Goal: Feedback & Contribution: Submit feedback/report problem

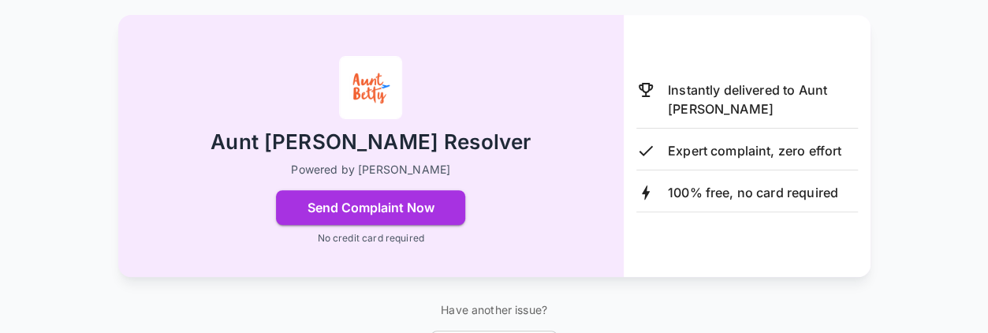
scroll to position [221, 0]
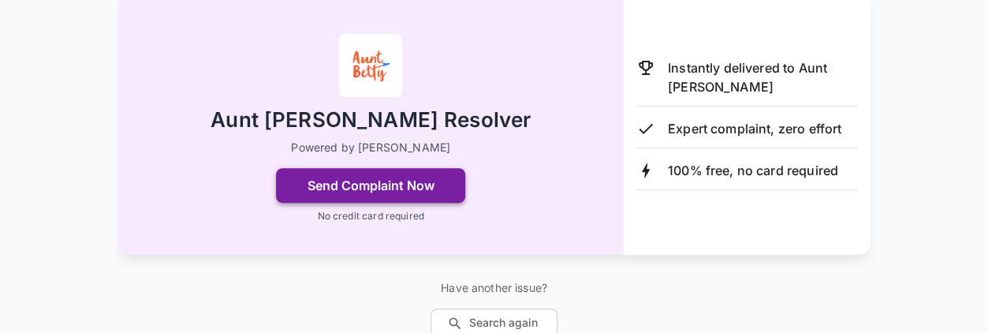
click at [406, 178] on button "Send Complaint Now" at bounding box center [370, 185] width 189 height 35
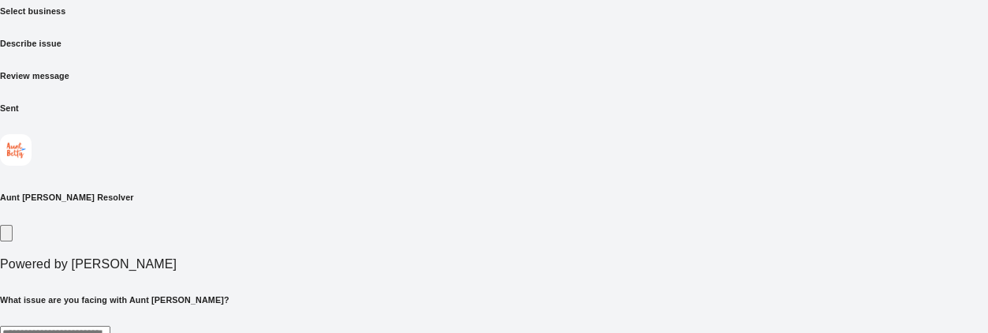
click at [110, 326] on textarea at bounding box center [55, 335] width 110 height 18
type textarea "*"
click at [242, 326] on textarea "**********" at bounding box center [330, 335] width 660 height 18
click at [235, 326] on textarea "**********" at bounding box center [330, 335] width 660 height 18
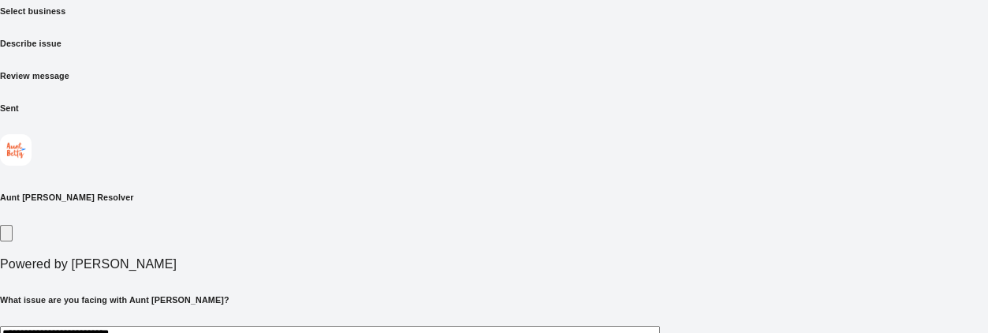
click at [230, 326] on textarea "**********" at bounding box center [330, 335] width 660 height 18
click at [224, 326] on textarea "**********" at bounding box center [330, 335] width 660 height 18
click at [311, 326] on textarea "**********" at bounding box center [330, 335] width 660 height 18
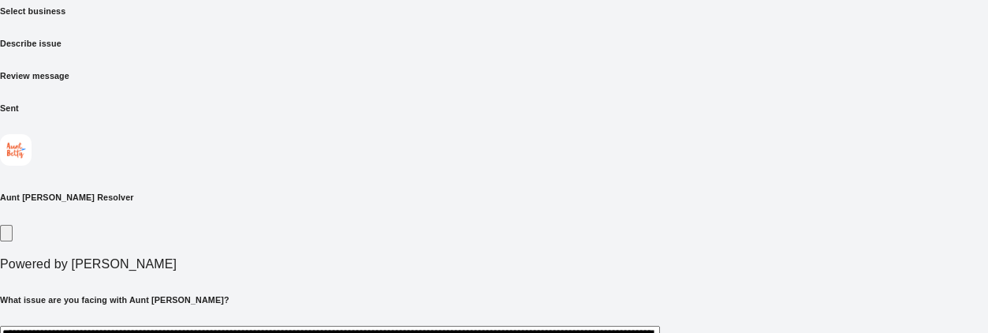
drag, startPoint x: 227, startPoint y: 268, endPoint x: 145, endPoint y: 264, distance: 82.1
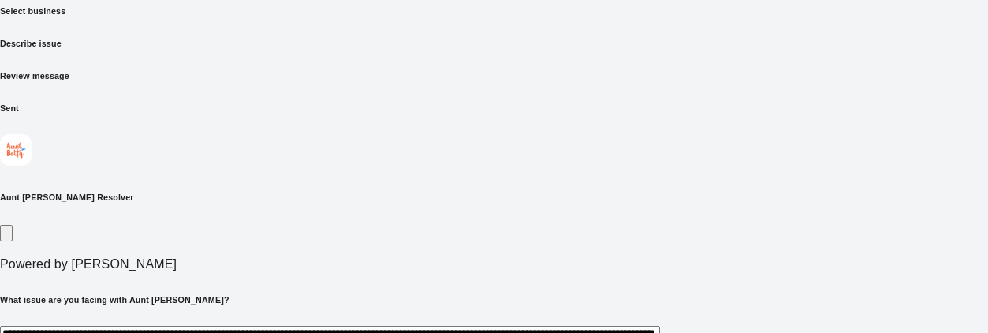
drag, startPoint x: 787, startPoint y: 265, endPoint x: 921, endPoint y: 111, distance: 204.4
click at [921, 111] on div "**********" at bounding box center [494, 205] width 988 height 556
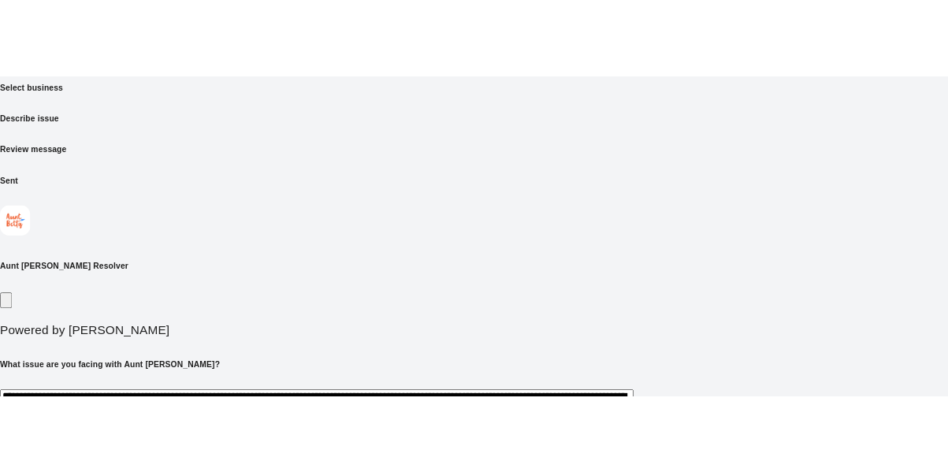
scroll to position [0, 0]
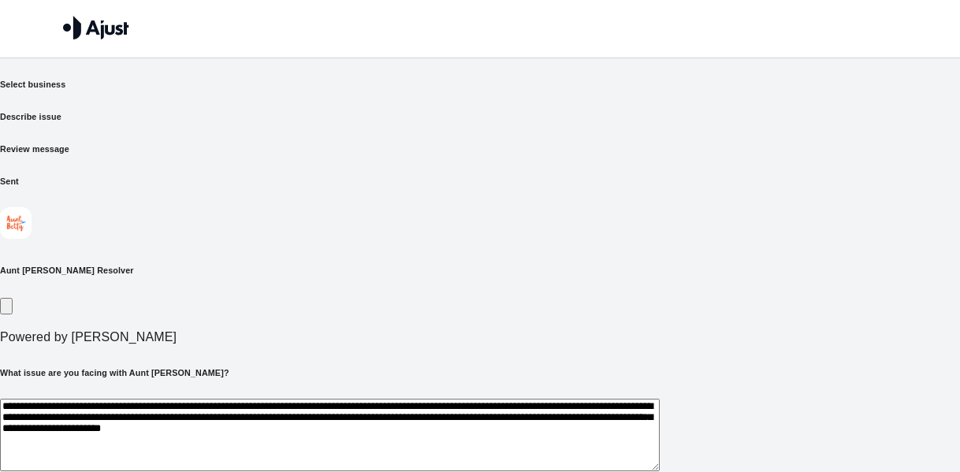
click at [193, 332] on textarea "**********" at bounding box center [330, 435] width 660 height 73
click at [176, 332] on textarea "**********" at bounding box center [330, 435] width 660 height 73
click at [237, 332] on textarea "**********" at bounding box center [330, 435] width 660 height 73
click at [265, 332] on textarea "**********" at bounding box center [330, 435] width 660 height 73
click at [302, 332] on textarea "**********" at bounding box center [330, 435] width 660 height 73
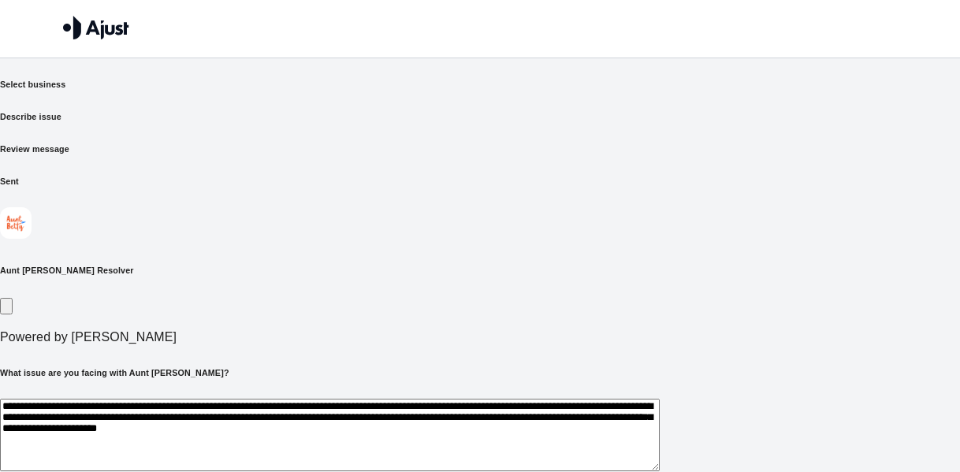
click at [367, 332] on textarea "**********" at bounding box center [330, 435] width 660 height 73
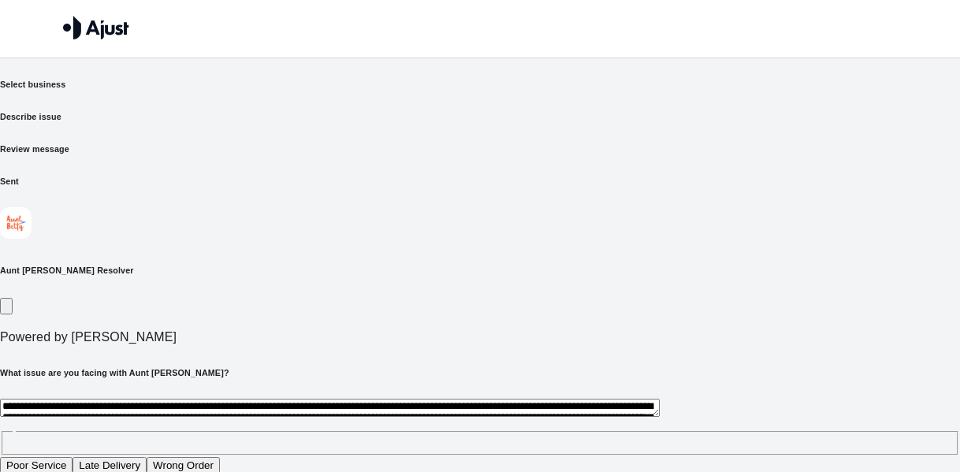
click at [241, 332] on textarea "**********" at bounding box center [330, 408] width 660 height 18
drag, startPoint x: 236, startPoint y: 314, endPoint x: 121, endPoint y: 288, distance: 117.2
click at [121, 332] on div "**********" at bounding box center [480, 421] width 960 height 108
type textarea "**********"
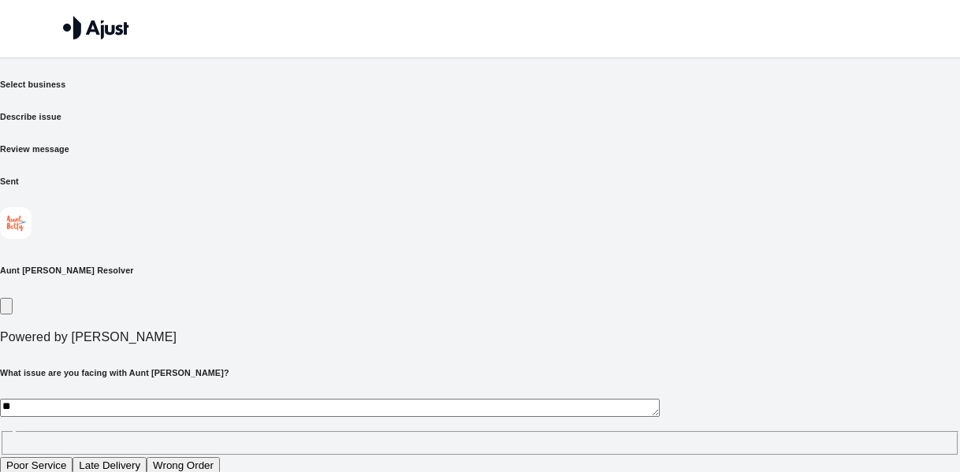
type textarea "*"
click at [185, 332] on textarea at bounding box center [330, 408] width 660 height 18
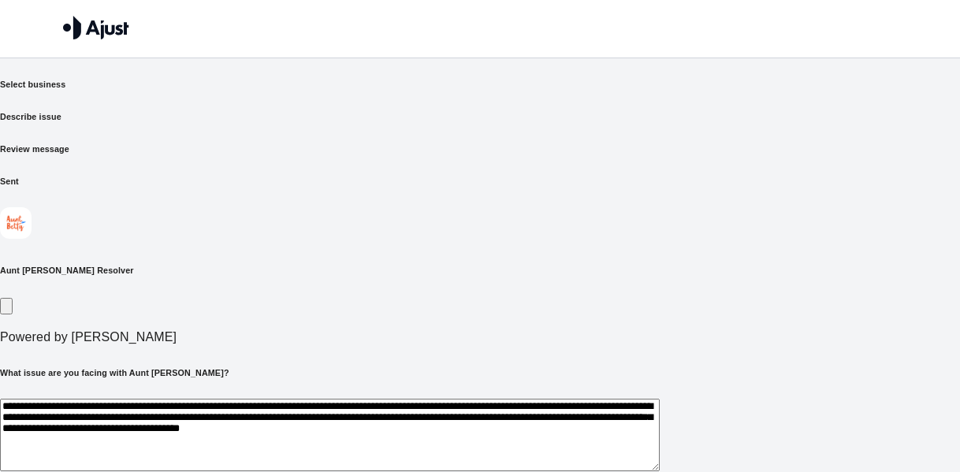
click at [351, 332] on textarea "**********" at bounding box center [330, 435] width 660 height 73
click at [224, 332] on textarea "**********" at bounding box center [330, 435] width 660 height 73
click at [229, 332] on textarea "**********" at bounding box center [330, 435] width 660 height 73
click at [246, 332] on textarea "**********" at bounding box center [330, 435] width 660 height 73
click at [292, 332] on textarea "**********" at bounding box center [330, 435] width 660 height 73
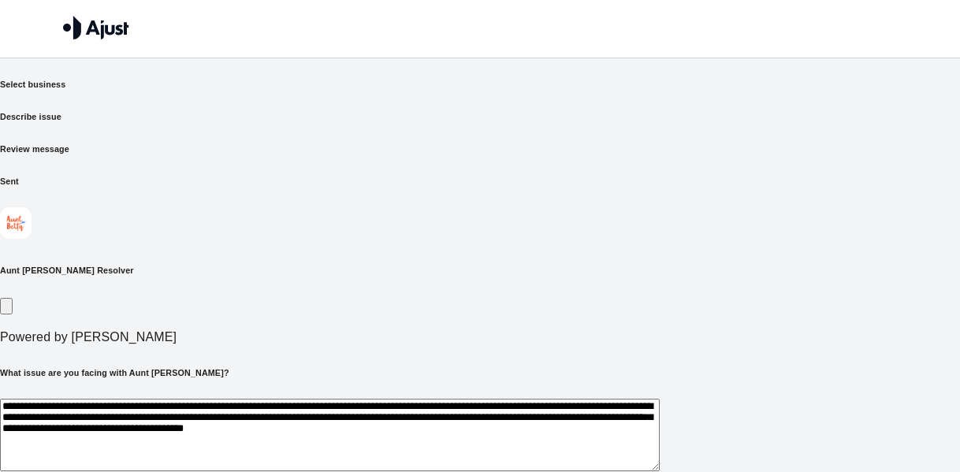
click at [519, 332] on div "**********" at bounding box center [480, 454] width 960 height 111
click at [660, 332] on textarea "**********" at bounding box center [330, 435] width 660 height 73
click at [506, 332] on textarea "**********" at bounding box center [330, 435] width 660 height 73
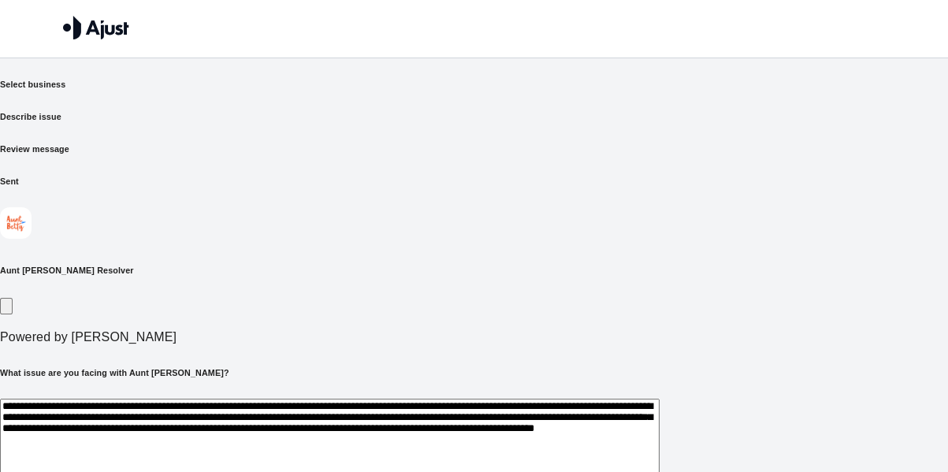
click at [312, 332] on textarea "**********" at bounding box center [330, 444] width 660 height 91
click at [358, 332] on textarea "**********" at bounding box center [330, 444] width 660 height 91
click at [523, 332] on textarea "**********" at bounding box center [330, 444] width 660 height 91
click at [494, 332] on textarea "**********" at bounding box center [330, 444] width 660 height 91
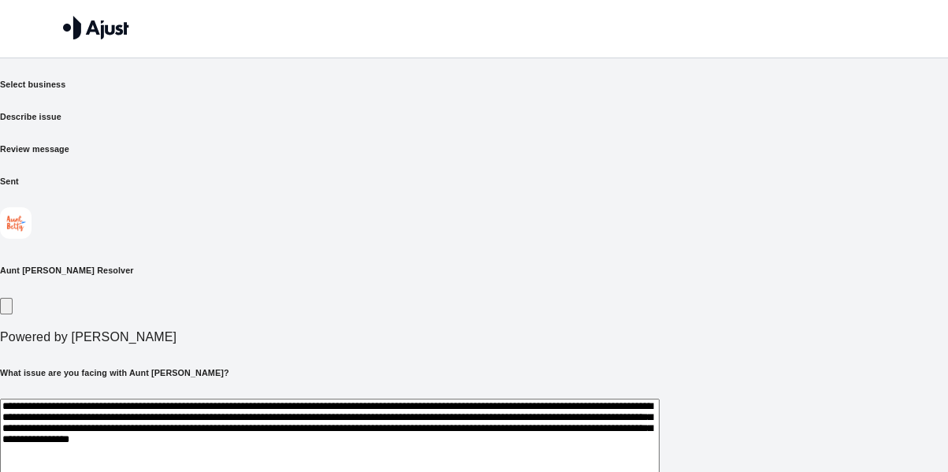
click at [487, 332] on textarea "**********" at bounding box center [330, 444] width 660 height 91
click at [486, 332] on textarea "**********" at bounding box center [330, 444] width 660 height 91
click at [627, 332] on textarea "**********" at bounding box center [330, 444] width 660 height 91
click at [660, 332] on textarea "**********" at bounding box center [330, 444] width 660 height 91
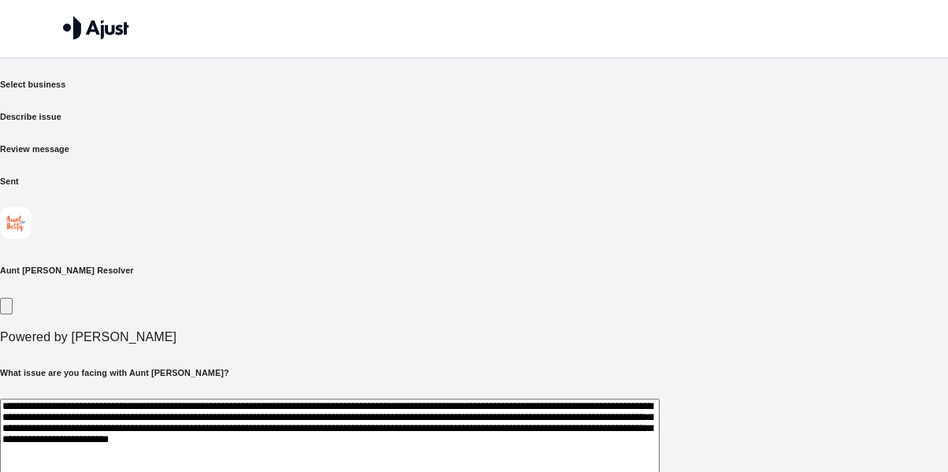
click at [660, 332] on textarea "**********" at bounding box center [330, 444] width 660 height 91
click at [181, 332] on textarea "**********" at bounding box center [330, 444] width 660 height 91
click at [300, 332] on textarea "**********" at bounding box center [330, 444] width 660 height 91
click at [315, 332] on textarea "**********" at bounding box center [330, 444] width 660 height 91
drag, startPoint x: 363, startPoint y: 379, endPoint x: 337, endPoint y: 379, distance: 25.2
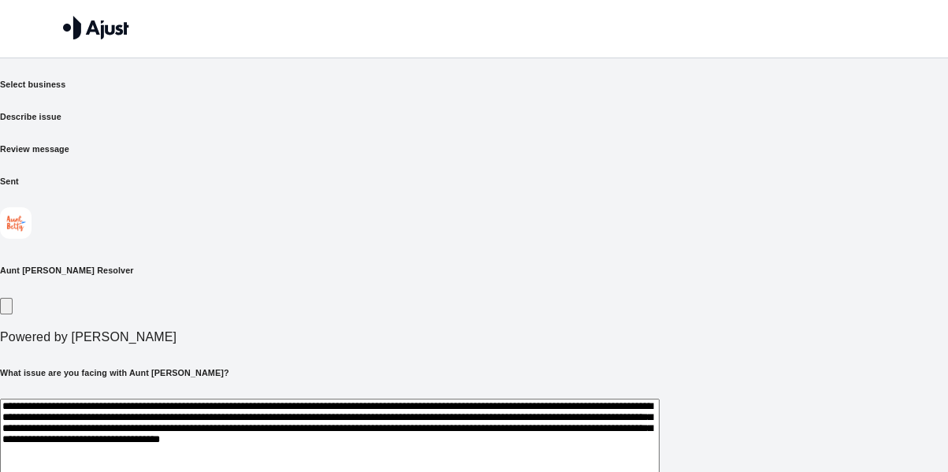
click at [337, 332] on textarea "**********" at bounding box center [330, 444] width 660 height 91
click at [474, 332] on textarea "**********" at bounding box center [330, 444] width 660 height 91
click at [478, 332] on textarea "**********" at bounding box center [330, 444] width 660 height 91
click at [660, 332] on textarea "**********" at bounding box center [330, 444] width 660 height 91
drag, startPoint x: 768, startPoint y: 381, endPoint x: 582, endPoint y: 385, distance: 186.1
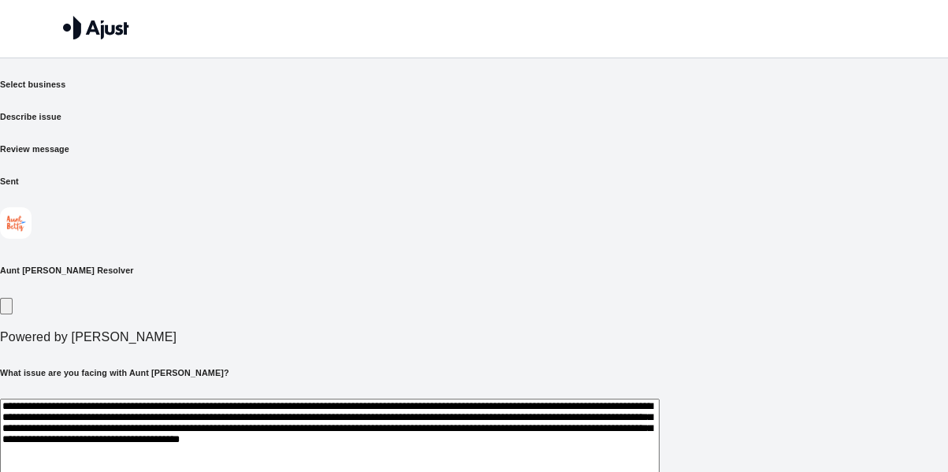
click at [582, 332] on textarea "**********" at bounding box center [330, 444] width 660 height 91
click at [660, 332] on textarea "**********" at bounding box center [330, 444] width 660 height 91
click at [145, 332] on textarea "**********" at bounding box center [330, 444] width 660 height 91
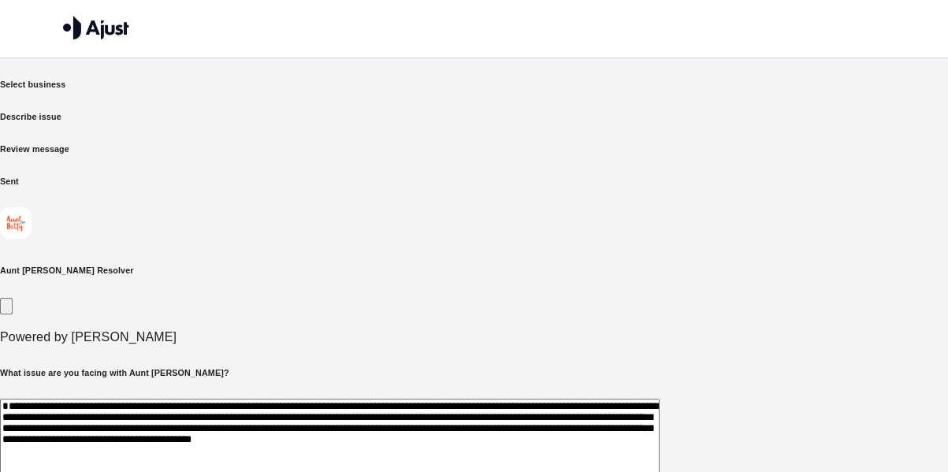
click at [155, 332] on textarea "**********" at bounding box center [330, 453] width 660 height 109
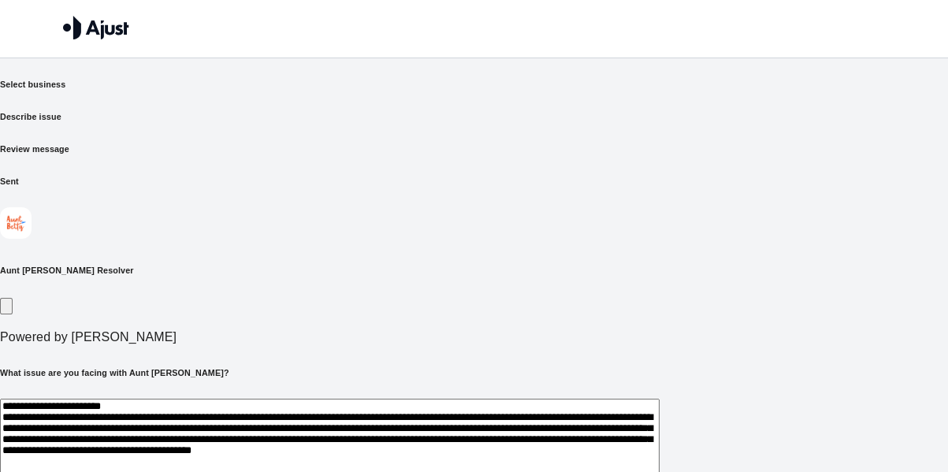
drag, startPoint x: 329, startPoint y: 307, endPoint x: 305, endPoint y: 302, distance: 24.3
click at [305, 332] on textarea "**********" at bounding box center [330, 453] width 660 height 109
click at [437, 332] on textarea "**********" at bounding box center [330, 453] width 660 height 109
click at [660, 332] on textarea "**********" at bounding box center [330, 453] width 660 height 109
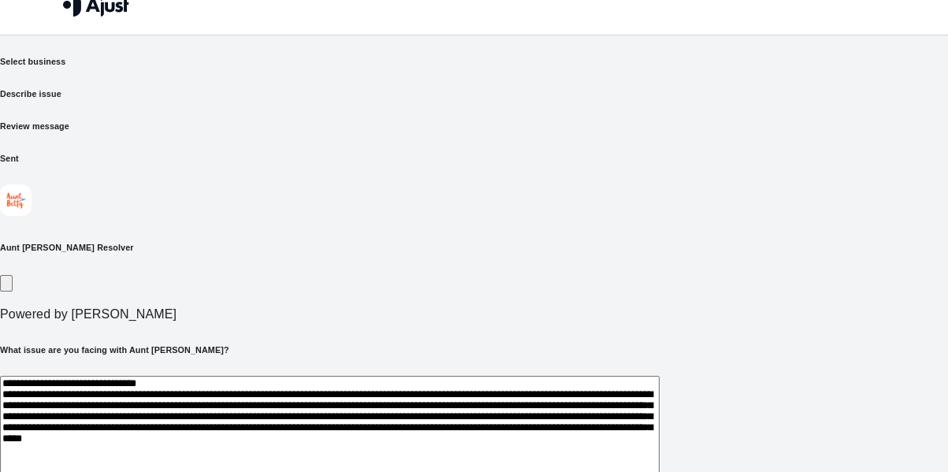
scroll to position [61, 0]
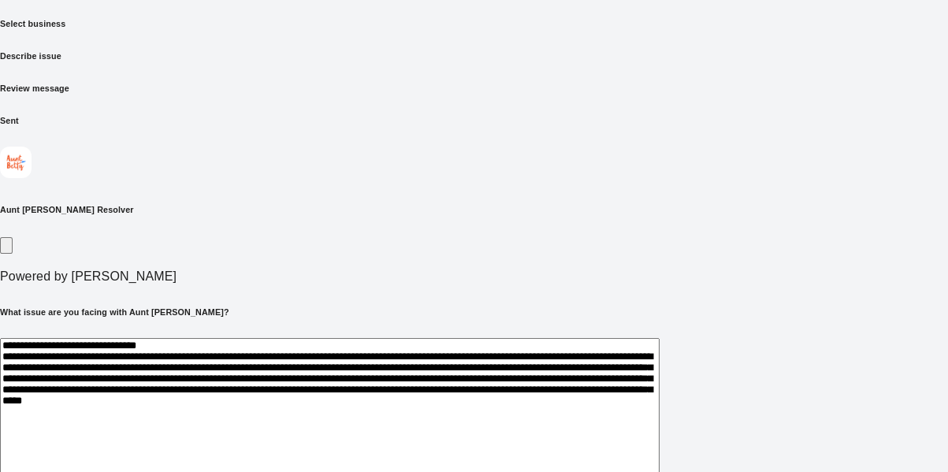
click at [348, 332] on div "**********" at bounding box center [474, 430] width 948 height 184
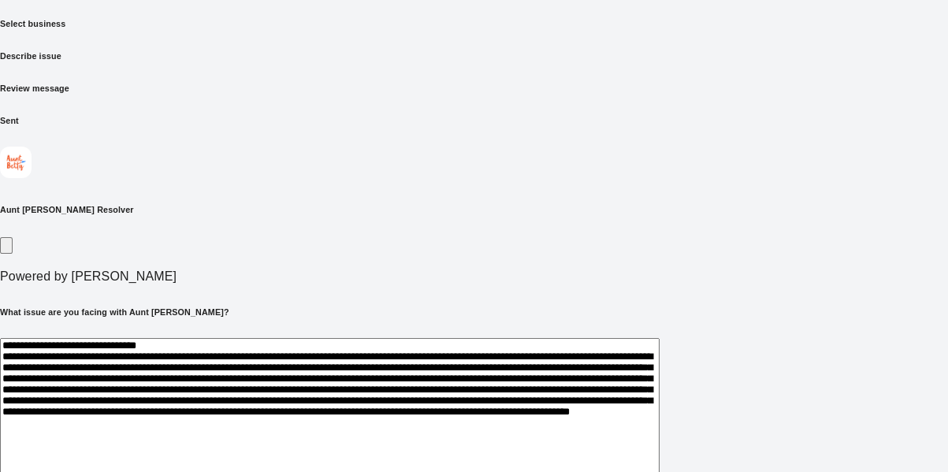
scroll to position [17, 0]
click at [509, 332] on textarea at bounding box center [330, 428] width 660 height 181
click at [593, 332] on textarea at bounding box center [330, 428] width 660 height 181
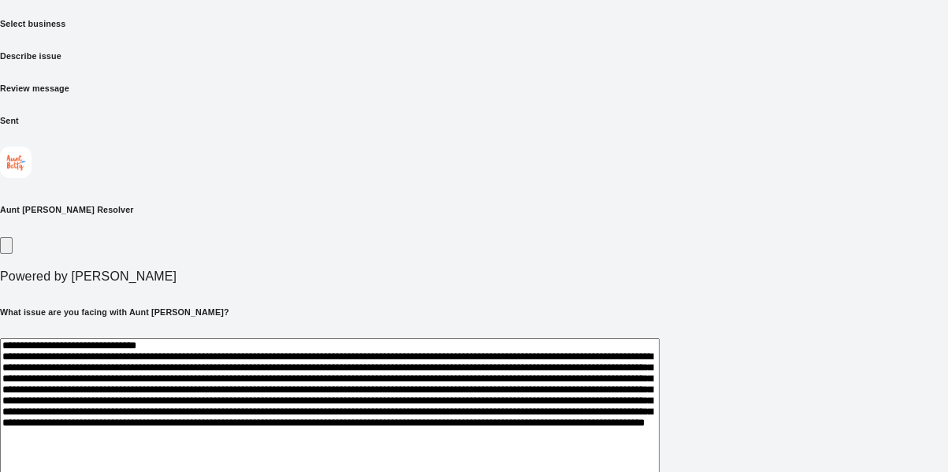
scroll to position [53, 0]
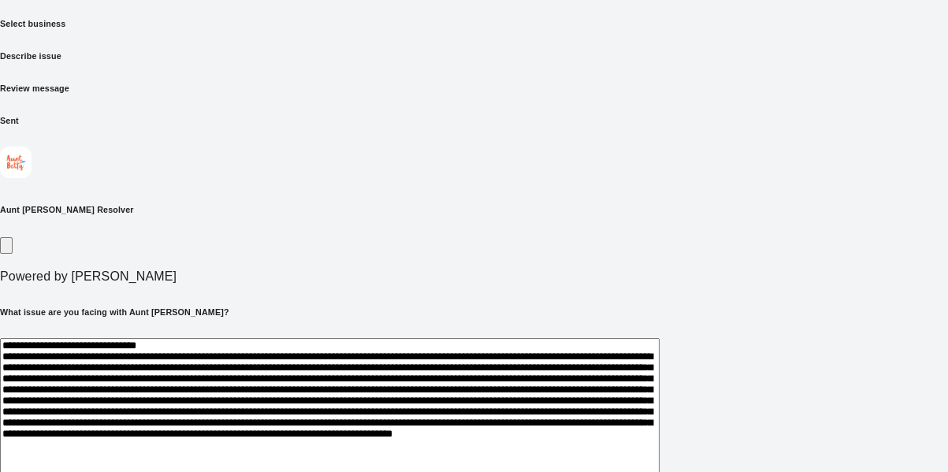
click at [359, 332] on textarea at bounding box center [330, 428] width 660 height 181
click at [407, 332] on textarea at bounding box center [330, 428] width 660 height 181
click at [363, 332] on textarea at bounding box center [330, 428] width 660 height 181
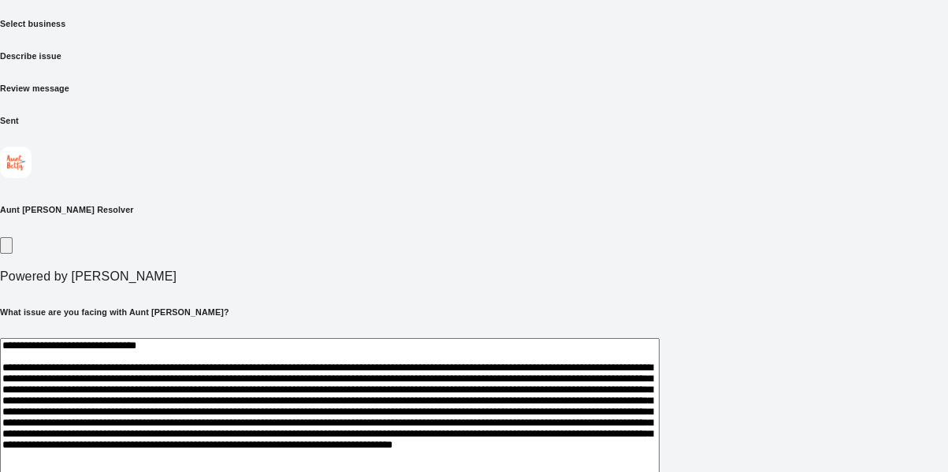
click at [377, 332] on textarea at bounding box center [330, 428] width 660 height 181
click at [530, 332] on textarea at bounding box center [330, 428] width 660 height 181
click at [534, 332] on textarea at bounding box center [330, 428] width 660 height 181
click at [564, 332] on textarea at bounding box center [330, 428] width 660 height 181
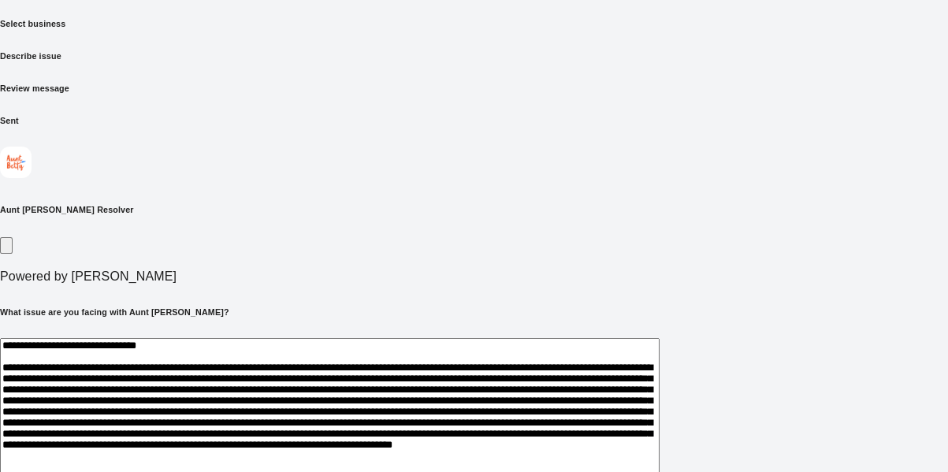
drag, startPoint x: 260, startPoint y: 356, endPoint x: 272, endPoint y: 350, distance: 13.0
click at [272, 332] on textarea at bounding box center [330, 428] width 660 height 181
click at [173, 332] on textarea at bounding box center [330, 428] width 660 height 181
click at [660, 332] on textarea at bounding box center [330, 428] width 660 height 181
click at [175, 332] on textarea at bounding box center [330, 428] width 660 height 181
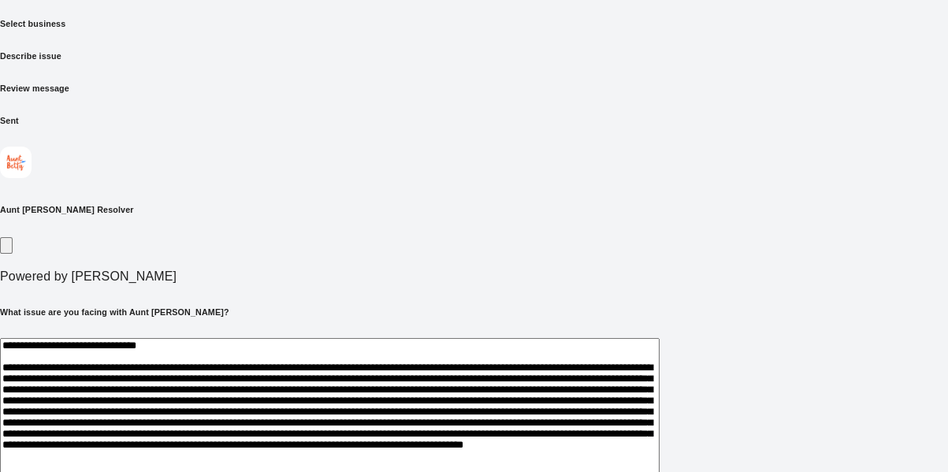
click at [248, 332] on textarea at bounding box center [330, 428] width 660 height 181
click at [628, 332] on textarea at bounding box center [330, 428] width 660 height 181
click at [437, 332] on textarea at bounding box center [330, 428] width 660 height 181
click at [434, 332] on textarea at bounding box center [330, 428] width 660 height 181
click at [499, 332] on textarea at bounding box center [330, 428] width 660 height 181
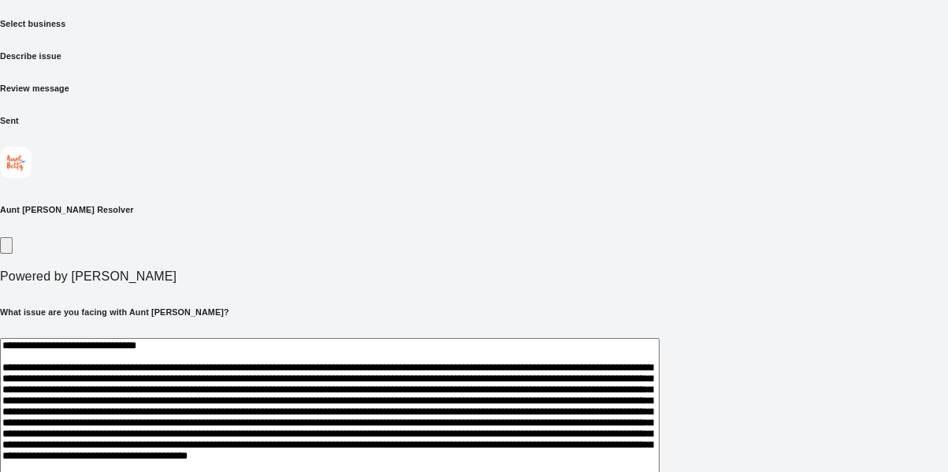
click at [464, 332] on textarea at bounding box center [330, 428] width 660 height 181
click at [458, 332] on textarea at bounding box center [330, 428] width 660 height 181
click at [575, 332] on textarea at bounding box center [330, 428] width 660 height 181
click at [660, 332] on textarea at bounding box center [330, 428] width 660 height 181
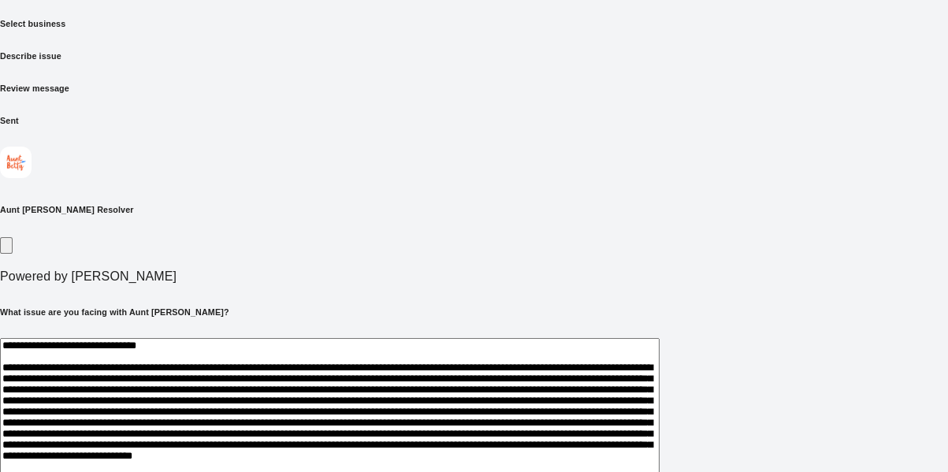
click at [660, 332] on textarea at bounding box center [330, 428] width 660 height 181
click at [406, 332] on textarea at bounding box center [330, 428] width 660 height 181
click at [454, 332] on textarea at bounding box center [330, 428] width 660 height 181
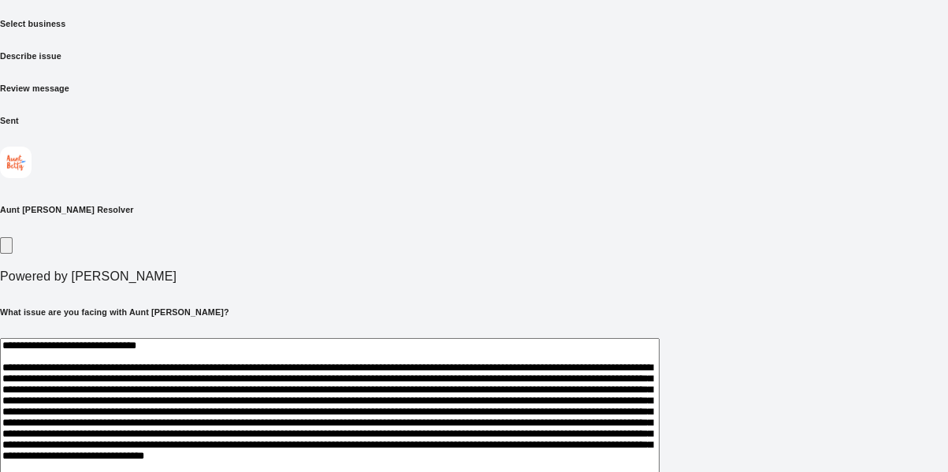
click at [454, 332] on textarea at bounding box center [330, 428] width 660 height 181
click at [568, 332] on textarea at bounding box center [330, 428] width 660 height 181
click at [660, 332] on textarea at bounding box center [330, 428] width 660 height 181
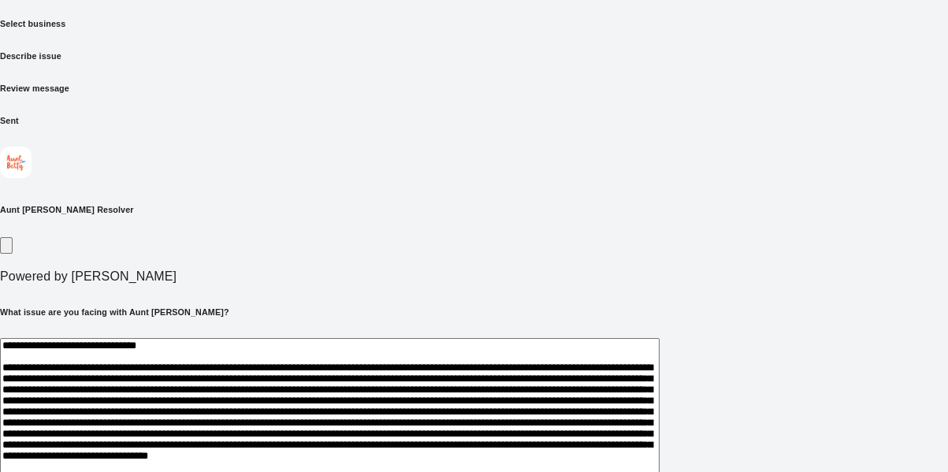
click at [404, 332] on textarea at bounding box center [330, 428] width 660 height 181
click at [430, 332] on textarea at bounding box center [330, 428] width 660 height 181
click at [458, 332] on textarea at bounding box center [330, 428] width 660 height 181
click at [428, 332] on textarea at bounding box center [330, 428] width 660 height 181
click at [218, 332] on textarea at bounding box center [330, 428] width 660 height 181
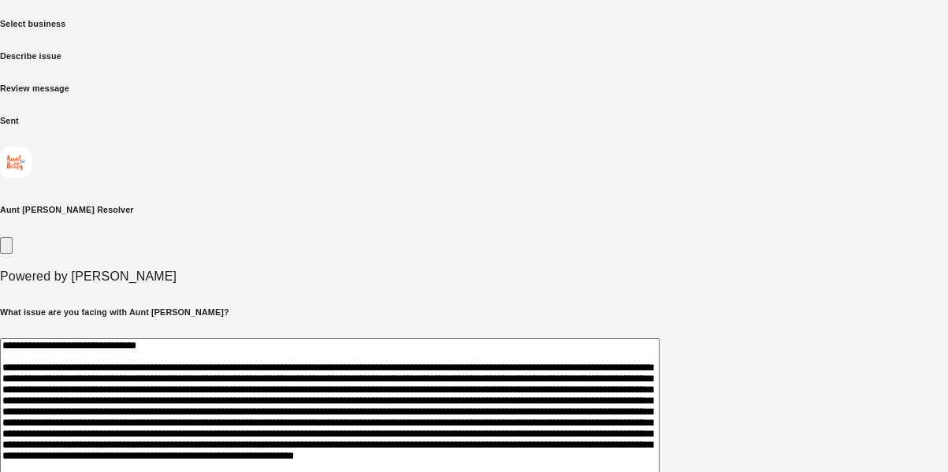
click at [459, 332] on textarea at bounding box center [330, 428] width 660 height 181
click at [230, 332] on textarea at bounding box center [330, 428] width 660 height 181
click at [430, 332] on textarea at bounding box center [330, 428] width 660 height 181
click at [638, 332] on textarea at bounding box center [330, 428] width 660 height 181
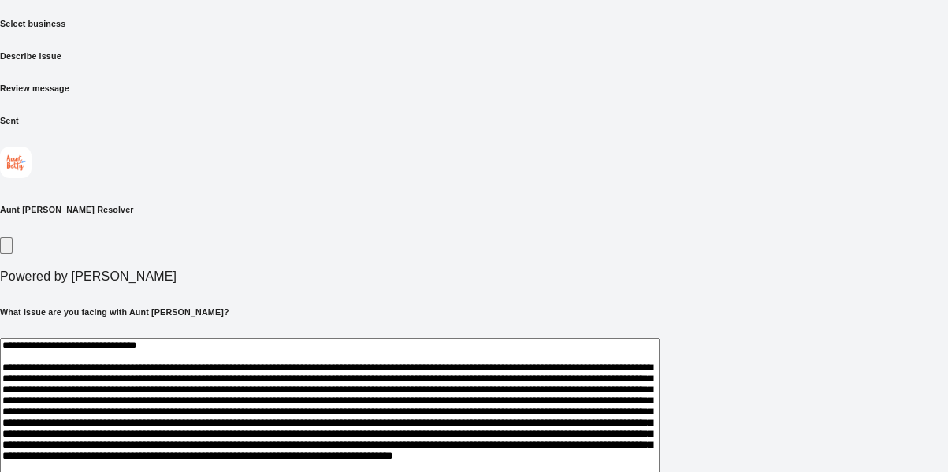
click at [660, 332] on textarea at bounding box center [330, 428] width 660 height 181
click at [333, 332] on textarea at bounding box center [330, 428] width 660 height 181
click at [199, 332] on textarea at bounding box center [330, 428] width 660 height 181
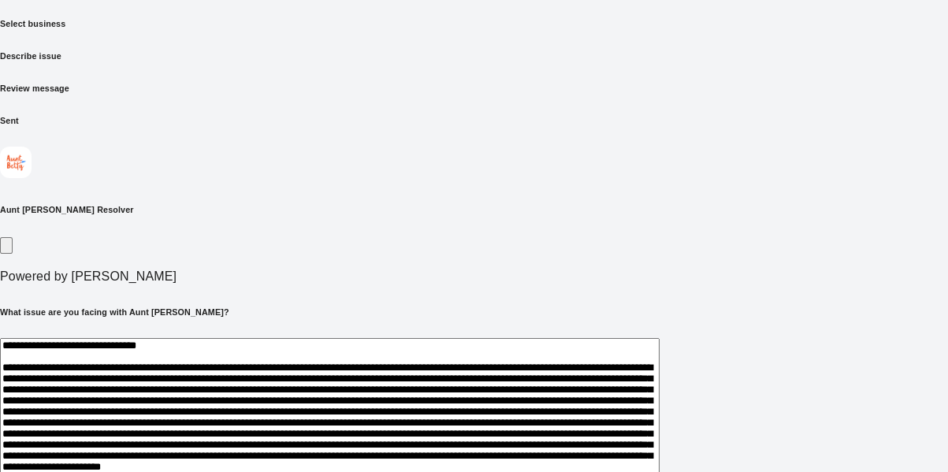
click at [522, 332] on textarea at bounding box center [330, 428] width 660 height 181
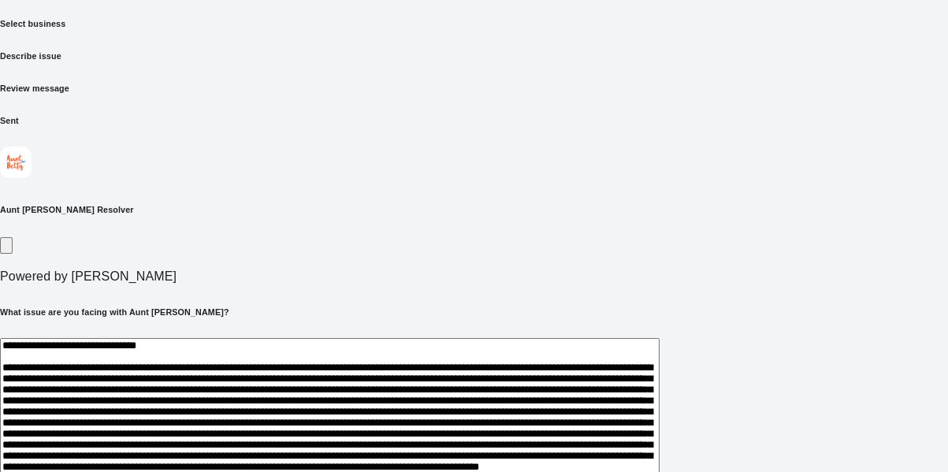
drag, startPoint x: 522, startPoint y: 398, endPoint x: 605, endPoint y: 401, distance: 83.6
click at [605, 332] on textarea at bounding box center [330, 428] width 660 height 181
click at [614, 332] on textarea at bounding box center [330, 428] width 660 height 181
click at [642, 332] on textarea at bounding box center [330, 428] width 660 height 181
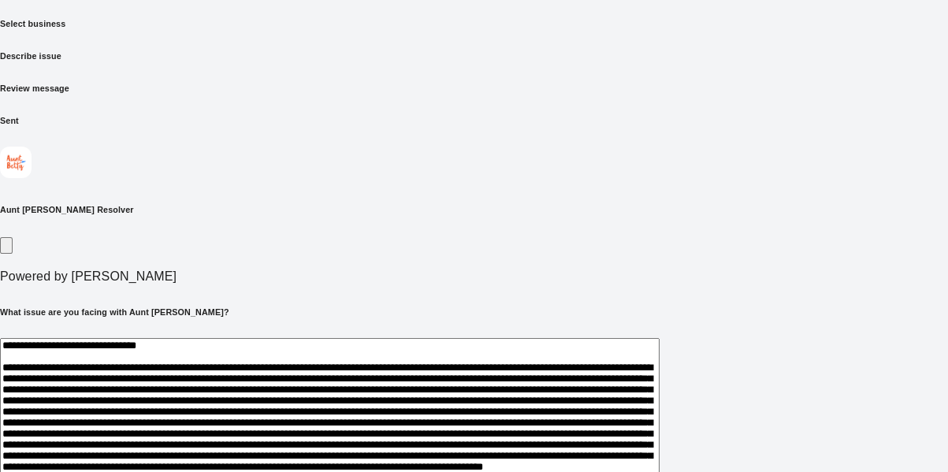
click at [660, 332] on textarea at bounding box center [330, 428] width 660 height 181
click at [341, 332] on textarea at bounding box center [330, 428] width 660 height 181
click at [459, 332] on textarea at bounding box center [330, 428] width 660 height 181
click at [469, 332] on textarea at bounding box center [330, 428] width 660 height 181
click at [485, 332] on textarea at bounding box center [330, 428] width 660 height 181
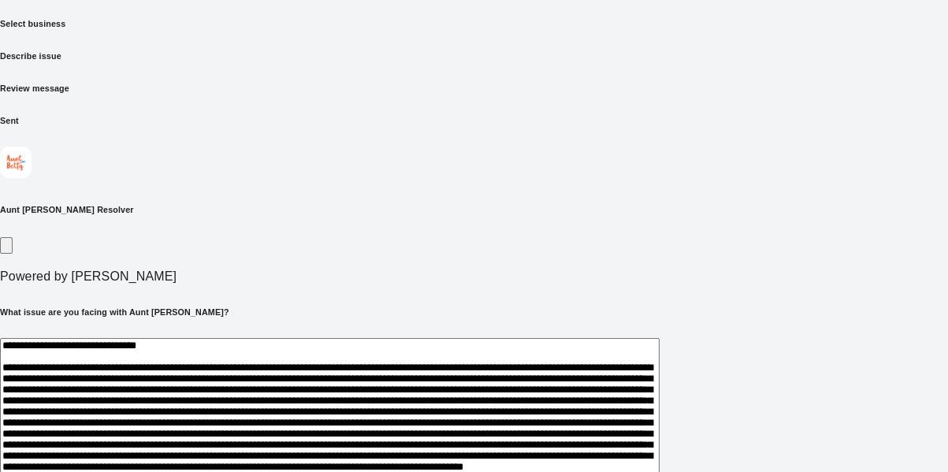
click at [660, 332] on textarea at bounding box center [330, 428] width 660 height 181
click at [374, 332] on textarea at bounding box center [330, 428] width 660 height 181
click at [591, 332] on textarea at bounding box center [330, 428] width 660 height 181
paste textarea "**********"
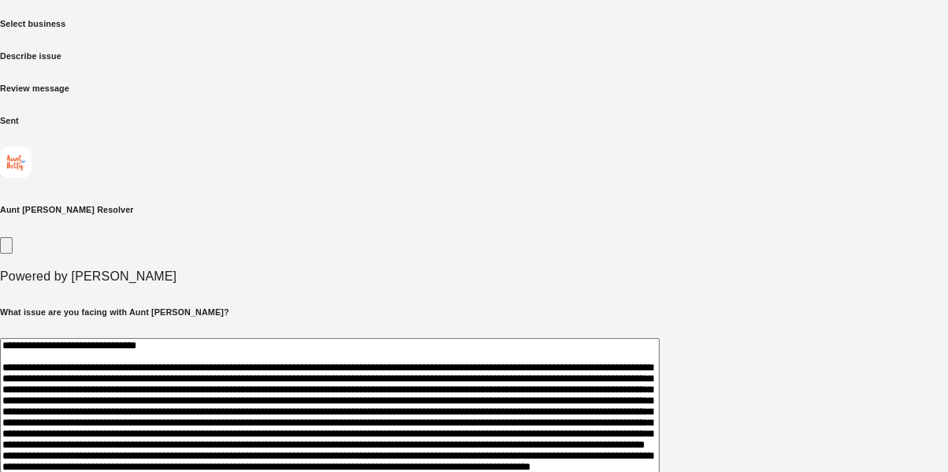
scroll to position [145, 0]
click at [594, 332] on textarea at bounding box center [330, 428] width 660 height 181
drag, startPoint x: 594, startPoint y: 357, endPoint x: 527, endPoint y: 351, distance: 67.3
click at [527, 332] on textarea at bounding box center [330, 428] width 660 height 181
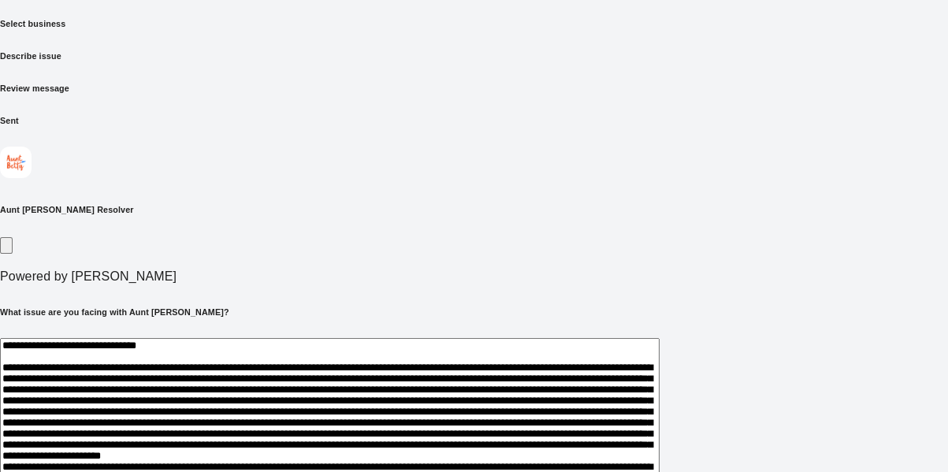
click at [614, 332] on textarea at bounding box center [330, 428] width 660 height 181
click at [660, 332] on textarea at bounding box center [330, 428] width 660 height 181
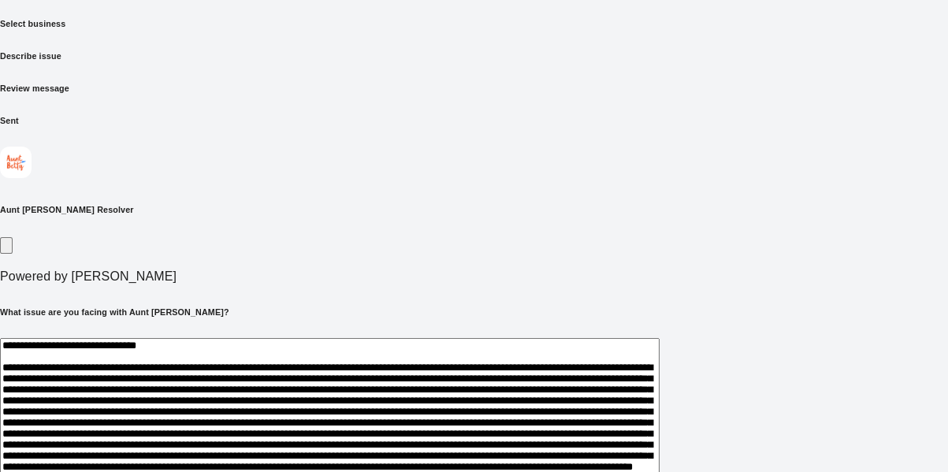
drag, startPoint x: 679, startPoint y: 356, endPoint x: 667, endPoint y: 361, distance: 13.5
click at [660, 332] on textarea at bounding box center [330, 428] width 660 height 181
drag, startPoint x: 786, startPoint y: 356, endPoint x: 650, endPoint y: 354, distance: 135.6
click at [650, 332] on textarea at bounding box center [330, 428] width 660 height 181
click at [155, 332] on textarea at bounding box center [330, 428] width 660 height 181
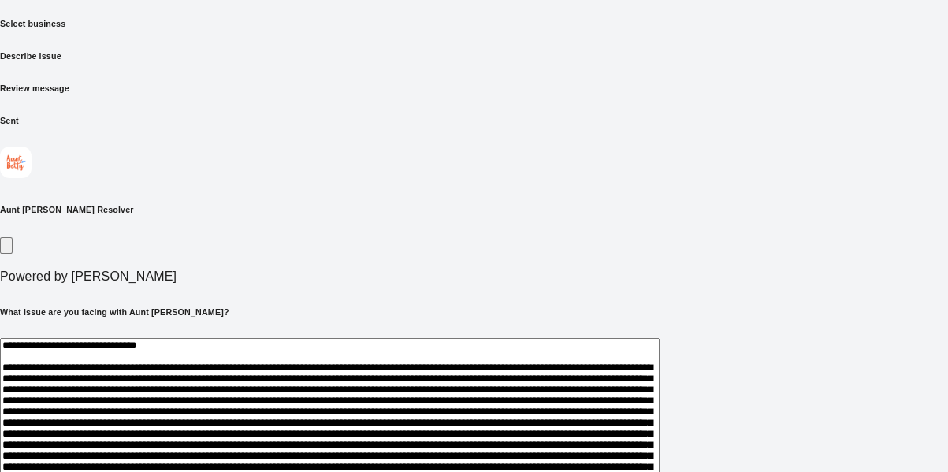
scroll to position [163, 0]
click at [623, 332] on textarea at bounding box center [330, 428] width 660 height 181
click at [655, 332] on textarea at bounding box center [330, 428] width 660 height 181
click at [564, 332] on textarea at bounding box center [330, 428] width 660 height 181
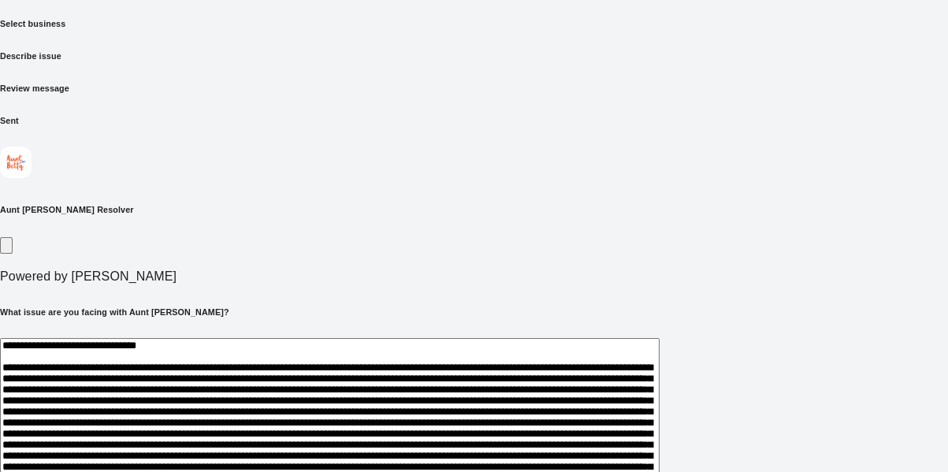
click at [613, 332] on textarea at bounding box center [330, 428] width 660 height 181
click at [624, 332] on textarea at bounding box center [330, 428] width 660 height 181
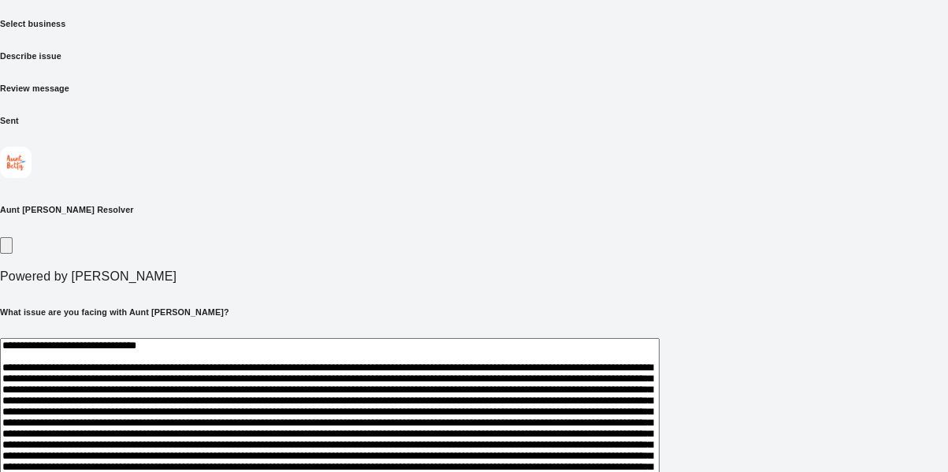
click at [660, 332] on textarea at bounding box center [330, 428] width 660 height 181
click at [653, 332] on textarea at bounding box center [330, 428] width 660 height 181
click at [242, 332] on textarea at bounding box center [330, 428] width 660 height 181
click at [350, 332] on textarea at bounding box center [330, 428] width 660 height 181
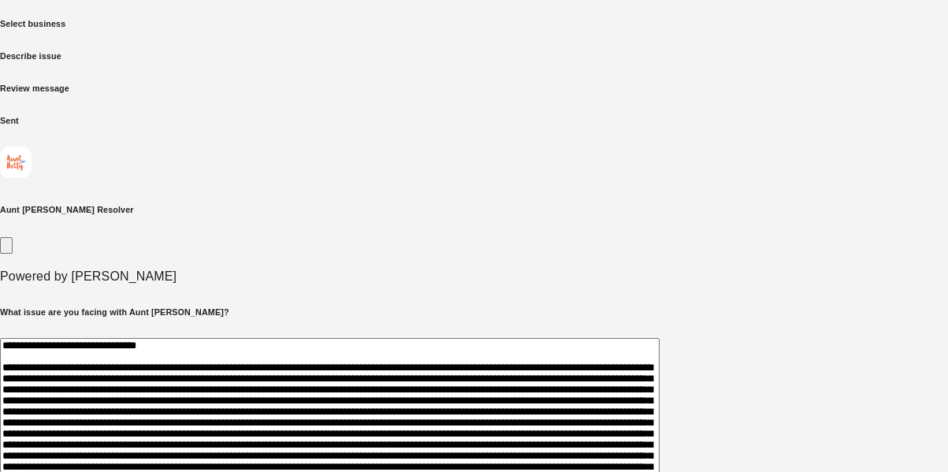
click at [409, 332] on textarea at bounding box center [330, 428] width 660 height 181
click at [267, 332] on textarea at bounding box center [330, 428] width 660 height 181
click at [523, 332] on textarea at bounding box center [330, 428] width 660 height 181
click at [521, 332] on textarea at bounding box center [330, 428] width 660 height 181
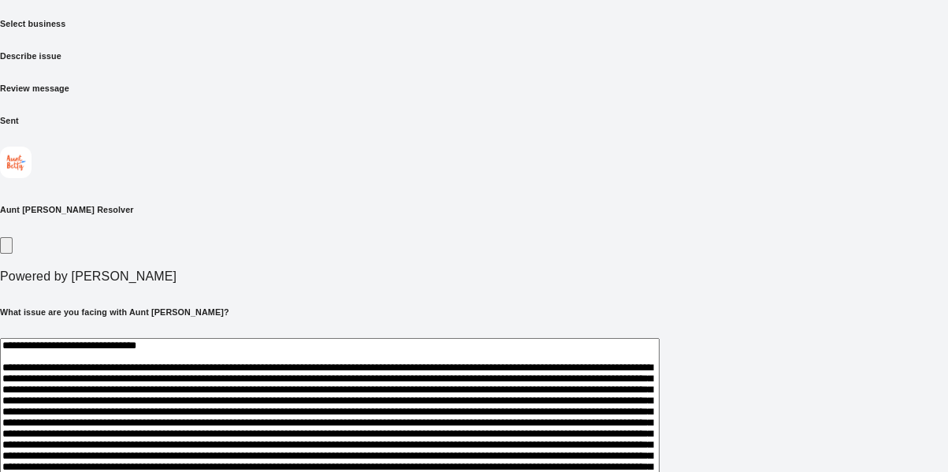
click at [527, 332] on textarea at bounding box center [330, 428] width 660 height 181
click at [509, 332] on textarea at bounding box center [330, 428] width 660 height 181
click at [646, 332] on textarea at bounding box center [330, 428] width 660 height 181
click at [512, 332] on textarea at bounding box center [330, 428] width 660 height 181
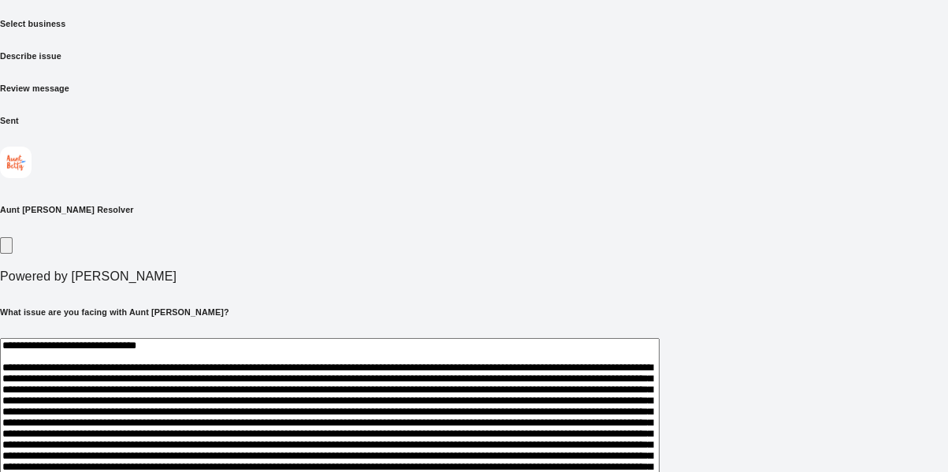
click at [512, 332] on textarea at bounding box center [330, 428] width 660 height 181
click at [561, 332] on textarea at bounding box center [330, 428] width 660 height 181
click at [553, 332] on textarea at bounding box center [330, 428] width 660 height 181
click at [318, 332] on textarea at bounding box center [330, 428] width 660 height 181
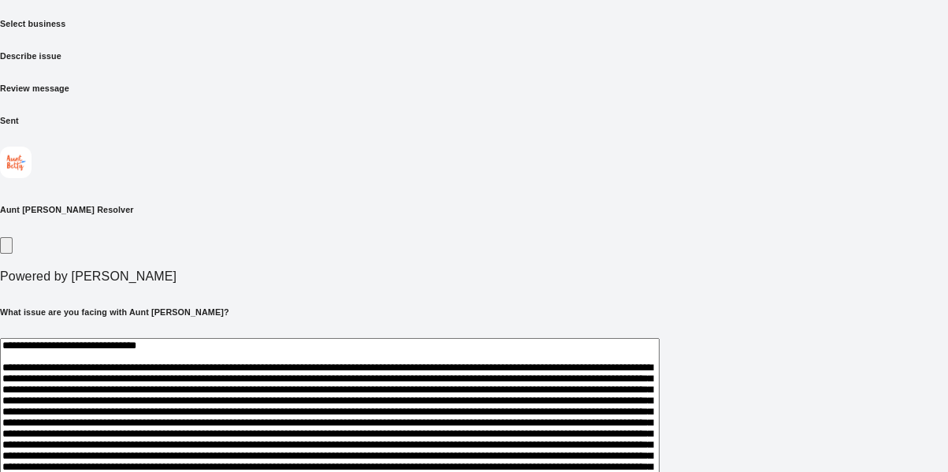
click at [355, 332] on textarea at bounding box center [330, 428] width 660 height 181
click at [624, 332] on textarea at bounding box center [330, 428] width 660 height 181
click at [660, 332] on textarea at bounding box center [330, 428] width 660 height 181
click at [363, 332] on textarea at bounding box center [330, 428] width 660 height 181
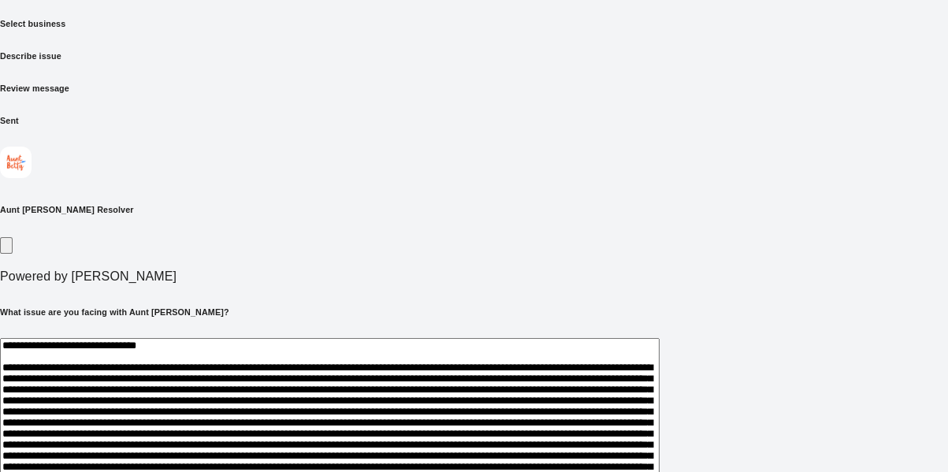
click at [660, 332] on textarea at bounding box center [330, 428] width 660 height 181
click at [347, 332] on textarea at bounding box center [330, 428] width 660 height 181
click at [552, 332] on textarea at bounding box center [330, 428] width 660 height 181
click at [378, 332] on textarea at bounding box center [330, 428] width 660 height 181
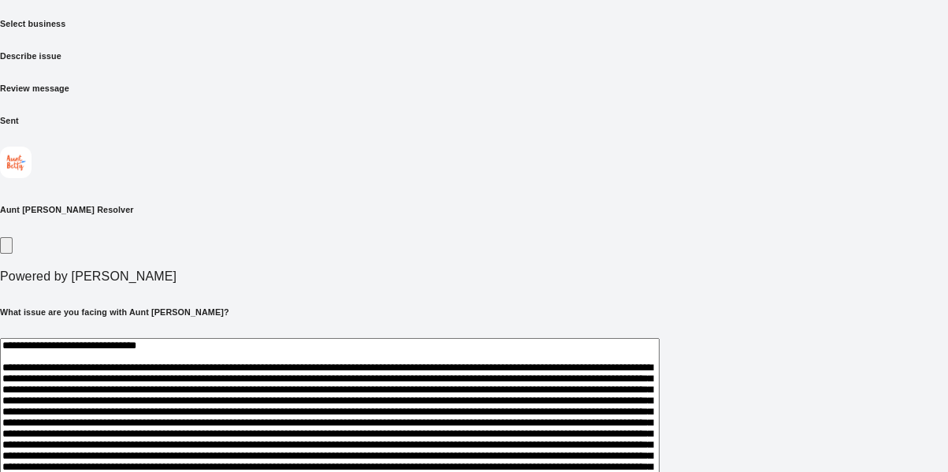
scroll to position [181, 0]
click at [652, 332] on textarea at bounding box center [330, 428] width 660 height 181
click at [550, 332] on textarea at bounding box center [330, 428] width 660 height 181
click at [576, 332] on textarea at bounding box center [330, 428] width 660 height 181
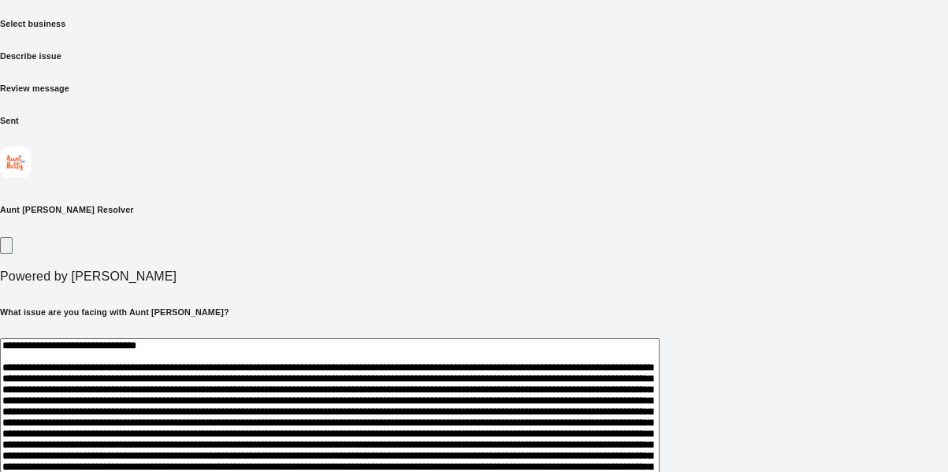
click at [640, 332] on textarea at bounding box center [330, 428] width 660 height 181
click at [657, 332] on textarea at bounding box center [330, 428] width 660 height 181
click at [547, 332] on textarea at bounding box center [330, 428] width 660 height 181
click at [591, 332] on textarea at bounding box center [330, 428] width 660 height 181
click at [336, 332] on textarea at bounding box center [330, 428] width 660 height 181
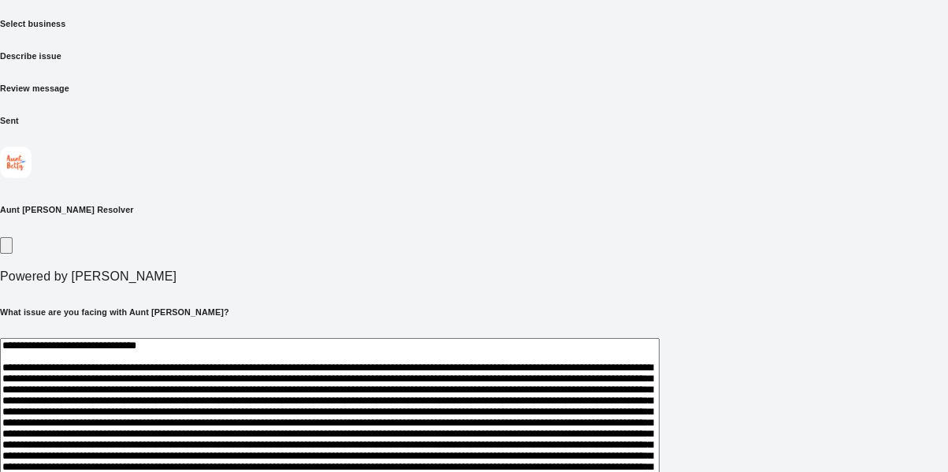
click at [452, 332] on textarea at bounding box center [330, 428] width 660 height 181
click at [487, 332] on textarea at bounding box center [330, 428] width 660 height 181
drag, startPoint x: 487, startPoint y: 408, endPoint x: 427, endPoint y: 402, distance: 60.2
click at [427, 332] on textarea at bounding box center [330, 428] width 660 height 181
click at [631, 332] on textarea at bounding box center [330, 428] width 660 height 181
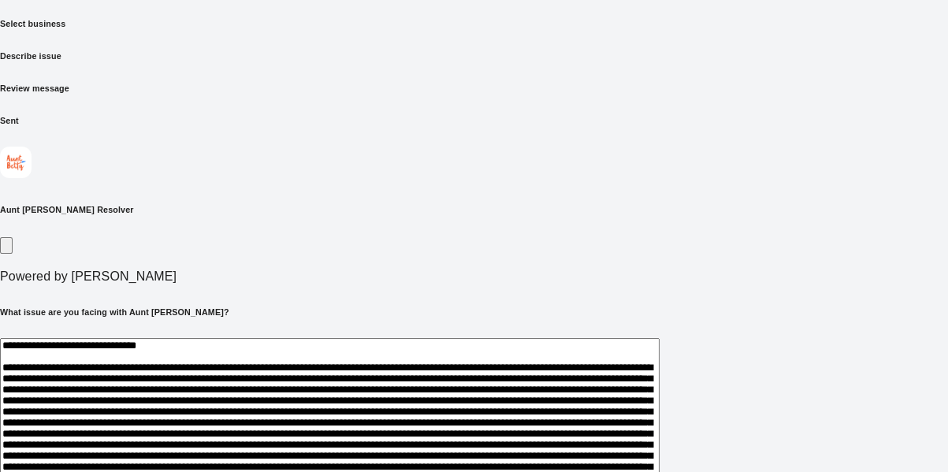
click at [400, 332] on textarea at bounding box center [330, 428] width 660 height 181
drag, startPoint x: 597, startPoint y: 409, endPoint x: 549, endPoint y: 397, distance: 49.7
click at [552, 332] on textarea at bounding box center [330, 428] width 660 height 181
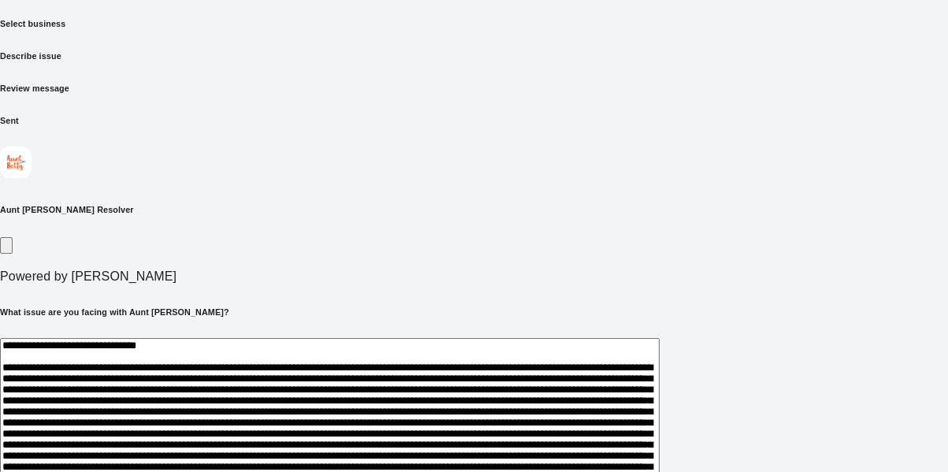
drag, startPoint x: 597, startPoint y: 392, endPoint x: 523, endPoint y: 391, distance: 73.3
click at [523, 332] on textarea at bounding box center [330, 428] width 660 height 181
click at [586, 332] on textarea at bounding box center [330, 428] width 660 height 181
click at [640, 332] on textarea at bounding box center [330, 428] width 660 height 181
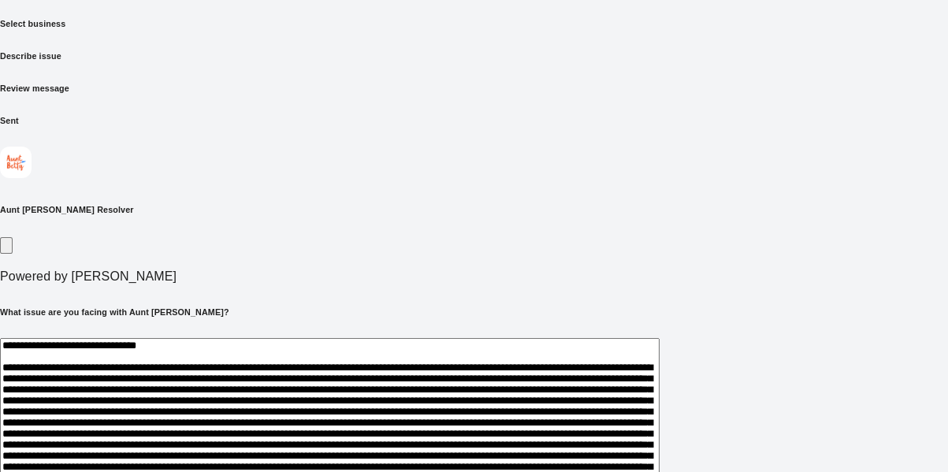
click at [634, 332] on textarea at bounding box center [330, 428] width 660 height 181
click at [590, 332] on textarea at bounding box center [330, 428] width 660 height 181
click at [660, 332] on textarea at bounding box center [330, 428] width 660 height 181
click at [600, 332] on textarea at bounding box center [330, 428] width 660 height 181
click at [591, 332] on textarea at bounding box center [330, 428] width 660 height 181
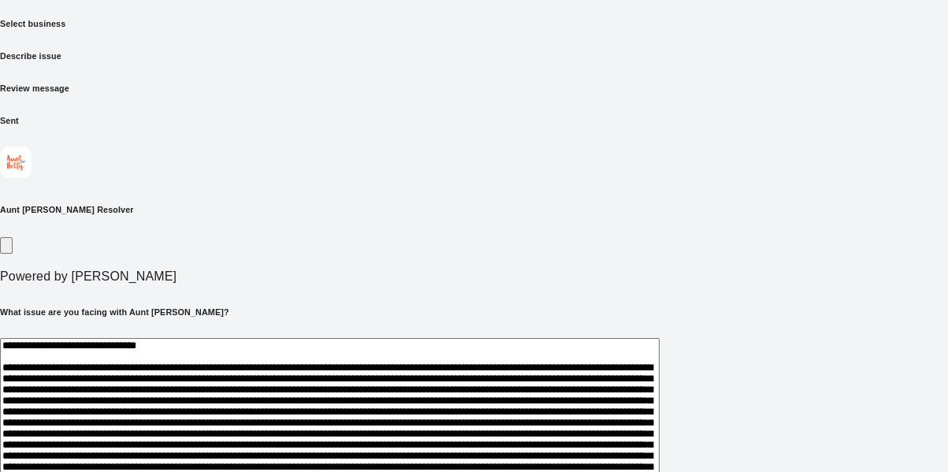
click at [593, 332] on textarea at bounding box center [330, 428] width 660 height 181
click at [660, 332] on textarea at bounding box center [330, 428] width 660 height 181
click at [366, 332] on textarea at bounding box center [330, 428] width 660 height 181
click at [323, 332] on textarea at bounding box center [330, 428] width 660 height 181
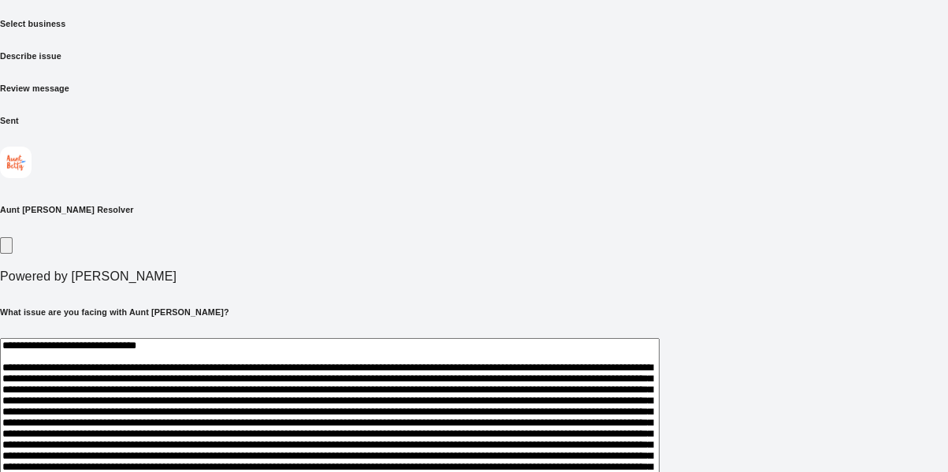
click at [476, 332] on textarea at bounding box center [330, 428] width 660 height 181
click at [484, 332] on textarea at bounding box center [330, 428] width 660 height 181
click at [618, 332] on textarea at bounding box center [330, 428] width 660 height 181
click at [619, 332] on textarea at bounding box center [330, 428] width 660 height 181
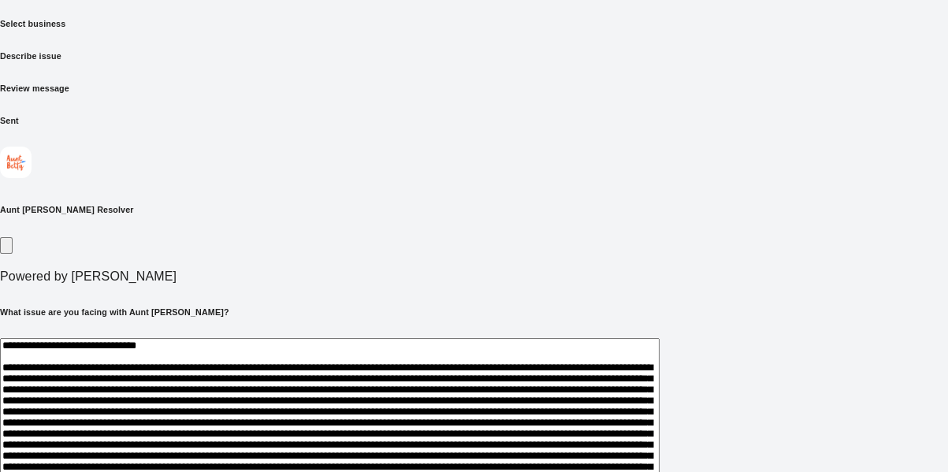
click at [619, 332] on textarea at bounding box center [330, 428] width 660 height 181
click at [623, 332] on textarea at bounding box center [330, 428] width 660 height 181
click at [616, 332] on textarea at bounding box center [330, 428] width 660 height 181
click at [660, 332] on textarea at bounding box center [330, 428] width 660 height 181
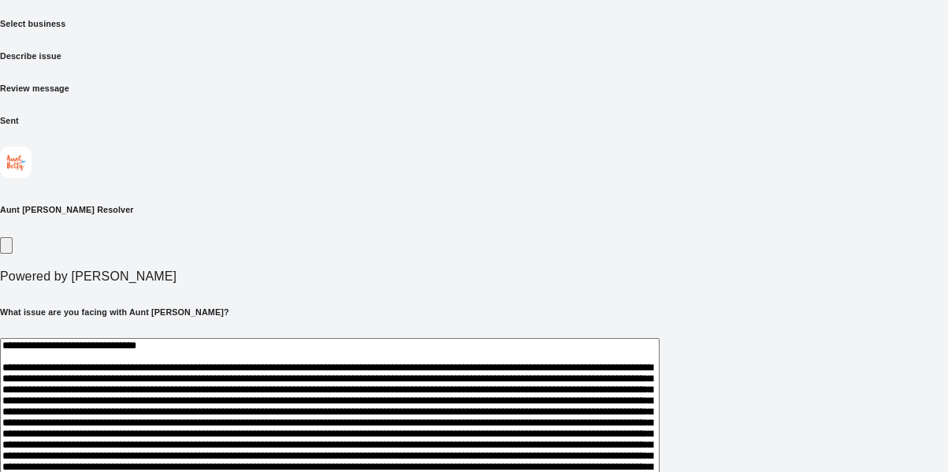
click at [214, 332] on textarea at bounding box center [330, 428] width 660 height 181
click at [305, 332] on textarea at bounding box center [330, 428] width 660 height 181
click at [330, 332] on textarea at bounding box center [330, 428] width 660 height 181
click at [337, 332] on textarea at bounding box center [330, 428] width 660 height 181
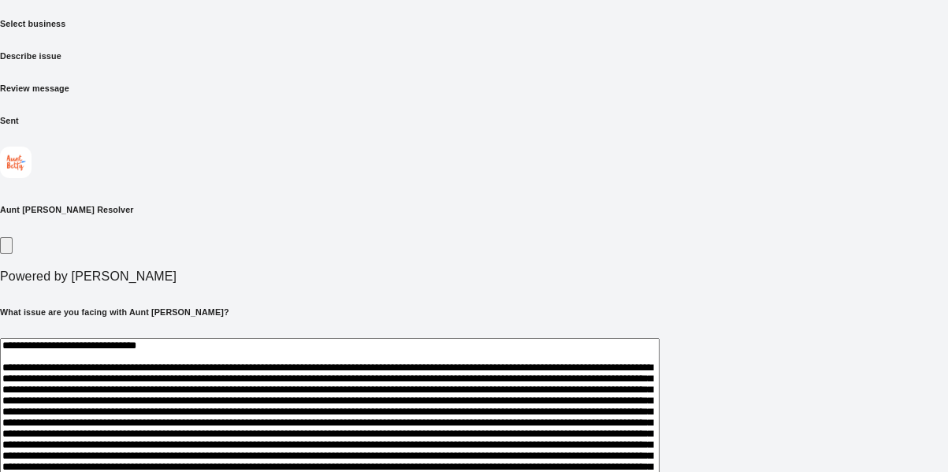
click at [360, 332] on textarea at bounding box center [330, 428] width 660 height 181
drag, startPoint x: 662, startPoint y: 281, endPoint x: 558, endPoint y: 284, distance: 104.1
click at [558, 332] on textarea at bounding box center [330, 428] width 660 height 181
click at [523, 332] on textarea at bounding box center [330, 428] width 660 height 181
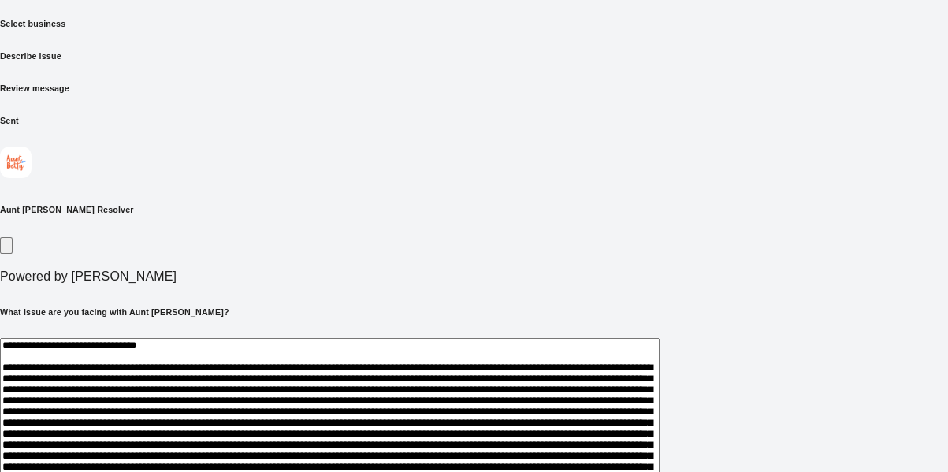
click at [550, 332] on textarea at bounding box center [330, 428] width 660 height 181
click at [553, 332] on textarea at bounding box center [330, 428] width 660 height 181
click at [507, 332] on textarea at bounding box center [330, 428] width 660 height 181
click at [660, 332] on textarea at bounding box center [330, 428] width 660 height 181
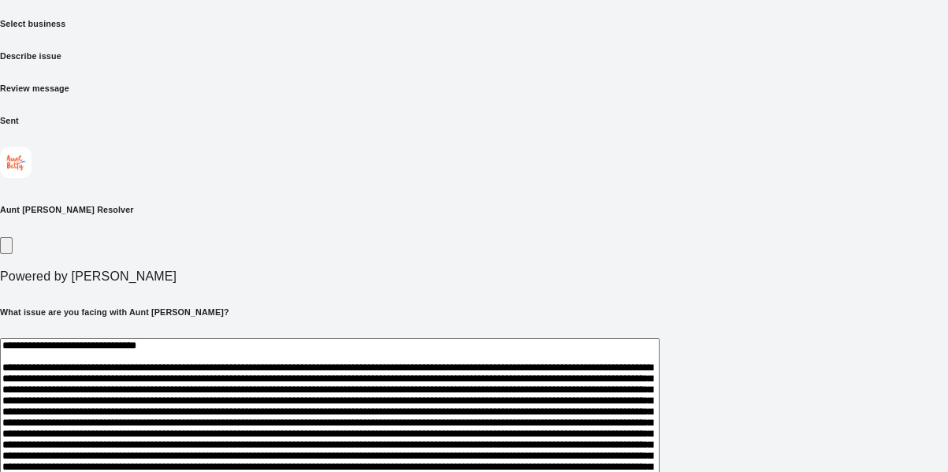
click at [659, 332] on textarea at bounding box center [330, 428] width 660 height 181
click at [660, 332] on textarea at bounding box center [330, 428] width 660 height 181
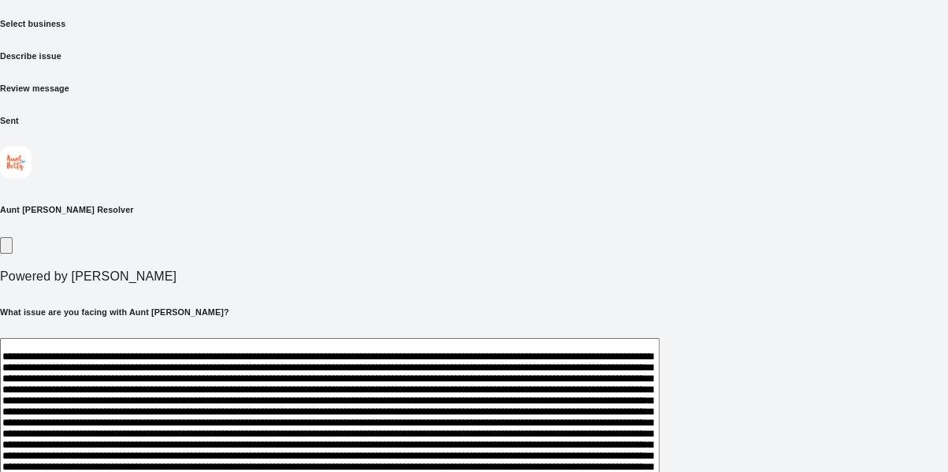
click at [152, 332] on textarea at bounding box center [330, 428] width 660 height 181
click at [363, 332] on textarea at bounding box center [330, 428] width 660 height 181
click at [411, 332] on textarea at bounding box center [330, 428] width 660 height 181
click at [421, 332] on textarea at bounding box center [330, 428] width 660 height 181
click at [516, 332] on textarea at bounding box center [330, 428] width 660 height 181
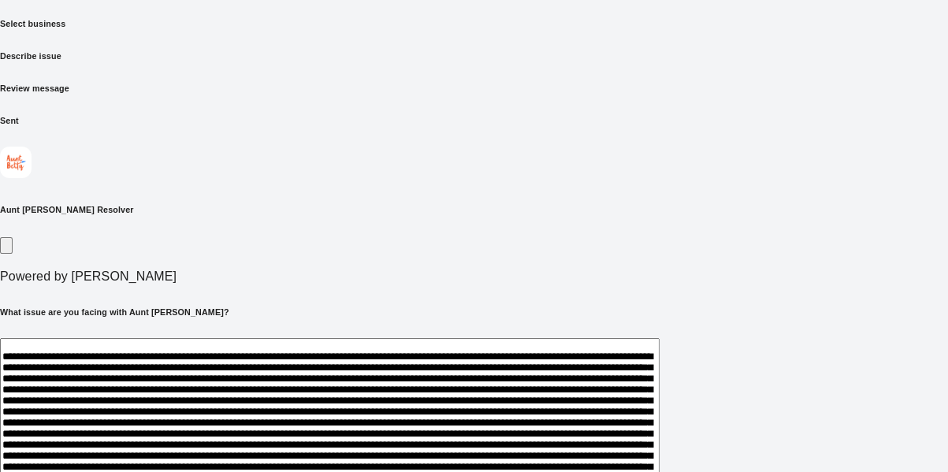
click at [660, 332] on textarea at bounding box center [330, 428] width 660 height 181
click at [464, 332] on textarea at bounding box center [330, 428] width 660 height 181
click at [660, 332] on textarea at bounding box center [330, 428] width 660 height 181
drag, startPoint x: 482, startPoint y: 339, endPoint x: 225, endPoint y: 342, distance: 257.0
click at [225, 332] on textarea at bounding box center [330, 428] width 660 height 181
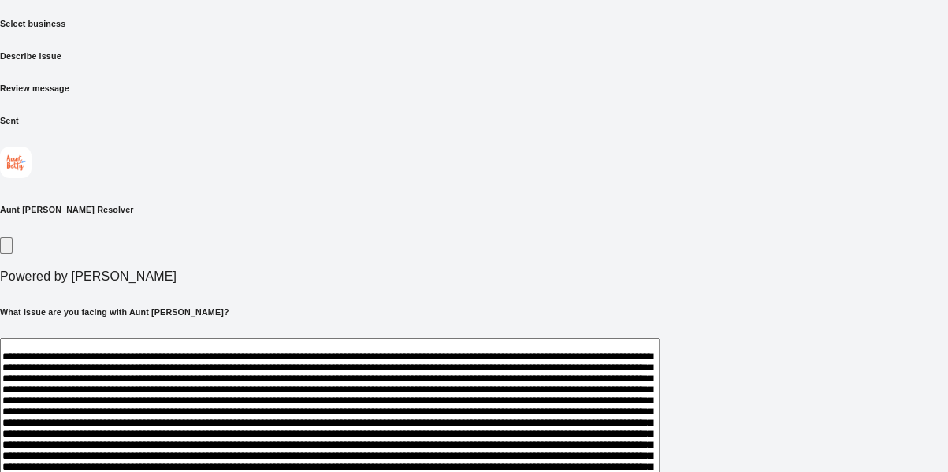
click at [425, 332] on textarea at bounding box center [330, 428] width 660 height 181
click at [438, 332] on textarea at bounding box center [330, 428] width 660 height 181
click at [624, 332] on textarea at bounding box center [330, 428] width 660 height 181
click at [282, 332] on textarea at bounding box center [330, 428] width 660 height 181
drag, startPoint x: 291, startPoint y: 356, endPoint x: 262, endPoint y: 352, distance: 28.7
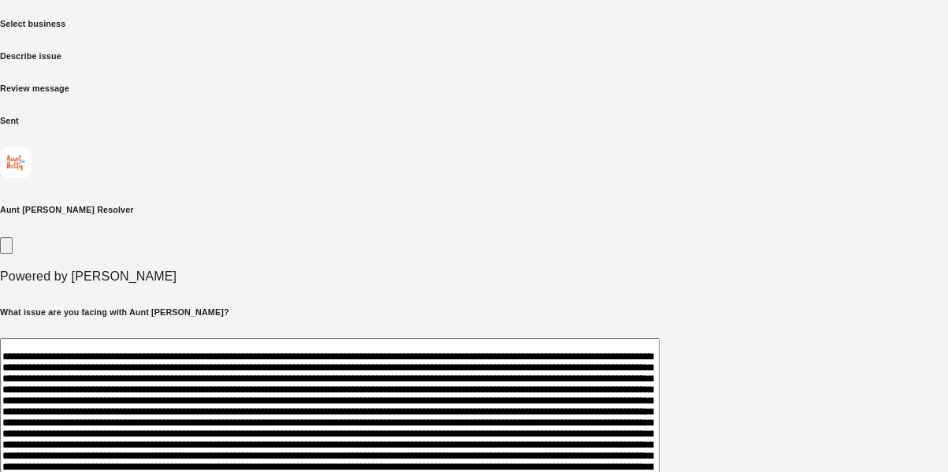
click at [262, 332] on textarea at bounding box center [330, 428] width 660 height 181
click at [422, 332] on textarea at bounding box center [330, 428] width 660 height 181
click at [459, 332] on textarea at bounding box center [330, 428] width 660 height 181
click at [522, 332] on textarea at bounding box center [330, 428] width 660 height 181
click at [645, 332] on textarea at bounding box center [330, 428] width 660 height 181
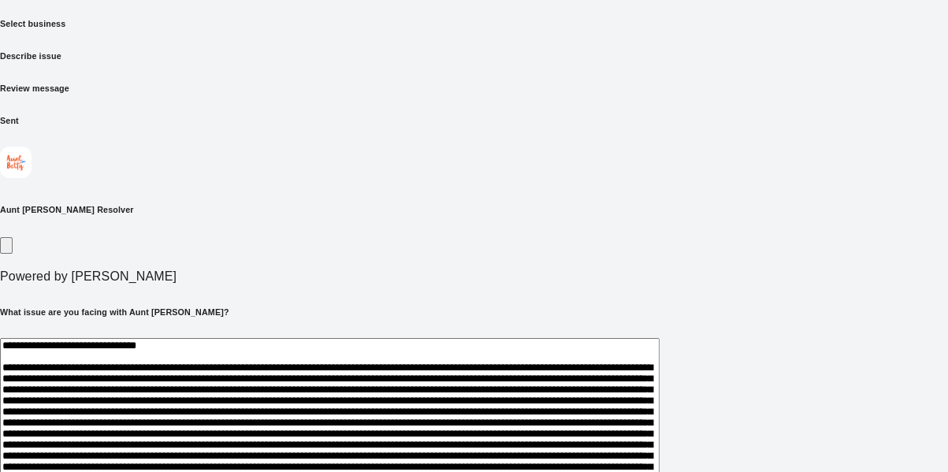
scroll to position [0, 0]
click at [363, 332] on textarea at bounding box center [330, 428] width 660 height 181
click at [169, 332] on textarea at bounding box center [330, 428] width 660 height 181
click at [377, 332] on textarea at bounding box center [330, 428] width 660 height 181
click at [318, 332] on textarea at bounding box center [330, 428] width 660 height 181
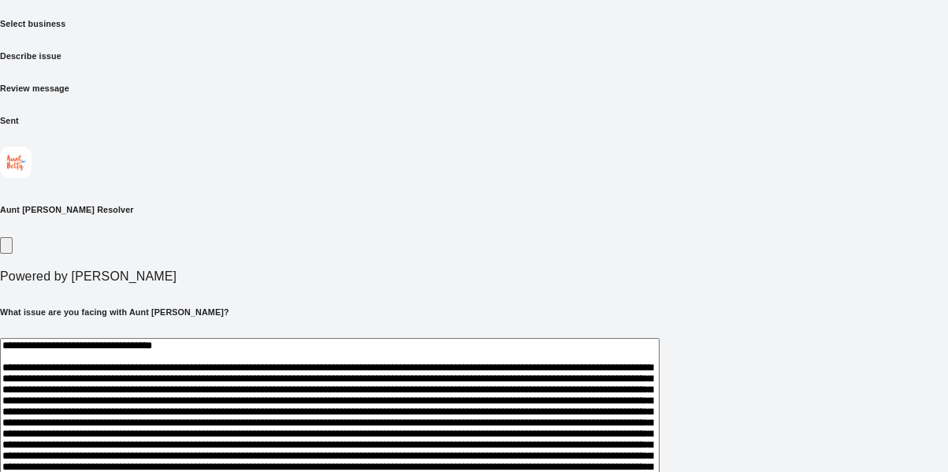
click at [363, 332] on textarea at bounding box center [330, 428] width 660 height 181
click at [660, 332] on textarea at bounding box center [330, 428] width 660 height 181
click at [227, 332] on textarea at bounding box center [330, 428] width 660 height 181
click at [404, 332] on textarea at bounding box center [330, 428] width 660 height 181
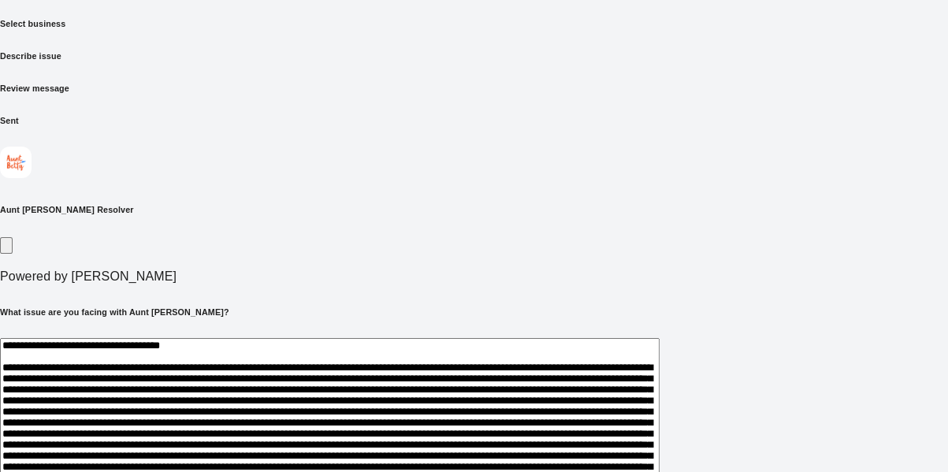
click at [342, 332] on textarea at bounding box center [330, 428] width 660 height 181
click at [400, 332] on textarea at bounding box center [330, 428] width 660 height 181
click at [329, 332] on textarea at bounding box center [330, 428] width 660 height 181
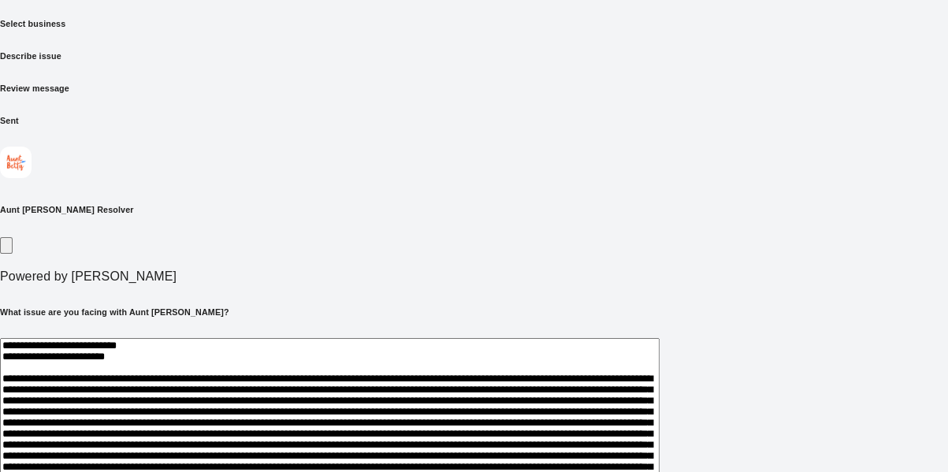
click at [318, 332] on textarea at bounding box center [330, 428] width 660 height 181
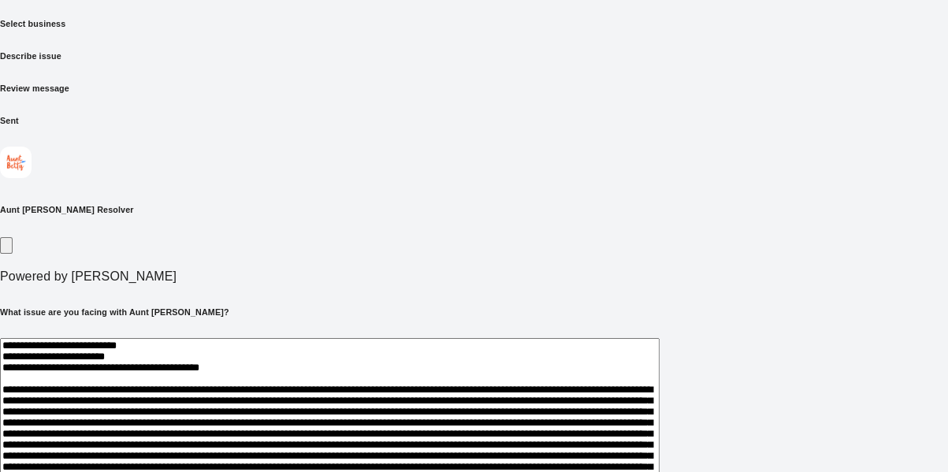
type textarea "**********"
drag, startPoint x: 143, startPoint y: 247, endPoint x: 400, endPoint y: 305, distance: 263.5
click at [400, 332] on div "* ​" at bounding box center [474, 448] width 948 height 220
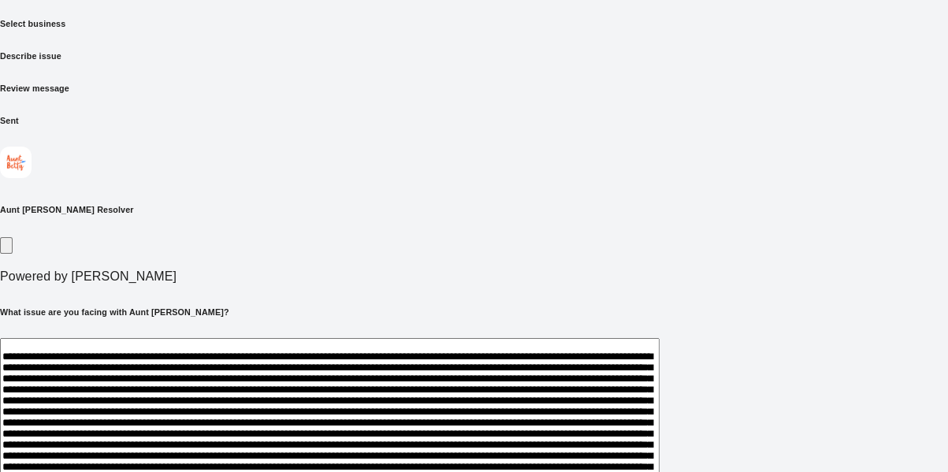
scroll to position [308, 0]
drag, startPoint x: 148, startPoint y: 246, endPoint x: 725, endPoint y: 428, distance: 605.1
click at [725, 332] on div "Send your complaint to Aunt Betty Select business Describe issue Review message…" at bounding box center [474, 271] width 948 height 665
click at [312, 332] on textarea at bounding box center [330, 428] width 660 height 181
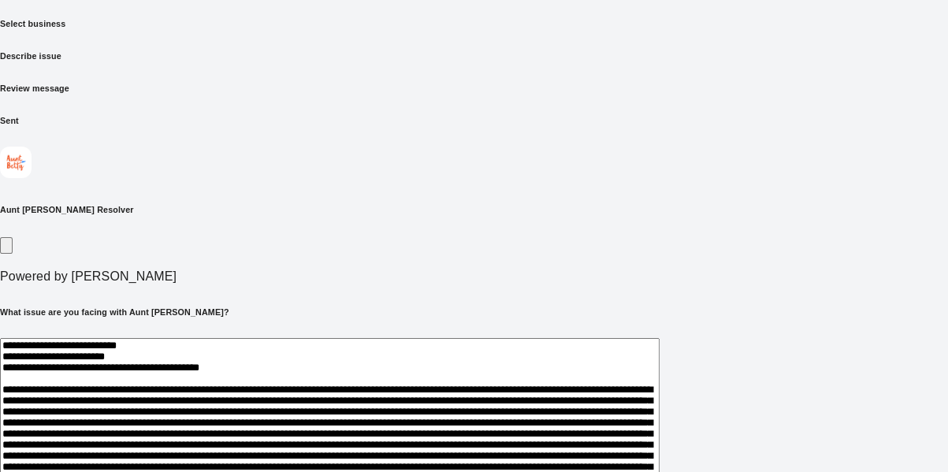
drag, startPoint x: 305, startPoint y: 408, endPoint x: 136, endPoint y: 233, distance: 243.6
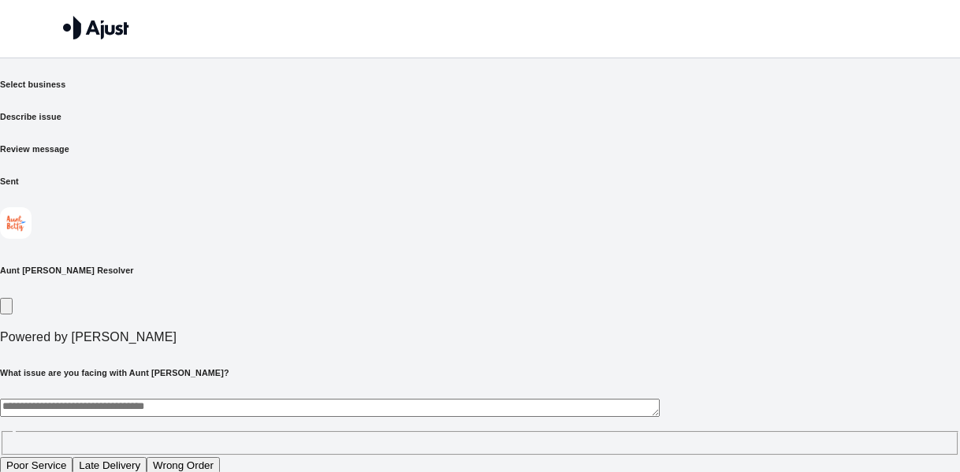
click at [136, 332] on div "What issue are you facing with Aunt [PERSON_NAME]? * ​ Poor Service Late Delive…" at bounding box center [480, 421] width 960 height 108
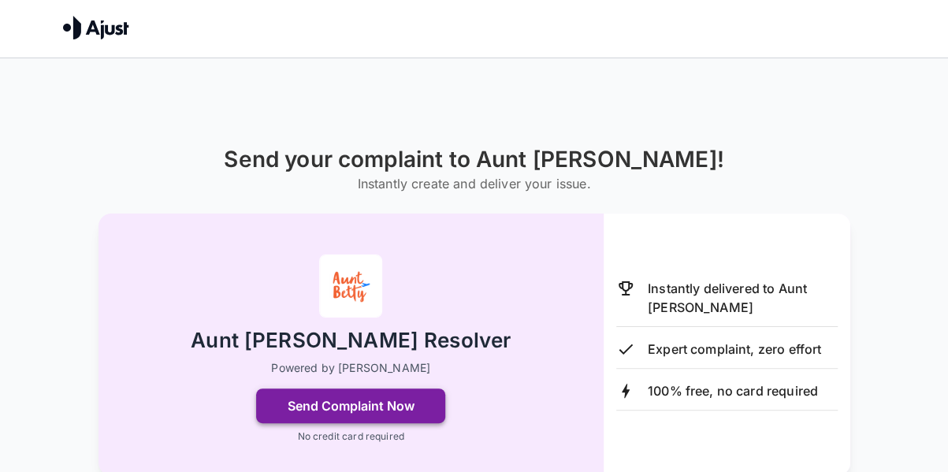
click at [405, 412] on button "Send Complaint Now" at bounding box center [350, 406] width 189 height 35
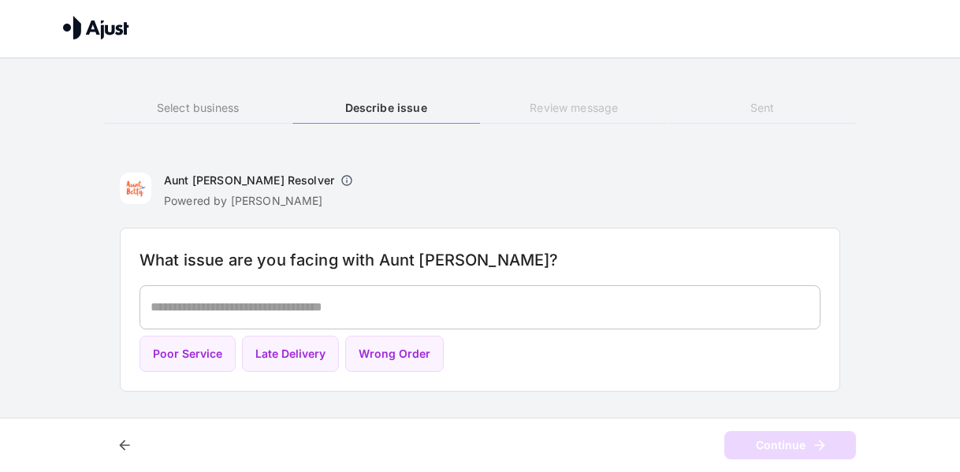
click at [207, 303] on textarea at bounding box center [480, 307] width 659 height 18
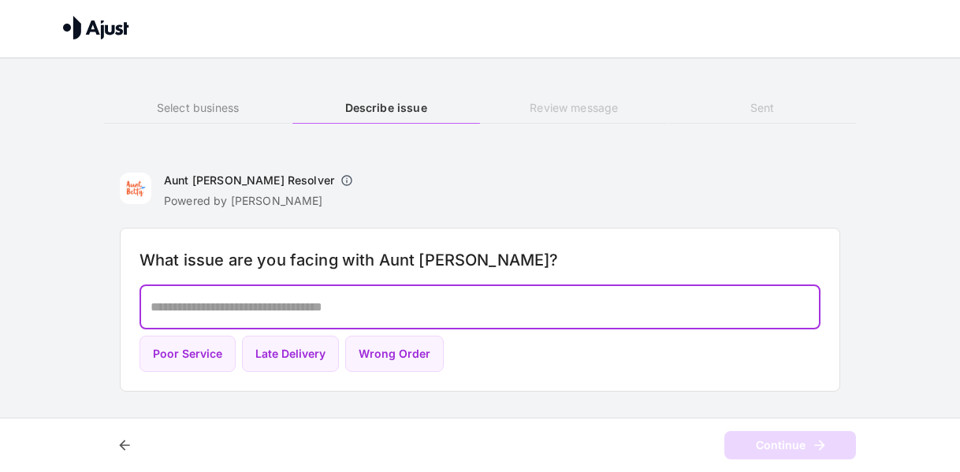
paste textarea "**********"
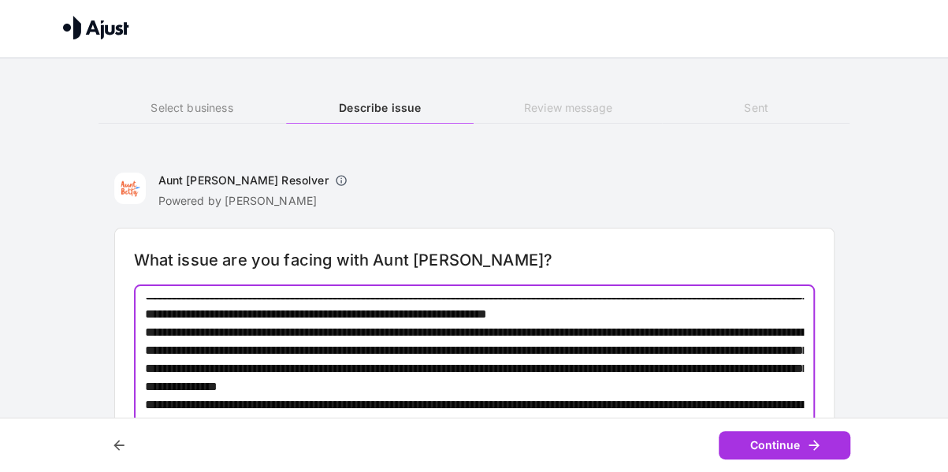
scroll to position [183, 0]
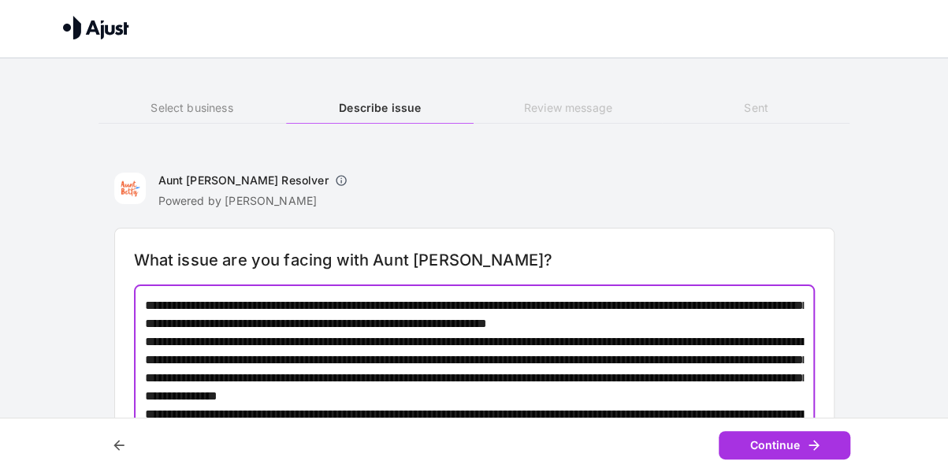
click at [375, 338] on textarea at bounding box center [475, 388] width 660 height 181
click at [469, 322] on textarea at bounding box center [475, 388] width 660 height 181
click at [492, 330] on textarea at bounding box center [475, 388] width 660 height 181
click at [251, 324] on textarea at bounding box center [475, 388] width 660 height 181
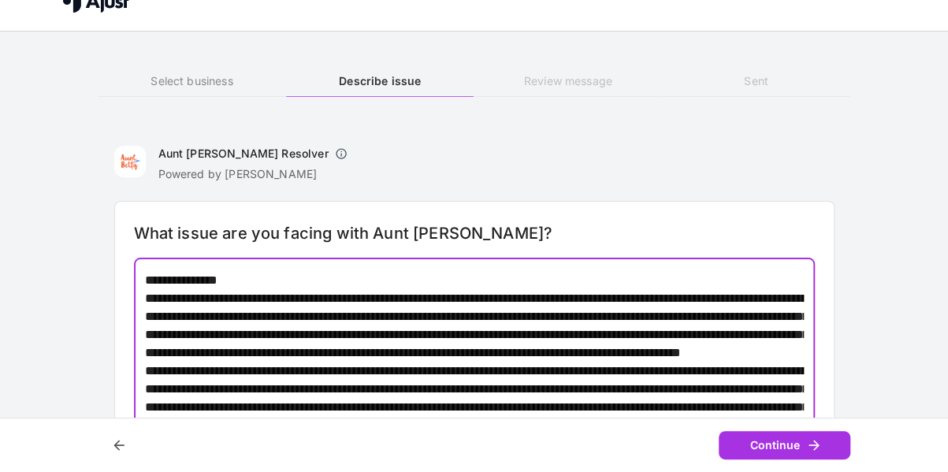
scroll to position [97, 0]
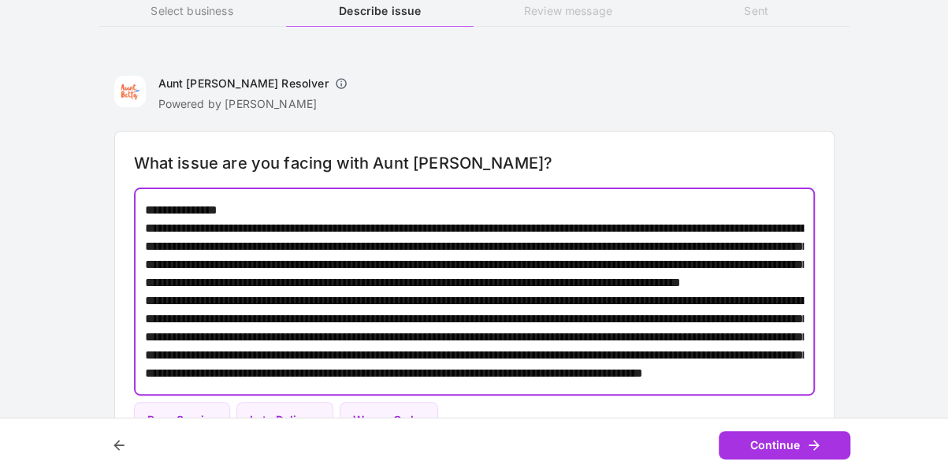
click at [370, 358] on textarea at bounding box center [475, 291] width 660 height 181
click at [570, 262] on textarea at bounding box center [475, 291] width 660 height 181
click at [563, 263] on textarea at bounding box center [475, 291] width 660 height 181
click at [488, 247] on textarea at bounding box center [475, 291] width 660 height 181
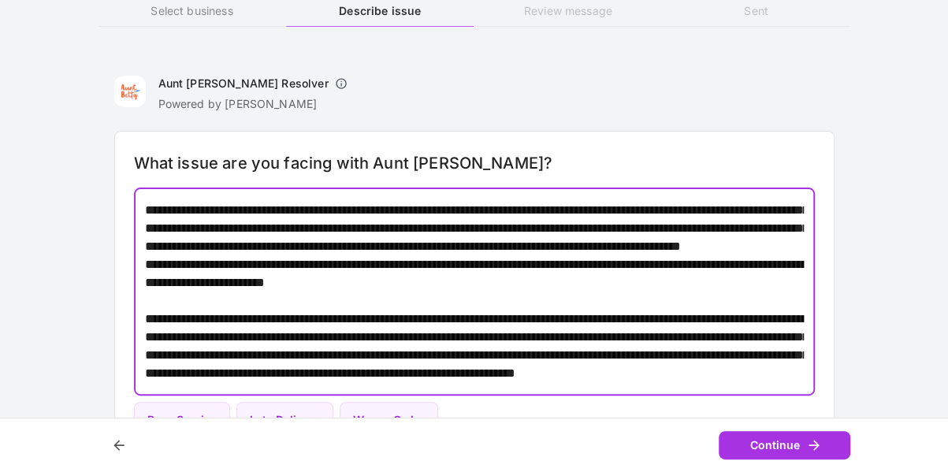
click at [195, 297] on textarea at bounding box center [475, 291] width 660 height 181
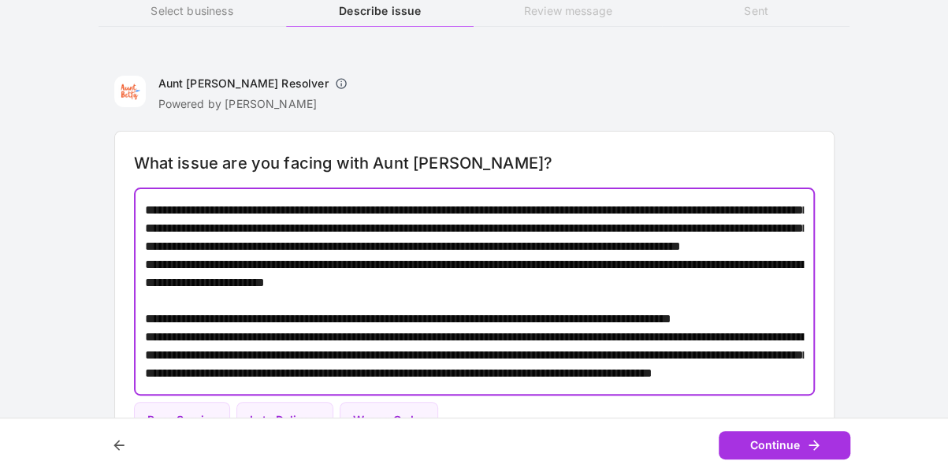
click at [586, 335] on textarea at bounding box center [475, 291] width 660 height 181
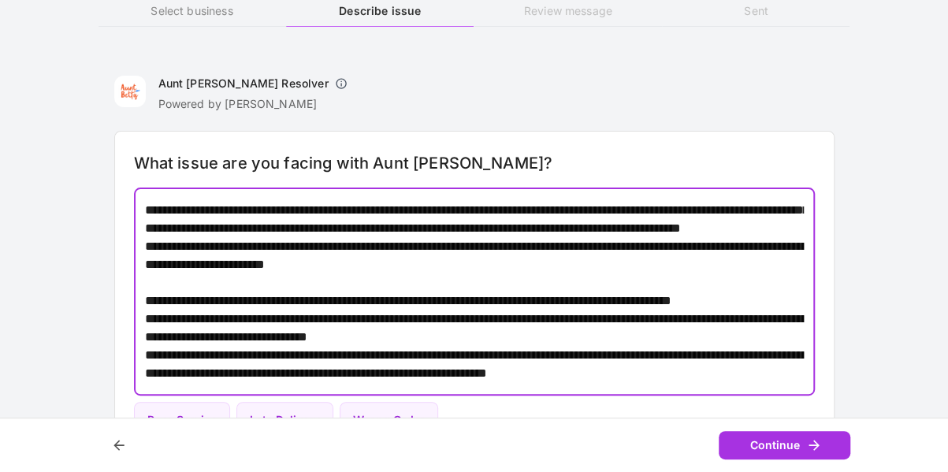
click at [643, 329] on textarea at bounding box center [475, 291] width 660 height 181
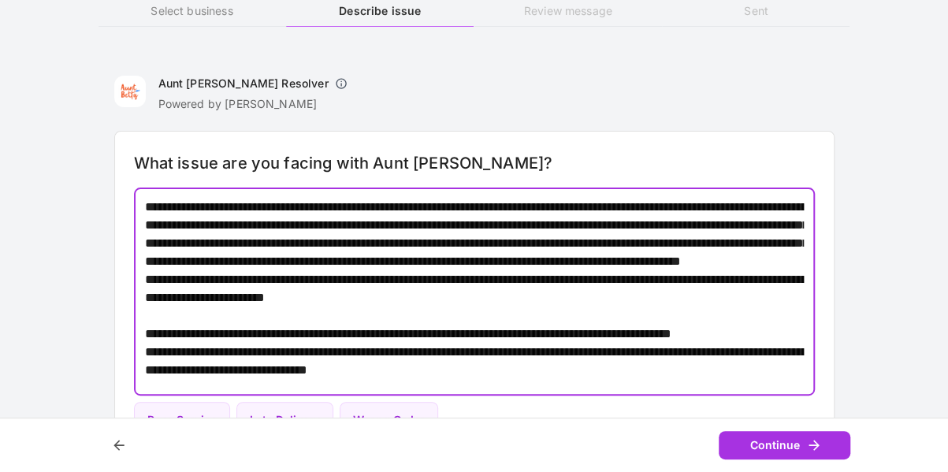
scroll to position [291, 0]
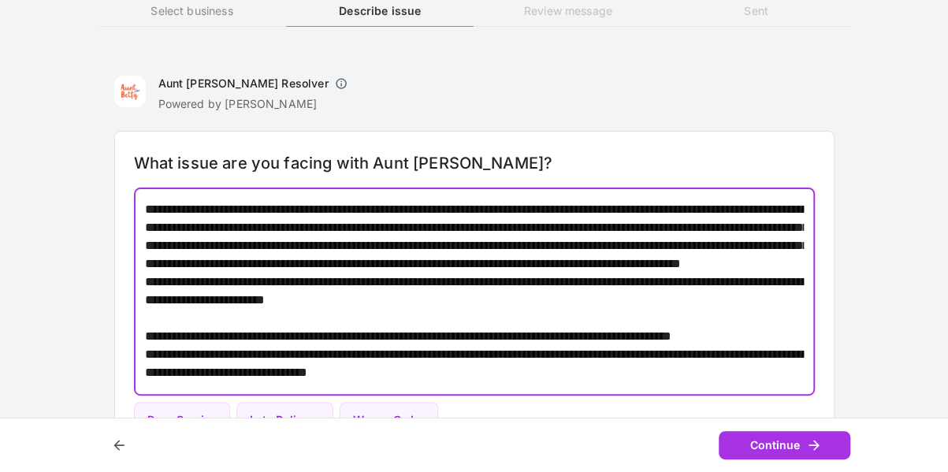
click at [357, 279] on textarea at bounding box center [475, 291] width 660 height 181
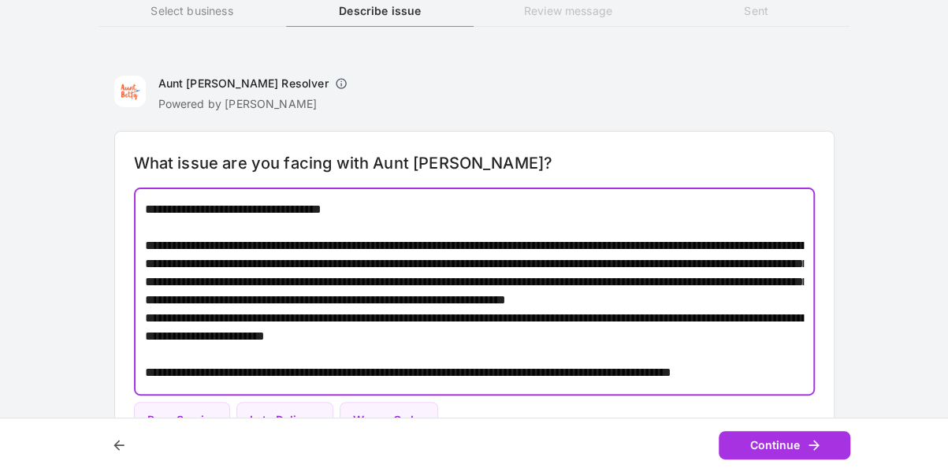
click at [147, 275] on textarea at bounding box center [475, 291] width 660 height 181
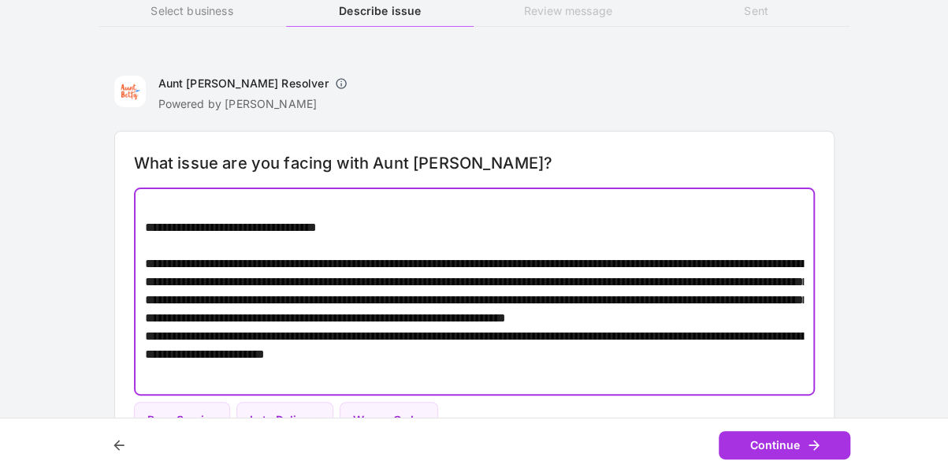
click at [155, 315] on textarea at bounding box center [475, 291] width 660 height 181
click at [361, 302] on textarea at bounding box center [475, 291] width 660 height 181
click at [361, 301] on textarea at bounding box center [475, 291] width 660 height 181
click at [391, 300] on textarea at bounding box center [475, 291] width 660 height 181
click at [184, 326] on textarea at bounding box center [475, 291] width 660 height 181
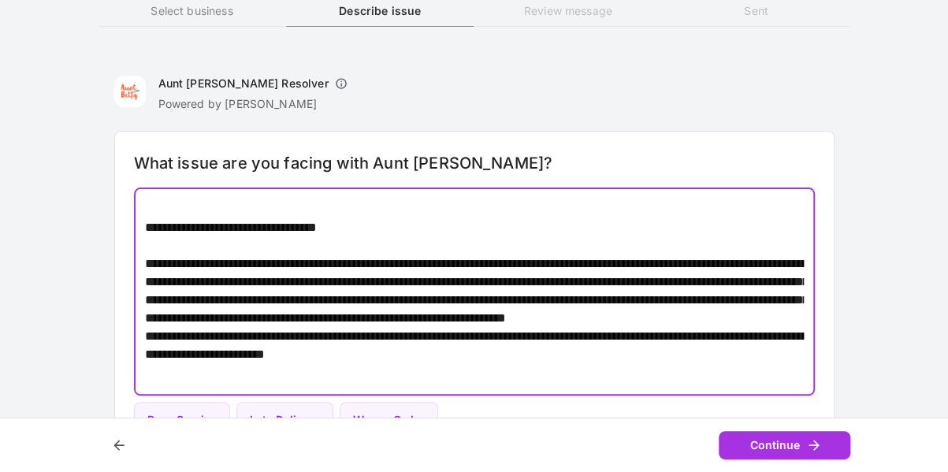
click at [147, 333] on textarea at bounding box center [475, 291] width 660 height 181
click at [153, 333] on textarea at bounding box center [475, 291] width 660 height 181
click at [270, 335] on textarea at bounding box center [475, 291] width 660 height 181
click at [292, 336] on textarea at bounding box center [475, 291] width 660 height 181
click at [586, 326] on textarea at bounding box center [475, 291] width 660 height 181
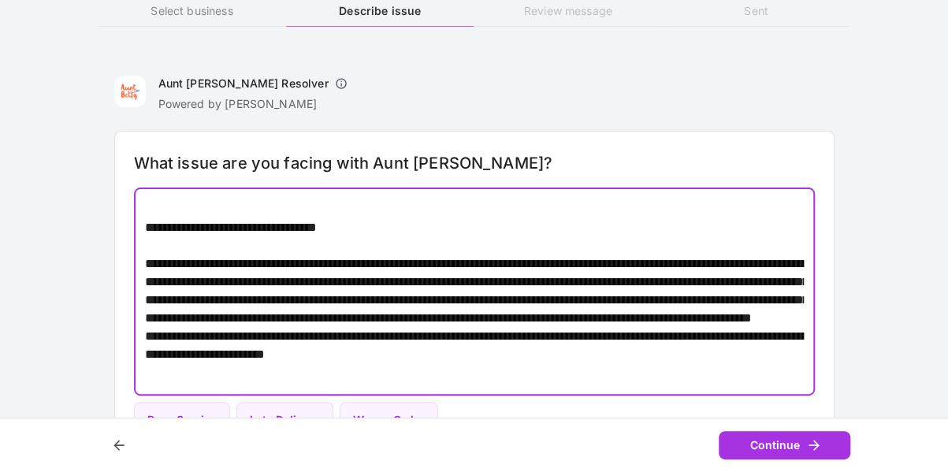
drag, startPoint x: 787, startPoint y: 337, endPoint x: 626, endPoint y: 335, distance: 161.6
click at [626, 335] on textarea at bounding box center [475, 291] width 660 height 181
drag, startPoint x: 344, startPoint y: 337, endPoint x: 421, endPoint y: 332, distance: 76.6
click at [421, 332] on textarea at bounding box center [475, 291] width 660 height 181
click at [348, 329] on textarea at bounding box center [475, 291] width 660 height 181
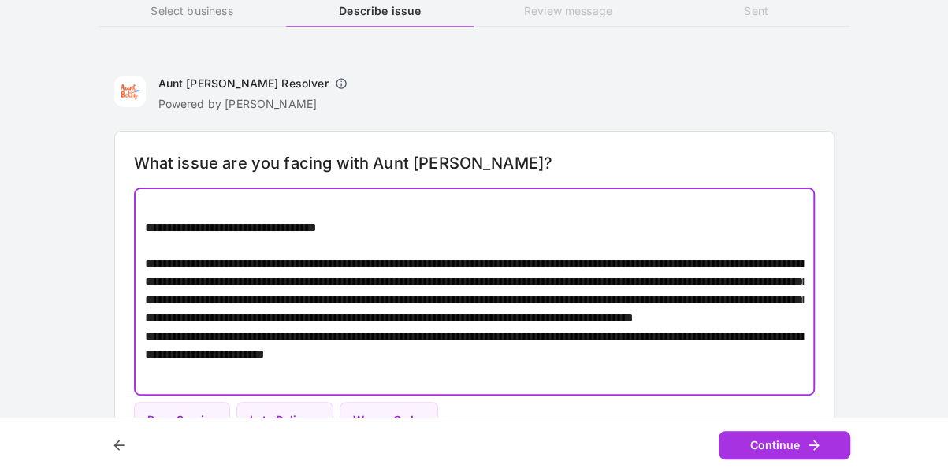
drag, startPoint x: 437, startPoint y: 311, endPoint x: 462, endPoint y: 322, distance: 27.2
click at [441, 313] on textarea at bounding box center [475, 291] width 660 height 181
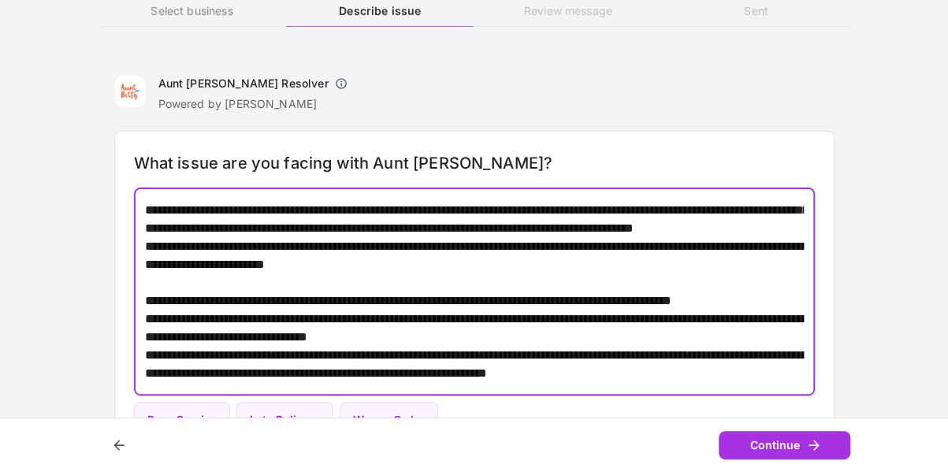
scroll to position [562, 0]
click at [191, 332] on textarea at bounding box center [475, 291] width 660 height 181
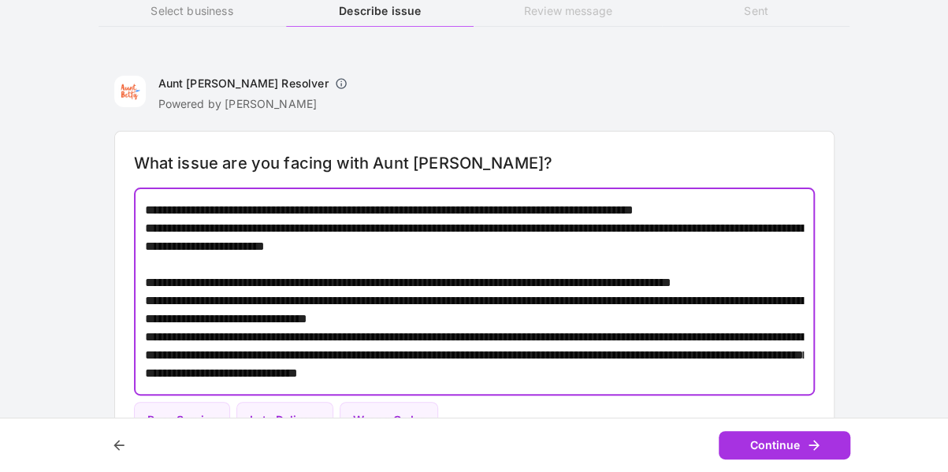
click at [727, 341] on textarea at bounding box center [475, 291] width 660 height 181
click at [780, 326] on textarea at bounding box center [475, 291] width 660 height 181
click at [776, 346] on textarea at bounding box center [475, 291] width 660 height 181
click at [774, 343] on textarea at bounding box center [475, 291] width 660 height 181
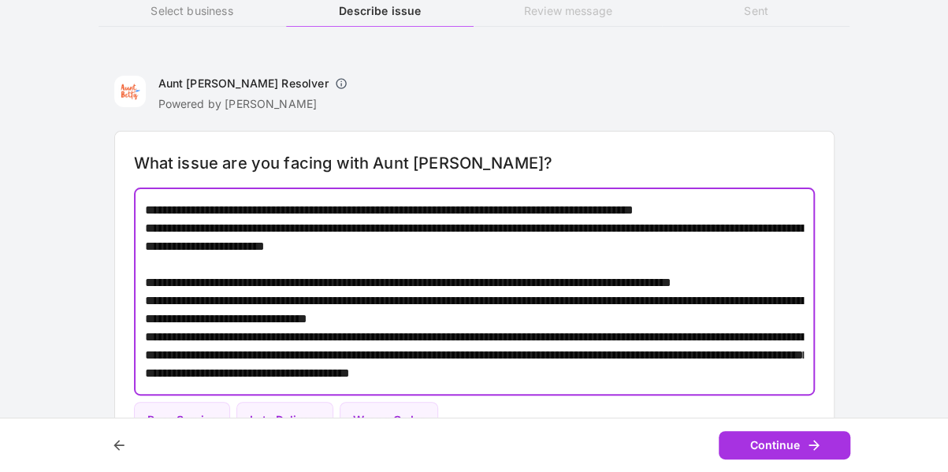
click at [183, 335] on textarea at bounding box center [475, 291] width 660 height 181
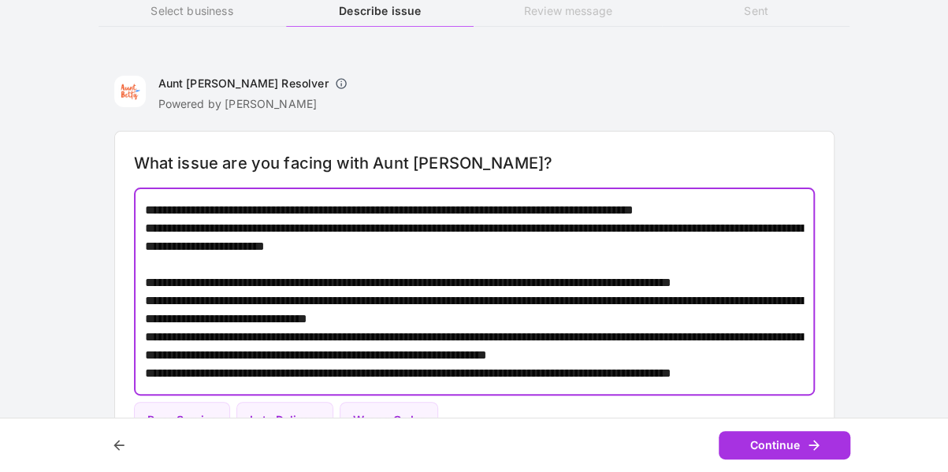
click at [221, 371] on textarea at bounding box center [475, 291] width 660 height 181
click at [166, 352] on textarea at bounding box center [475, 291] width 660 height 181
click at [171, 353] on textarea at bounding box center [475, 291] width 660 height 181
click at [184, 367] on textarea at bounding box center [475, 291] width 660 height 181
click at [350, 360] on textarea at bounding box center [475, 291] width 660 height 181
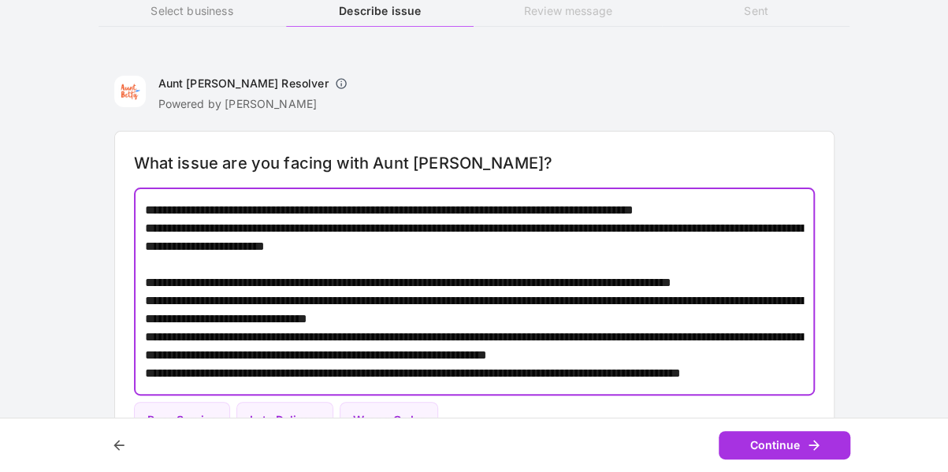
click at [343, 352] on textarea at bounding box center [475, 291] width 660 height 181
click at [337, 352] on textarea at bounding box center [475, 291] width 660 height 181
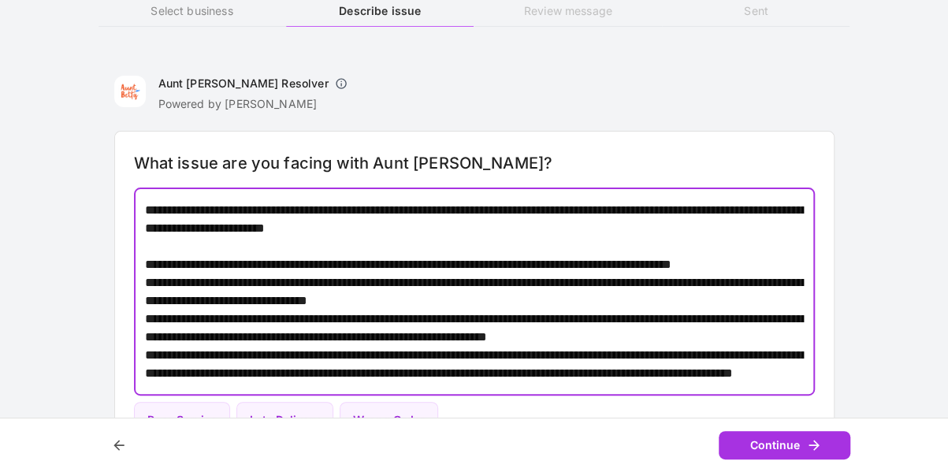
click at [597, 371] on textarea at bounding box center [475, 291] width 660 height 181
click at [376, 371] on textarea at bounding box center [475, 291] width 660 height 181
click at [394, 374] on textarea at bounding box center [475, 291] width 660 height 181
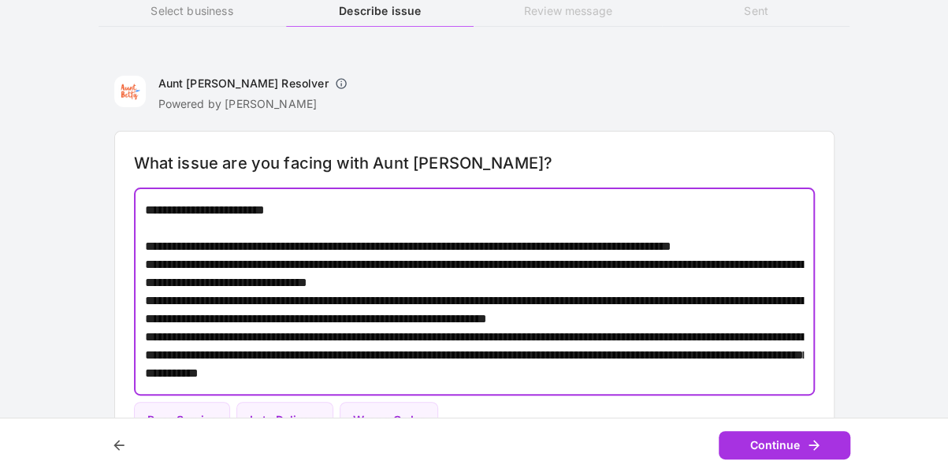
click at [514, 371] on textarea at bounding box center [475, 291] width 660 height 181
click at [616, 365] on textarea at bounding box center [475, 291] width 660 height 181
click at [631, 376] on textarea at bounding box center [475, 291] width 660 height 181
click at [648, 374] on textarea at bounding box center [475, 291] width 660 height 181
click at [624, 351] on textarea at bounding box center [475, 291] width 660 height 181
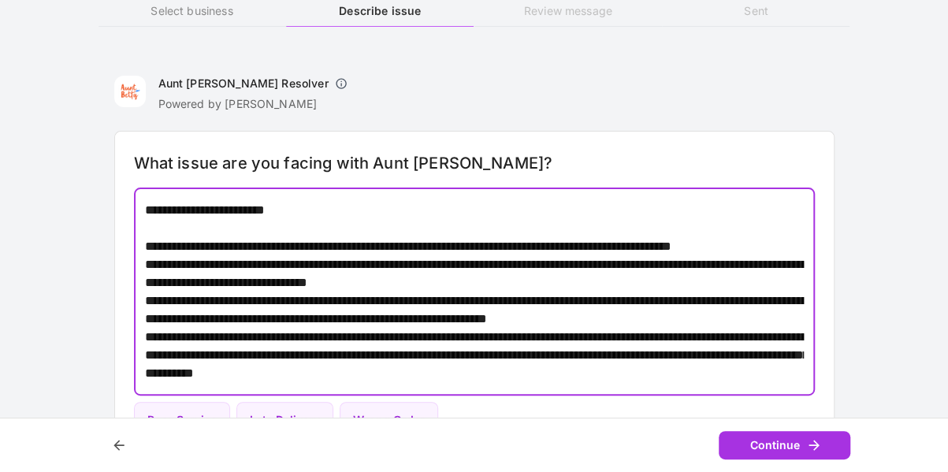
click at [638, 357] on textarea at bounding box center [475, 291] width 660 height 181
click at [665, 356] on textarea at bounding box center [475, 291] width 660 height 181
click at [192, 356] on textarea at bounding box center [475, 291] width 660 height 181
click at [222, 352] on textarea at bounding box center [475, 291] width 660 height 181
click at [372, 362] on textarea at bounding box center [475, 291] width 660 height 181
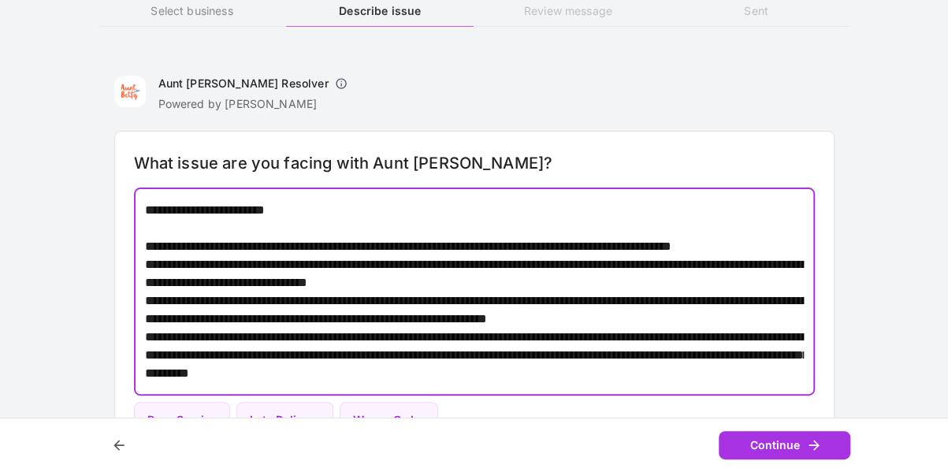
click at [352, 355] on textarea at bounding box center [475, 291] width 660 height 181
click at [381, 360] on textarea at bounding box center [475, 291] width 660 height 181
click at [523, 354] on textarea at bounding box center [475, 291] width 660 height 181
click at [239, 374] on textarea at bounding box center [475, 291] width 660 height 181
click at [240, 376] on textarea at bounding box center [475, 291] width 660 height 181
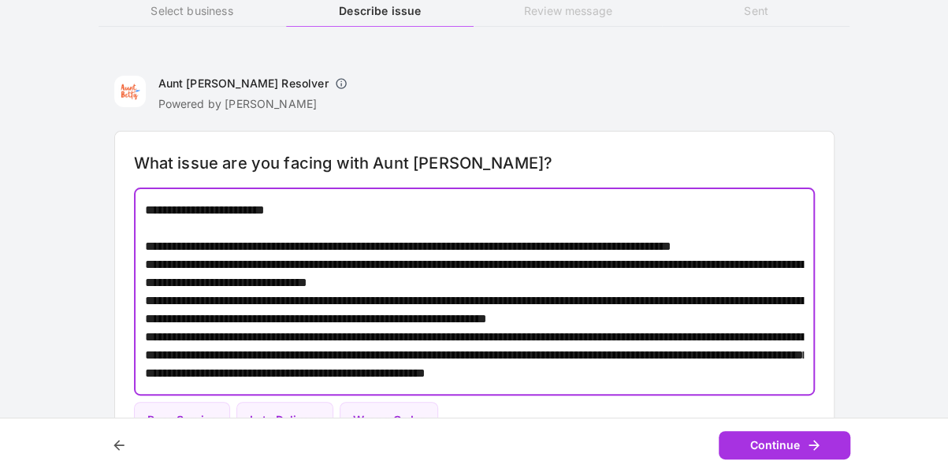
click at [339, 370] on textarea at bounding box center [475, 291] width 660 height 181
click at [334, 370] on textarea at bounding box center [475, 291] width 660 height 181
drag, startPoint x: 393, startPoint y: 373, endPoint x: 367, endPoint y: 368, distance: 26.4
click at [367, 368] on textarea at bounding box center [475, 291] width 660 height 181
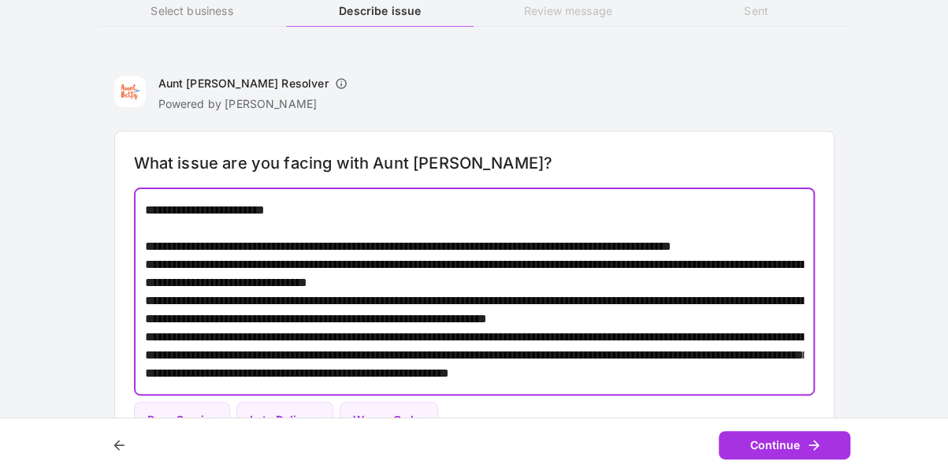
click at [448, 357] on textarea at bounding box center [475, 291] width 660 height 181
click at [436, 351] on textarea at bounding box center [475, 291] width 660 height 181
click at [448, 352] on textarea at bounding box center [475, 291] width 660 height 181
click at [598, 353] on textarea at bounding box center [475, 291] width 660 height 181
click at [698, 352] on textarea at bounding box center [475, 291] width 660 height 181
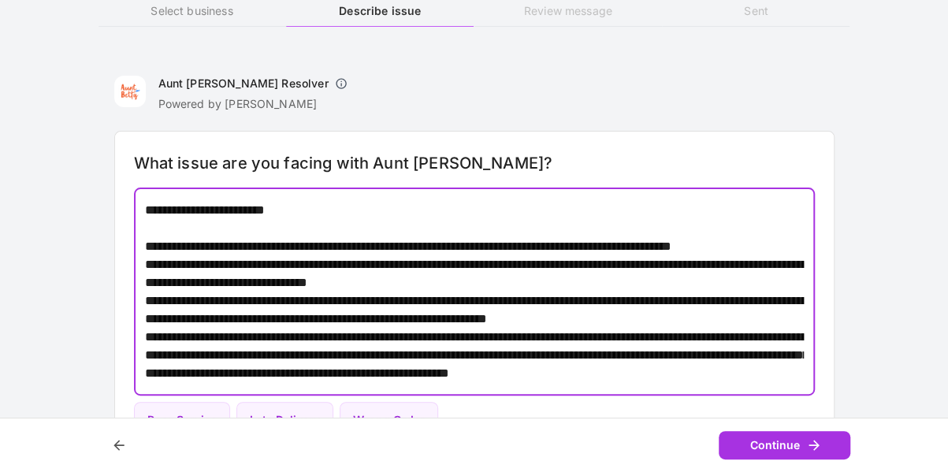
click at [701, 352] on textarea at bounding box center [475, 291] width 660 height 181
click at [692, 362] on textarea at bounding box center [475, 291] width 660 height 181
click at [675, 352] on textarea at bounding box center [475, 291] width 660 height 181
click at [208, 374] on textarea at bounding box center [475, 291] width 660 height 181
click at [274, 370] on textarea at bounding box center [475, 291] width 660 height 181
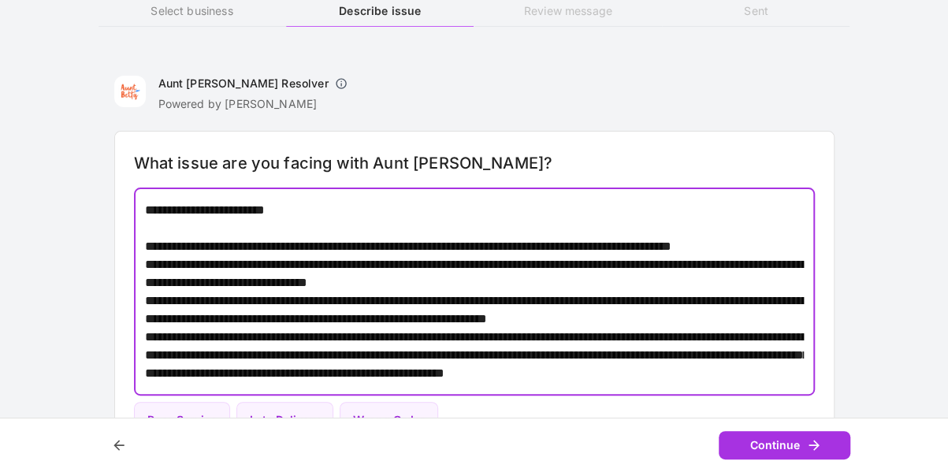
click at [393, 369] on textarea at bounding box center [475, 291] width 660 height 181
click at [587, 381] on textarea at bounding box center [475, 291] width 660 height 181
click at [623, 374] on textarea at bounding box center [475, 291] width 660 height 181
click at [411, 331] on textarea at bounding box center [475, 291] width 660 height 181
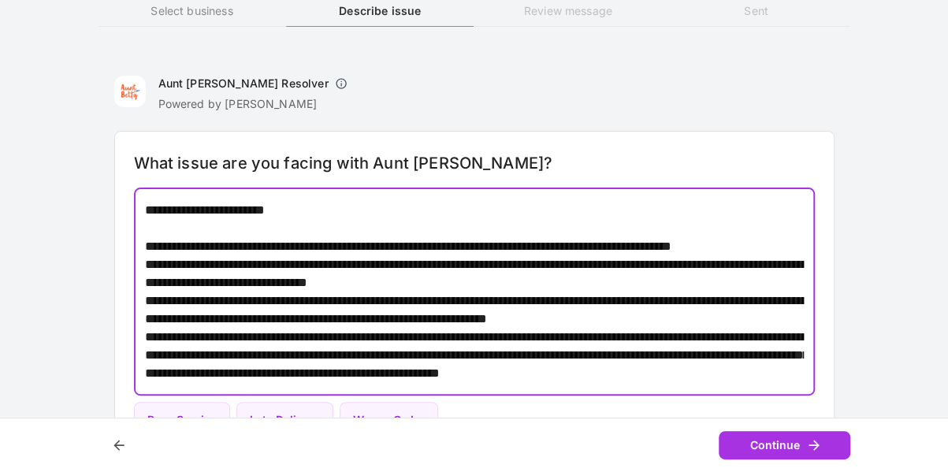
click at [459, 320] on textarea at bounding box center [475, 291] width 660 height 181
click at [457, 318] on textarea at bounding box center [475, 291] width 660 height 181
click at [514, 320] on textarea at bounding box center [475, 291] width 660 height 181
click at [525, 316] on textarea at bounding box center [475, 291] width 660 height 181
click at [557, 326] on textarea at bounding box center [475, 291] width 660 height 181
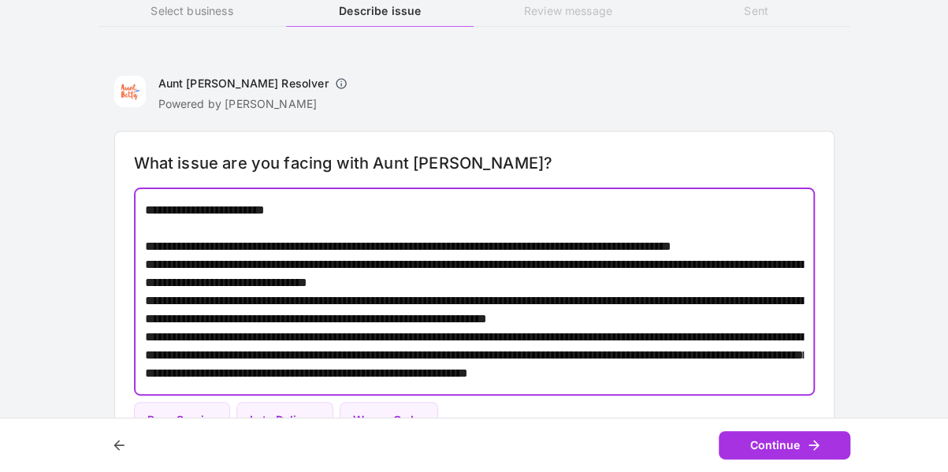
click at [563, 326] on textarea at bounding box center [475, 291] width 660 height 181
click at [659, 316] on textarea at bounding box center [475, 291] width 660 height 181
click at [668, 316] on textarea at bounding box center [475, 291] width 660 height 181
click at [338, 341] on textarea at bounding box center [475, 291] width 660 height 181
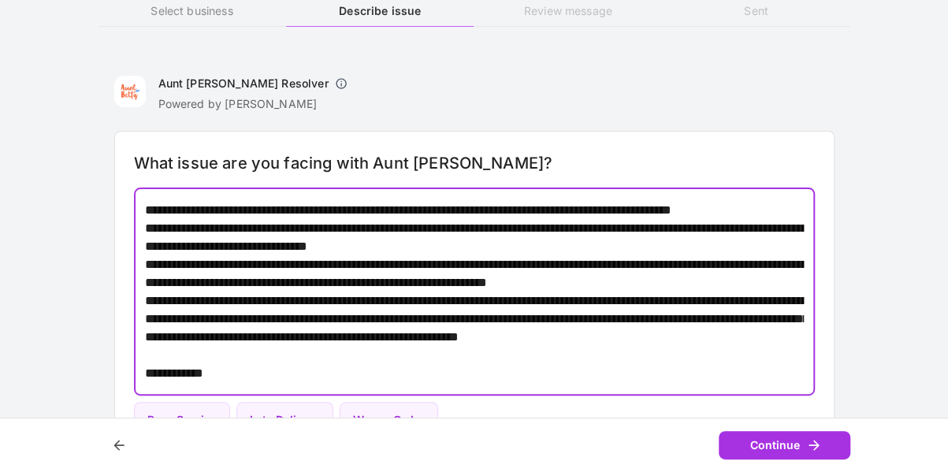
click at [184, 367] on textarea at bounding box center [475, 291] width 660 height 181
click at [159, 370] on textarea at bounding box center [475, 291] width 660 height 181
click at [149, 371] on textarea at bounding box center [475, 291] width 660 height 181
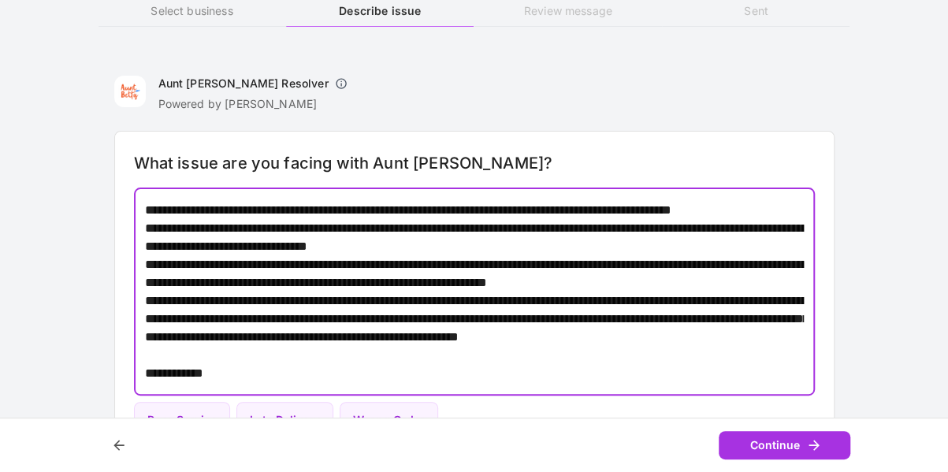
click at [210, 373] on textarea at bounding box center [475, 291] width 660 height 181
click at [192, 374] on textarea at bounding box center [475, 291] width 660 height 181
click at [225, 372] on textarea at bounding box center [475, 291] width 660 height 181
click at [425, 365] on textarea at bounding box center [475, 291] width 660 height 181
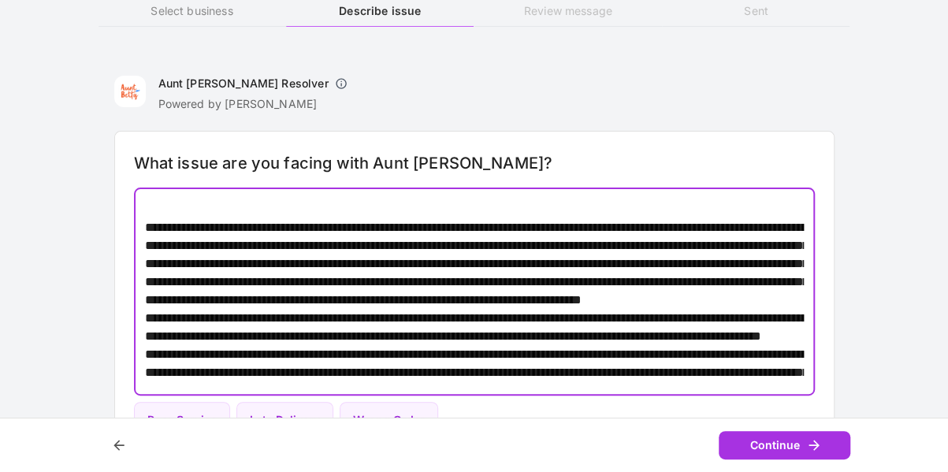
scroll to position [0, 0]
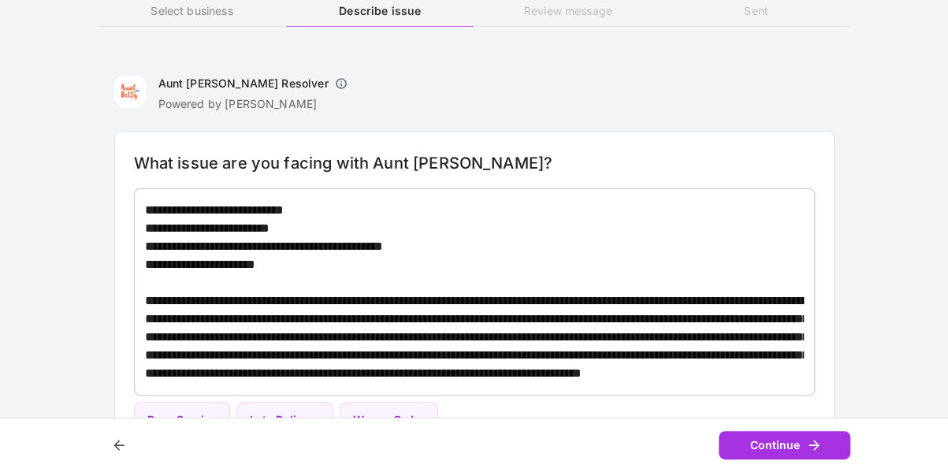
click at [140, 214] on div "* ​" at bounding box center [474, 291] width 681 height 207
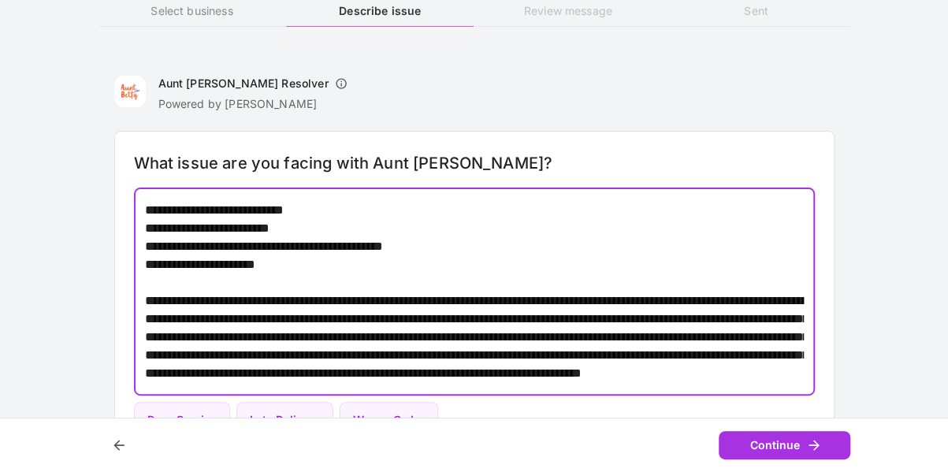
click at [142, 209] on div "* ​" at bounding box center [474, 291] width 681 height 207
click at [331, 210] on textarea at bounding box center [475, 291] width 660 height 181
click at [292, 198] on div "* ​" at bounding box center [474, 291] width 681 height 207
click at [140, 207] on div "* ​" at bounding box center [474, 291] width 681 height 207
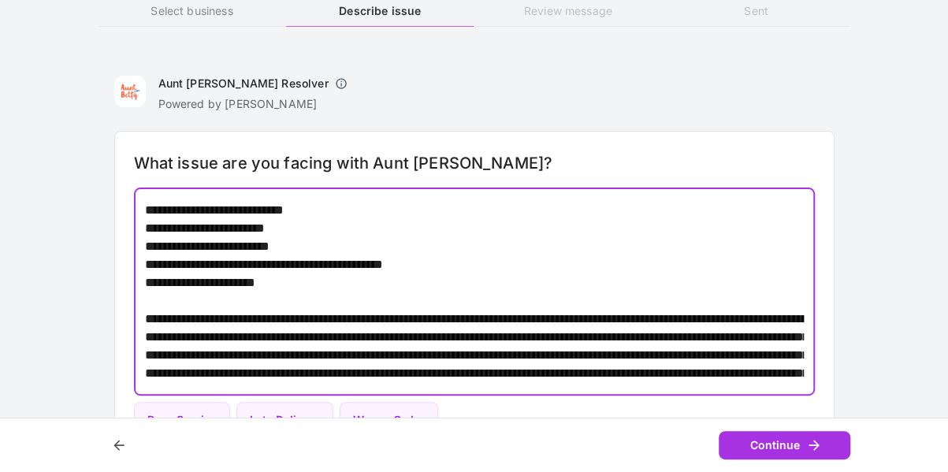
click at [333, 226] on textarea at bounding box center [475, 291] width 660 height 181
click at [357, 228] on textarea at bounding box center [475, 291] width 660 height 181
click at [358, 228] on textarea at bounding box center [475, 291] width 660 height 181
click at [349, 228] on textarea at bounding box center [475, 291] width 660 height 181
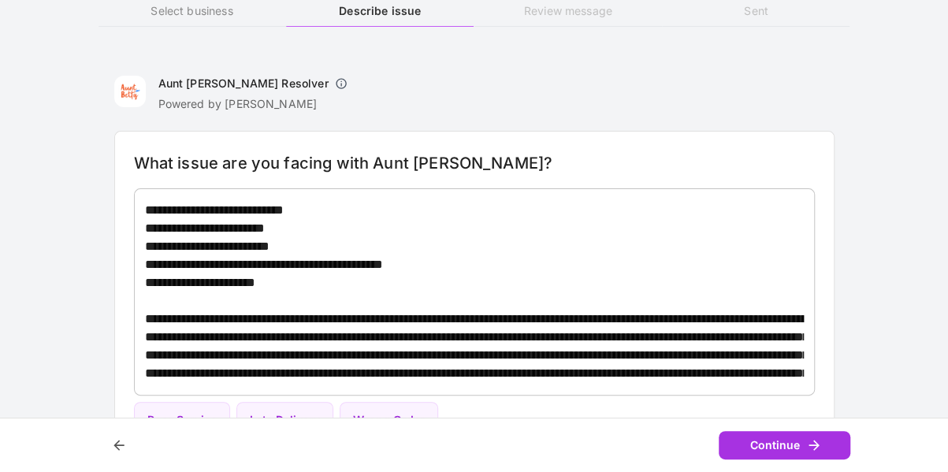
drag, startPoint x: 140, startPoint y: 215, endPoint x: 261, endPoint y: 282, distance: 138.0
click at [261, 282] on div "* ​" at bounding box center [474, 291] width 681 height 207
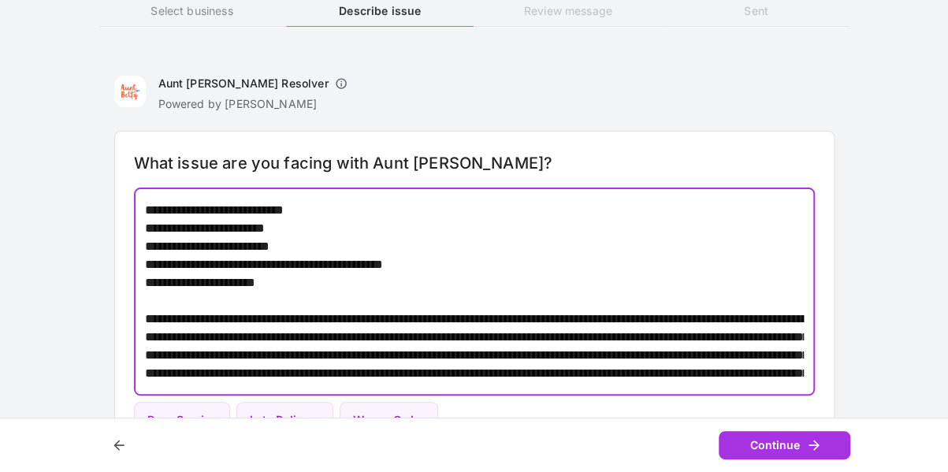
click at [261, 282] on textarea at bounding box center [475, 291] width 660 height 181
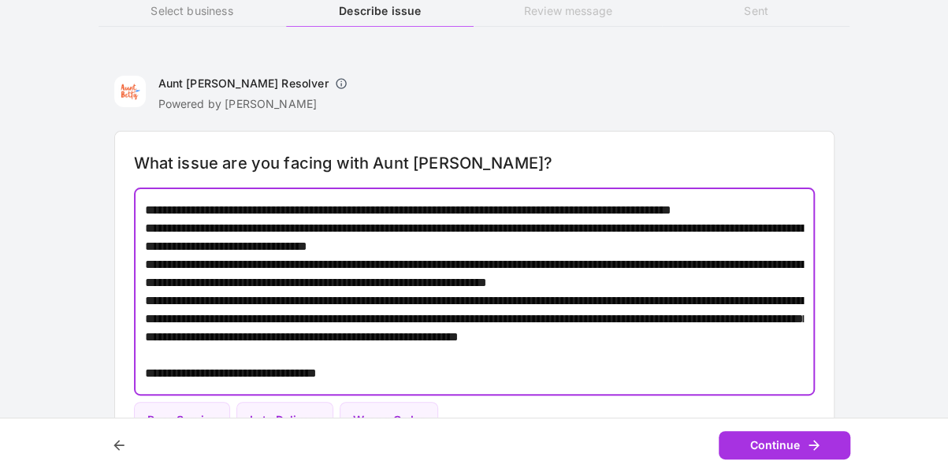
scroll to position [689, 0]
drag, startPoint x: 147, startPoint y: 206, endPoint x: 653, endPoint y: 415, distance: 547.1
click at [653, 415] on div "What issue are you facing with Aunt [PERSON_NAME]? * ​ Poor Service Late Delive…" at bounding box center [474, 295] width 720 height 328
click at [368, 339] on textarea at bounding box center [475, 291] width 660 height 181
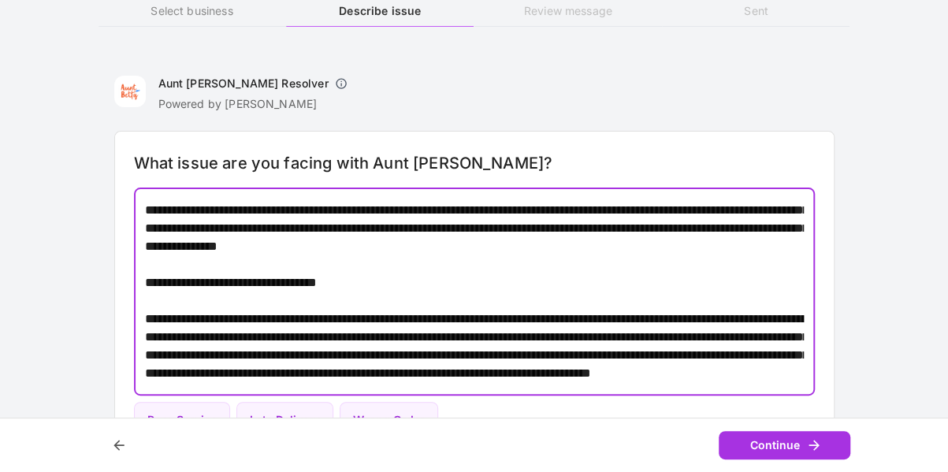
scroll to position [381, 0]
type textarea "**********"
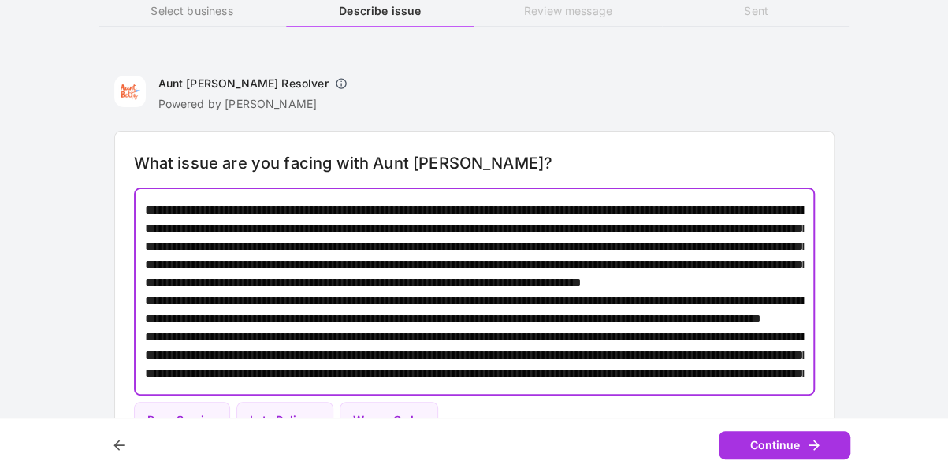
scroll to position [0, 0]
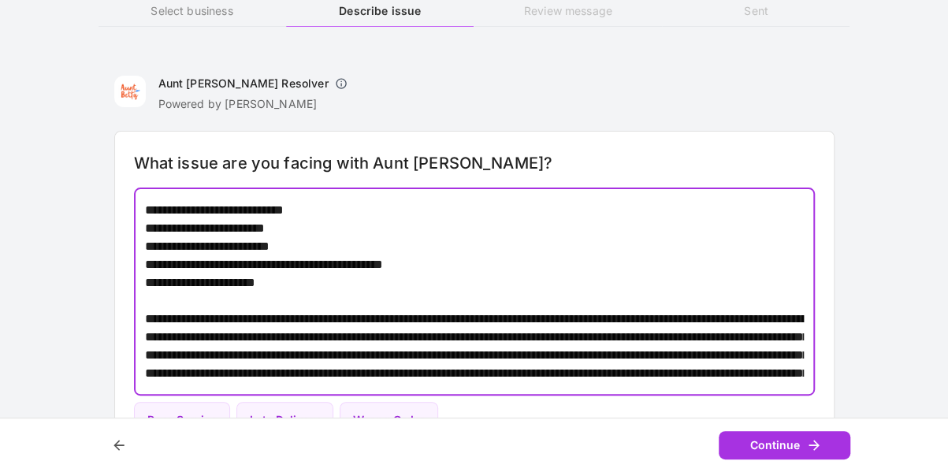
drag, startPoint x: 369, startPoint y: 331, endPoint x: 143, endPoint y: 181, distance: 271.8
click at [143, 181] on div "What issue are you facing with Aunt [PERSON_NAME]? * ​ Poor Service Late Delive…" at bounding box center [474, 295] width 720 height 328
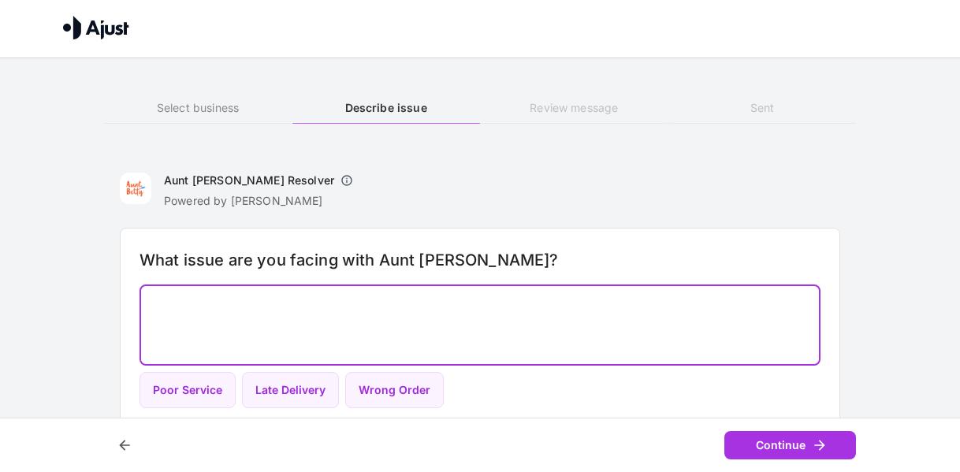
click at [151, 290] on div "* ​" at bounding box center [480, 325] width 681 height 80
paste textarea "**********"
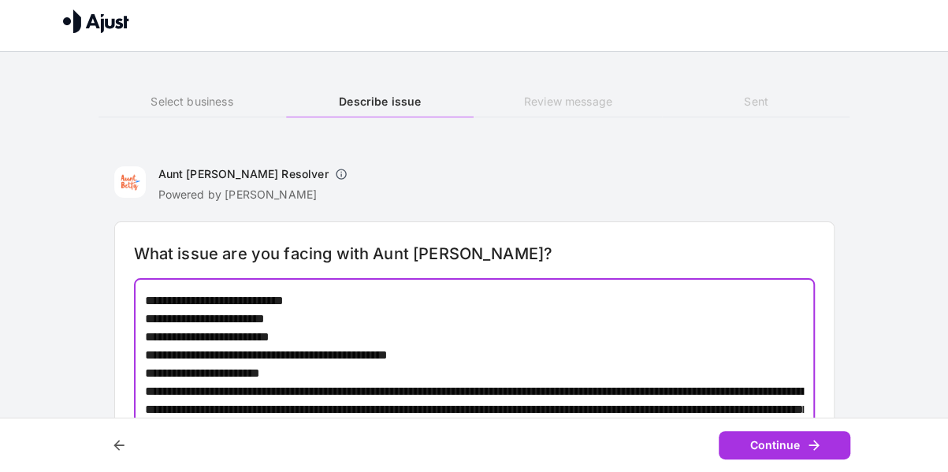
click at [510, 356] on textarea at bounding box center [475, 382] width 660 height 181
click at [490, 373] on textarea at bounding box center [475, 382] width 660 height 181
click at [145, 390] on textarea at bounding box center [475, 382] width 660 height 181
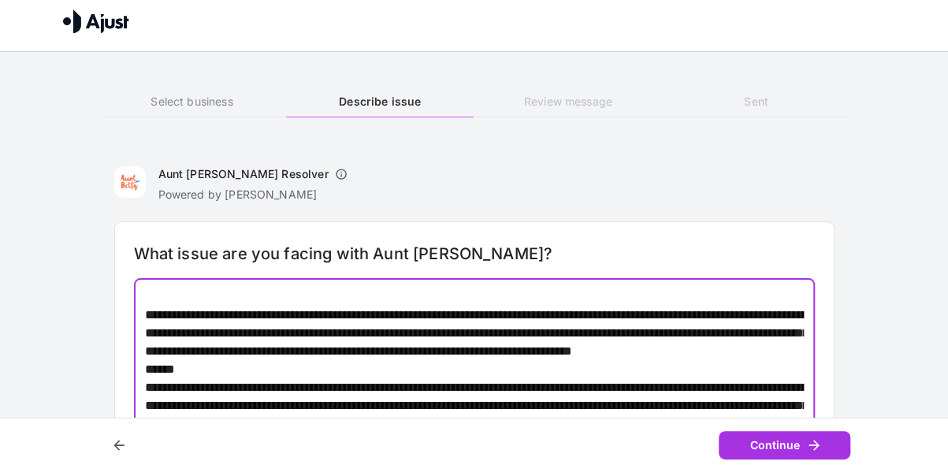
scroll to position [101, 0]
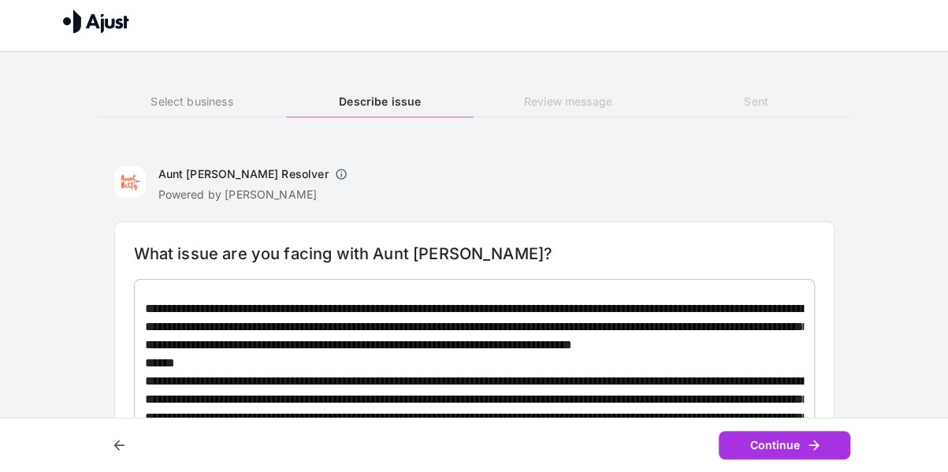
click at [141, 379] on div "* ​" at bounding box center [474, 382] width 681 height 207
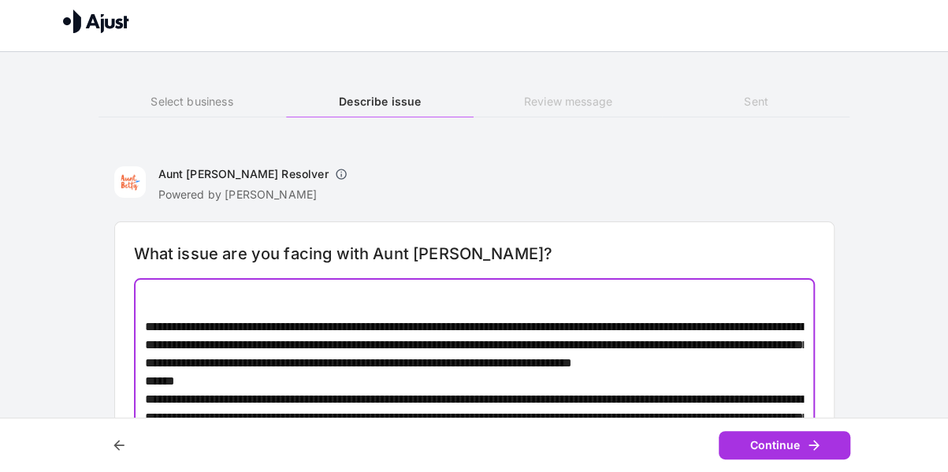
scroll to position [137, 0]
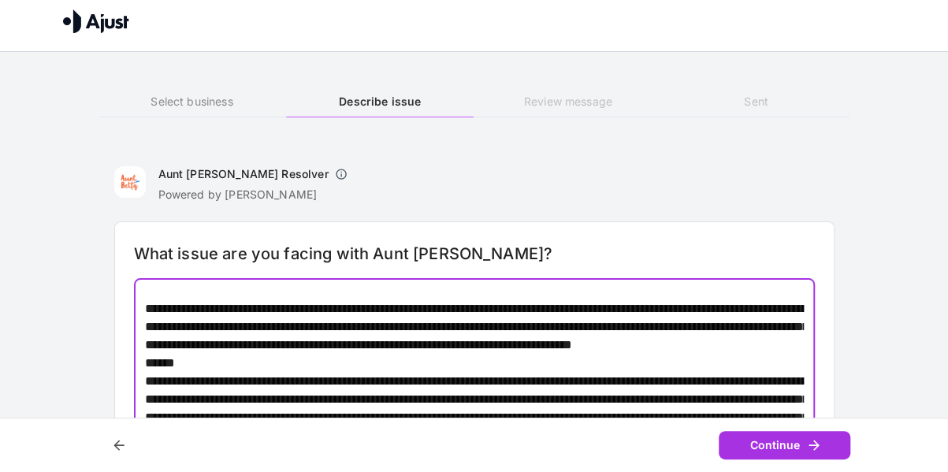
click at [141, 379] on div "* ​" at bounding box center [474, 382] width 681 height 207
click at [147, 381] on textarea at bounding box center [475, 382] width 660 height 181
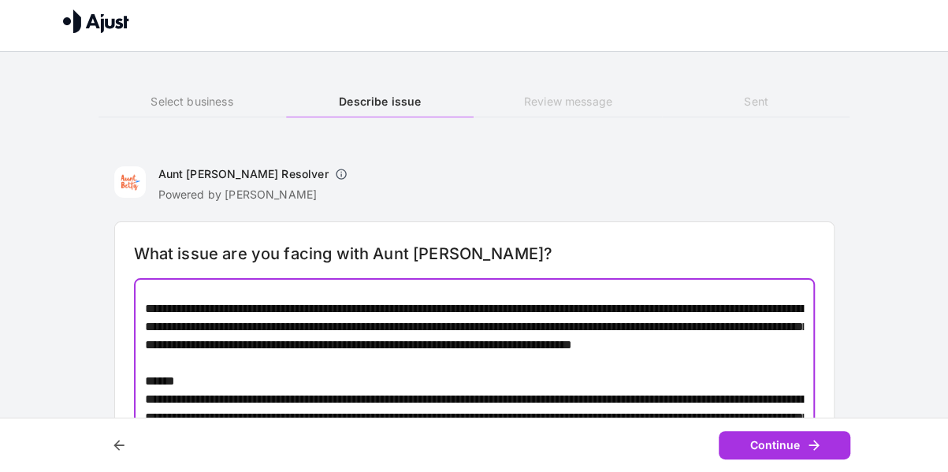
click at [397, 329] on textarea at bounding box center [475, 382] width 660 height 181
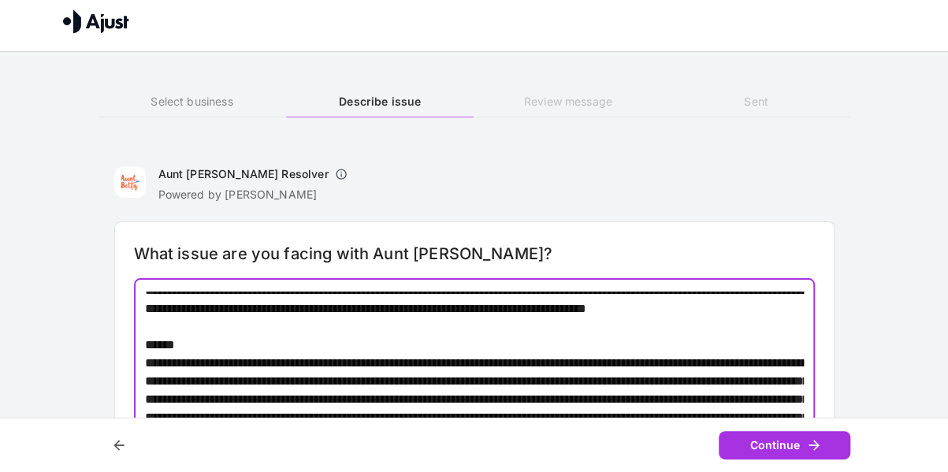
click at [345, 367] on textarea at bounding box center [475, 382] width 660 height 181
click at [295, 355] on textarea at bounding box center [475, 382] width 660 height 181
click at [295, 344] on textarea at bounding box center [475, 382] width 660 height 181
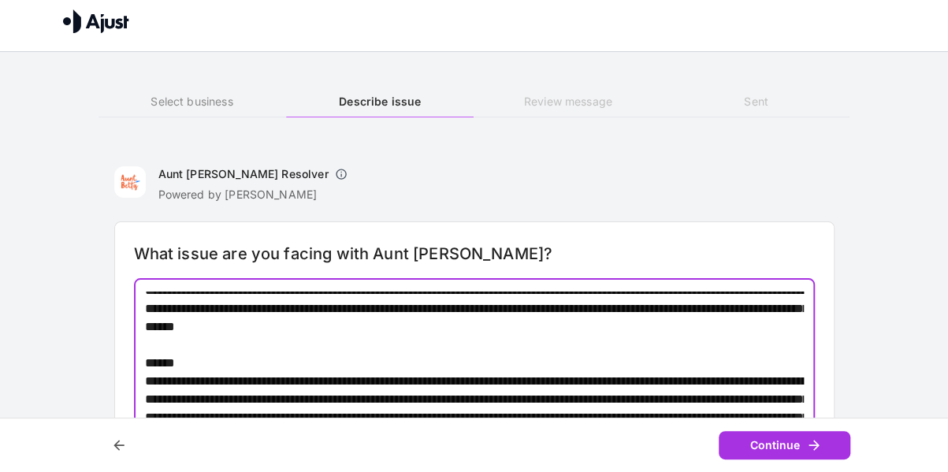
click at [356, 344] on textarea at bounding box center [475, 382] width 660 height 181
click at [462, 346] on textarea at bounding box center [475, 382] width 660 height 181
click at [555, 344] on textarea at bounding box center [475, 382] width 660 height 181
click at [568, 347] on textarea at bounding box center [475, 382] width 660 height 181
click at [583, 344] on textarea at bounding box center [475, 382] width 660 height 181
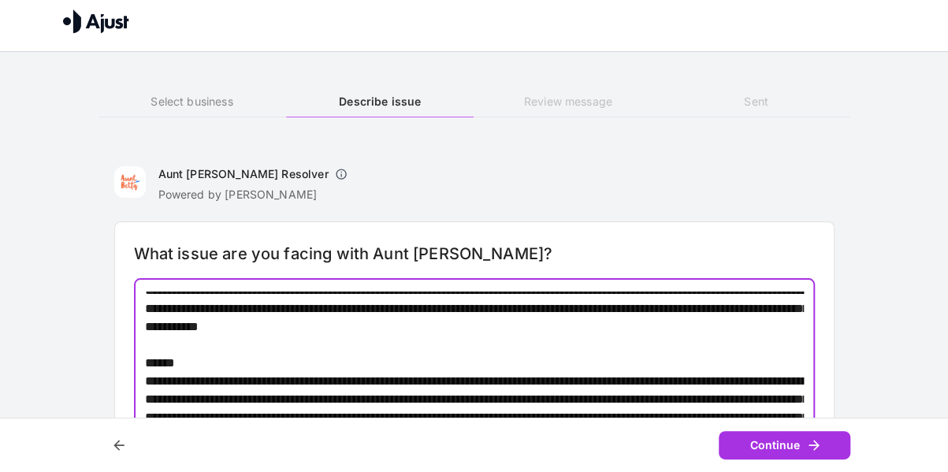
drag, startPoint x: 621, startPoint y: 347, endPoint x: 601, endPoint y: 341, distance: 21.2
click at [601, 341] on textarea at bounding box center [475, 382] width 660 height 181
click at [531, 362] on textarea at bounding box center [475, 382] width 660 height 181
click at [561, 343] on textarea at bounding box center [475, 382] width 660 height 181
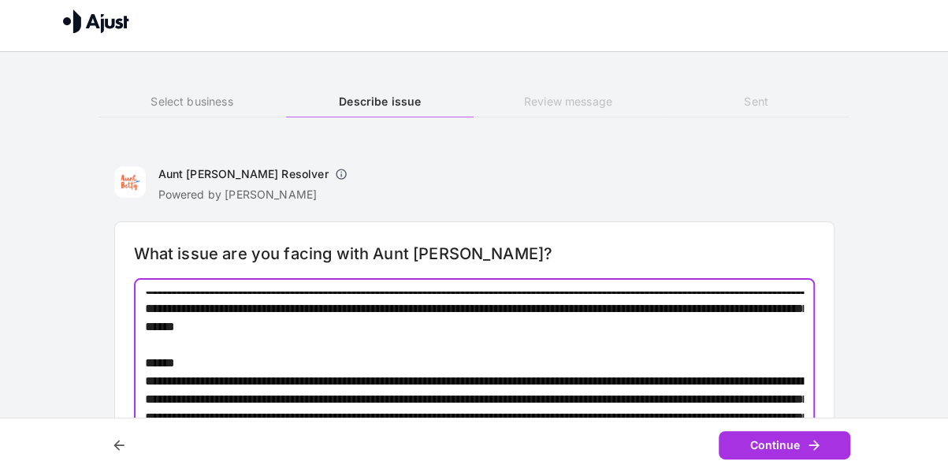
click at [561, 343] on textarea at bounding box center [475, 382] width 660 height 181
click at [562, 344] on textarea at bounding box center [475, 382] width 660 height 181
click at [563, 344] on textarea at bounding box center [475, 382] width 660 height 181
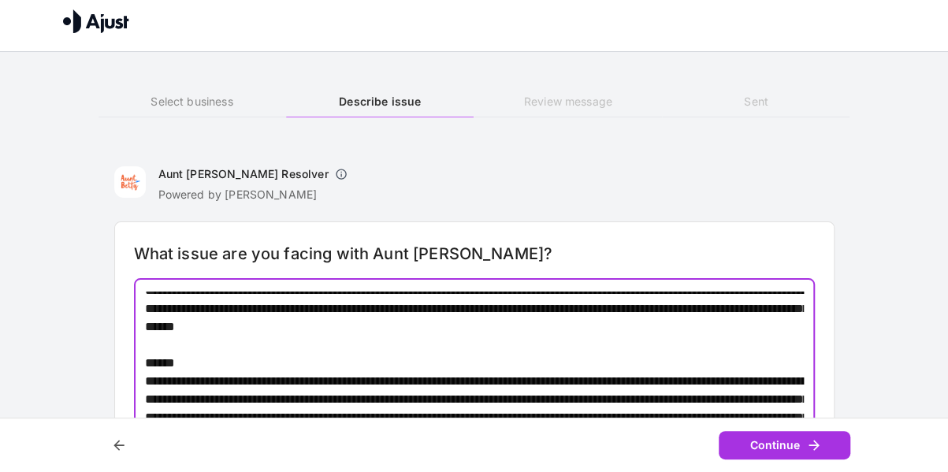
click at [622, 346] on textarea at bounding box center [475, 382] width 660 height 181
drag, startPoint x: 609, startPoint y: 343, endPoint x: 536, endPoint y: 344, distance: 72.5
click at [536, 344] on textarea at bounding box center [475, 382] width 660 height 181
drag, startPoint x: 590, startPoint y: 344, endPoint x: 531, endPoint y: 343, distance: 59.1
click at [531, 343] on textarea at bounding box center [475, 382] width 660 height 181
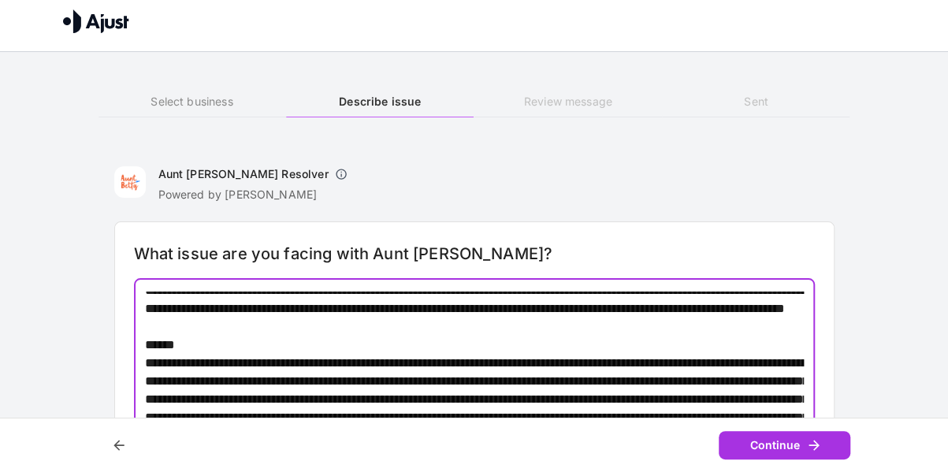
click at [560, 349] on textarea at bounding box center [475, 382] width 660 height 181
click at [557, 344] on textarea at bounding box center [475, 382] width 660 height 181
paste textarea "**********"
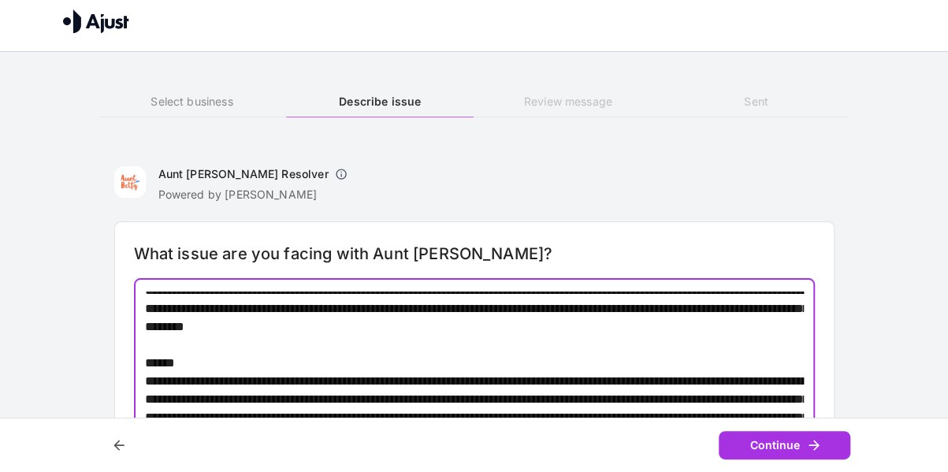
click at [533, 344] on textarea at bounding box center [475, 382] width 660 height 181
click at [397, 323] on textarea at bounding box center [475, 382] width 660 height 181
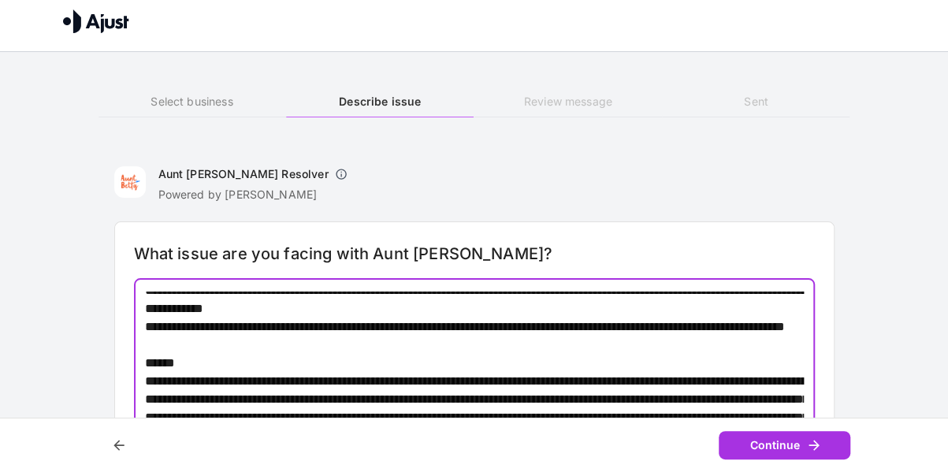
scroll to position [210, 0]
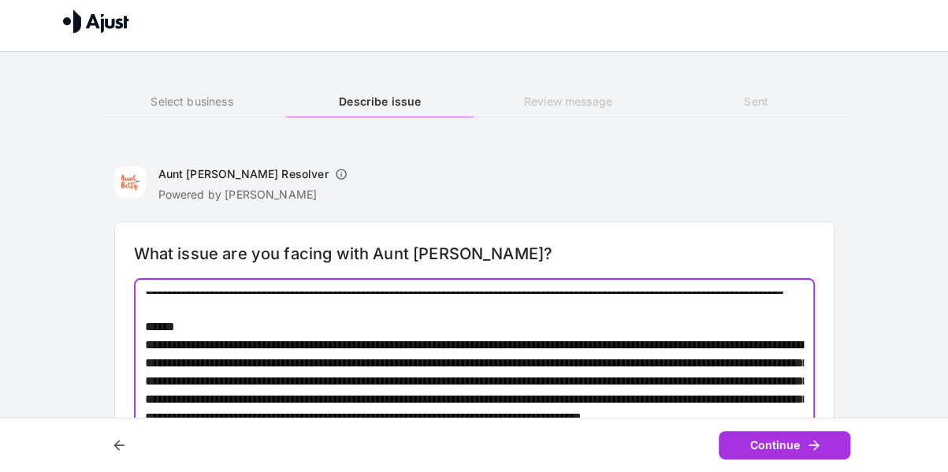
click at [380, 337] on textarea at bounding box center [475, 382] width 660 height 181
click at [400, 344] on textarea at bounding box center [475, 382] width 660 height 181
click at [411, 329] on textarea at bounding box center [475, 382] width 660 height 181
click at [452, 323] on textarea at bounding box center [475, 382] width 660 height 181
click at [511, 344] on textarea at bounding box center [475, 382] width 660 height 181
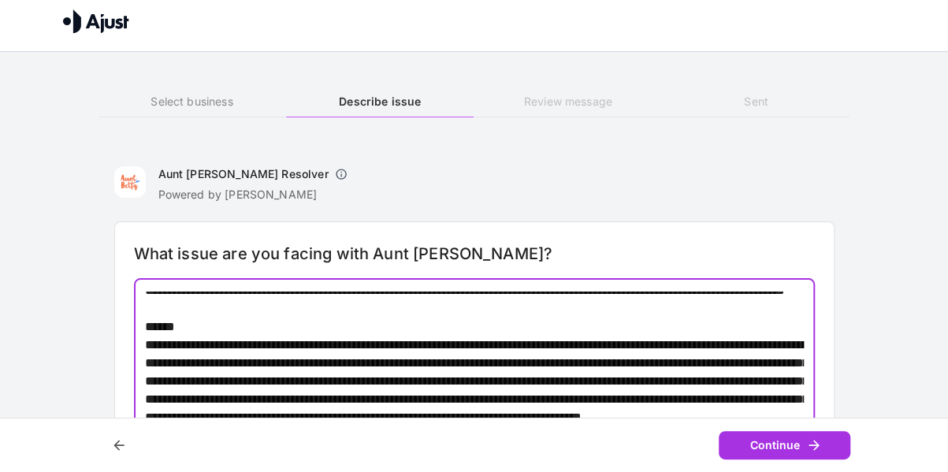
click at [495, 307] on textarea at bounding box center [475, 382] width 660 height 181
click at [520, 341] on textarea at bounding box center [475, 382] width 660 height 181
click at [575, 331] on textarea at bounding box center [475, 382] width 660 height 181
click at [645, 329] on textarea at bounding box center [475, 382] width 660 height 181
click at [397, 294] on textarea at bounding box center [475, 382] width 660 height 181
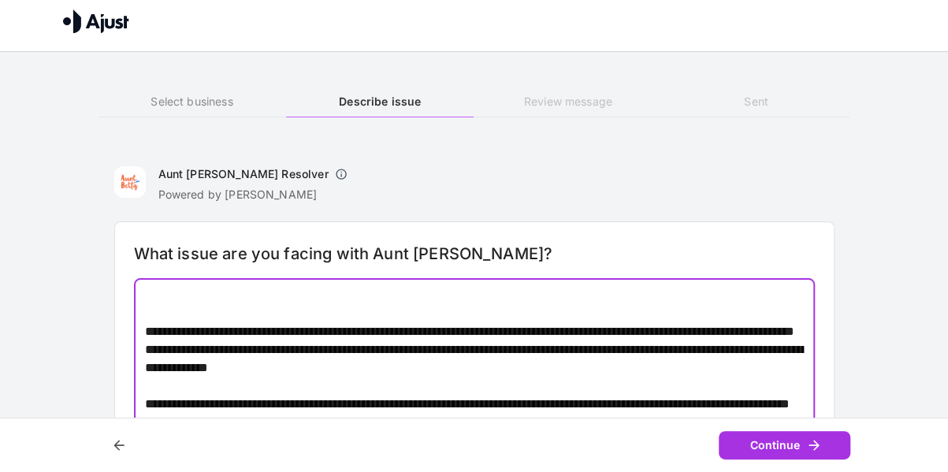
scroll to position [108, 0]
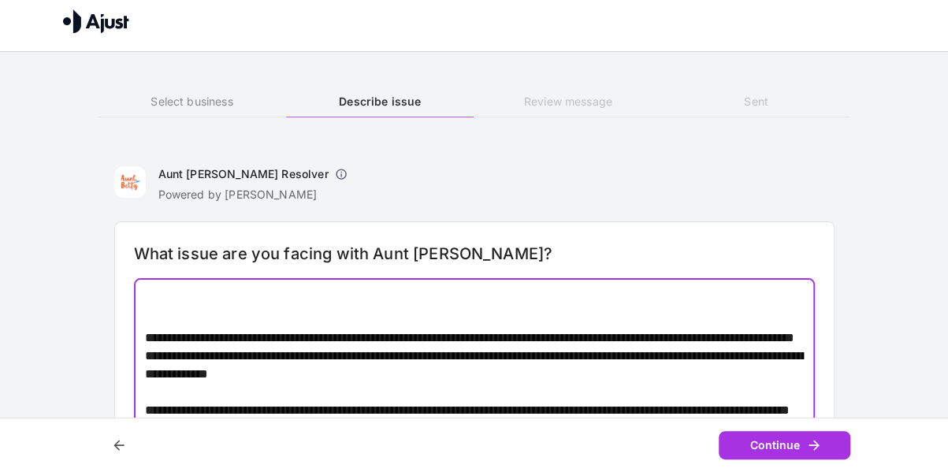
click at [416, 397] on textarea at bounding box center [475, 382] width 660 height 181
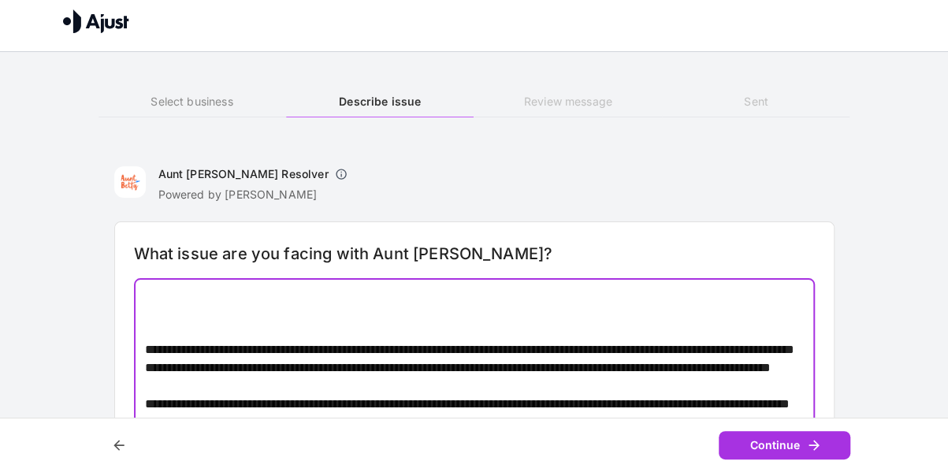
scroll to position [93, 0]
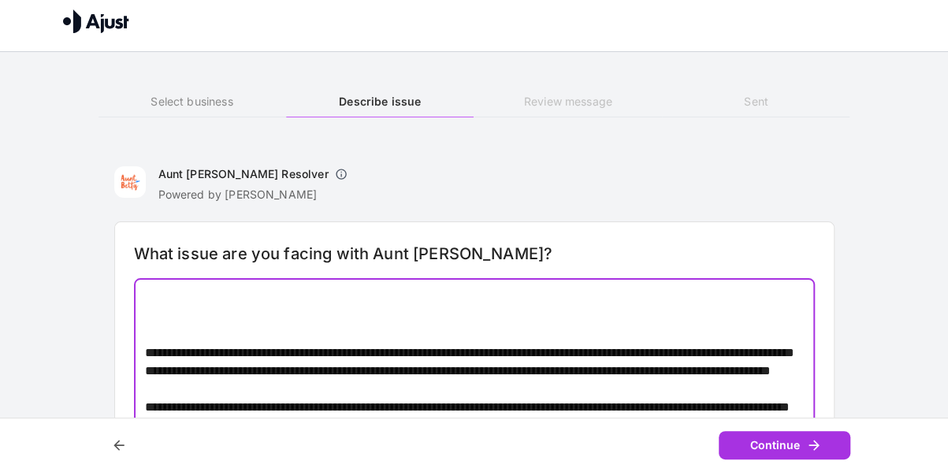
click at [161, 326] on textarea at bounding box center [475, 382] width 660 height 181
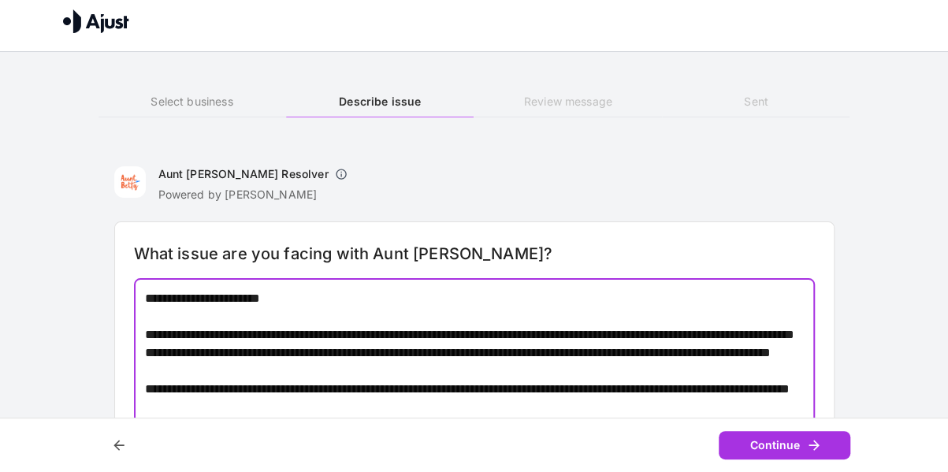
scroll to position [57, 0]
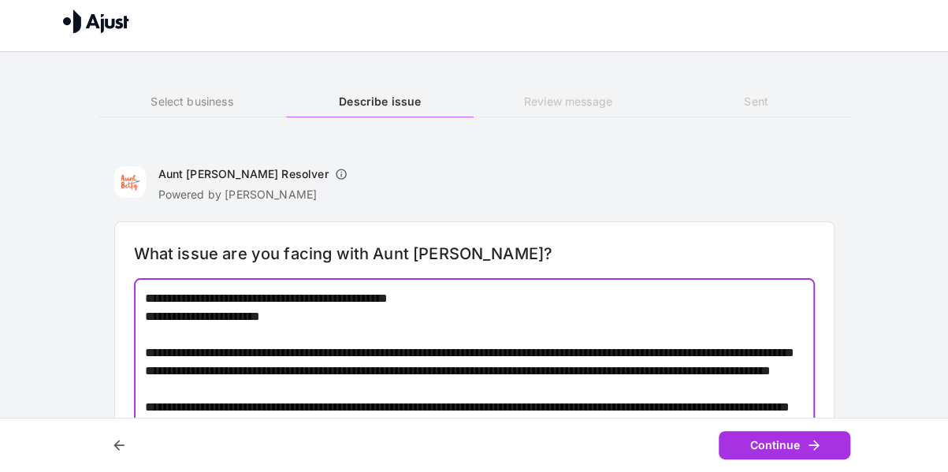
click at [203, 335] on textarea at bounding box center [475, 382] width 660 height 181
click at [329, 351] on textarea at bounding box center [475, 382] width 660 height 181
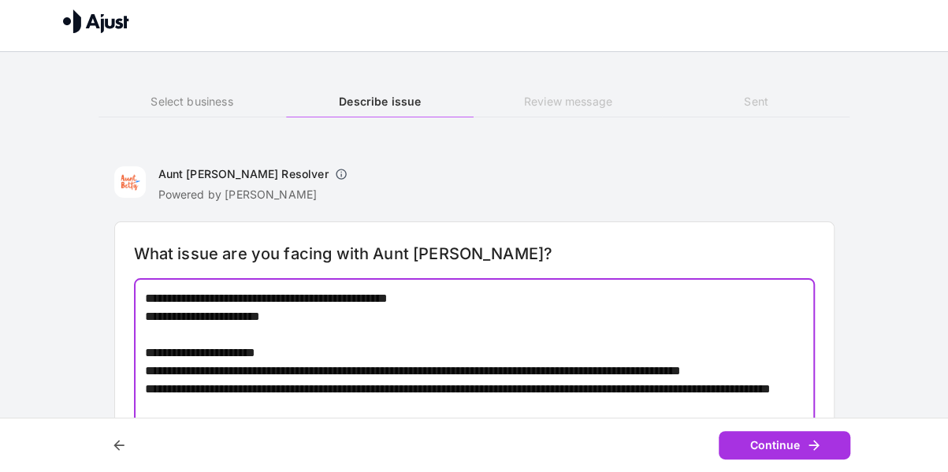
scroll to position [75, 0]
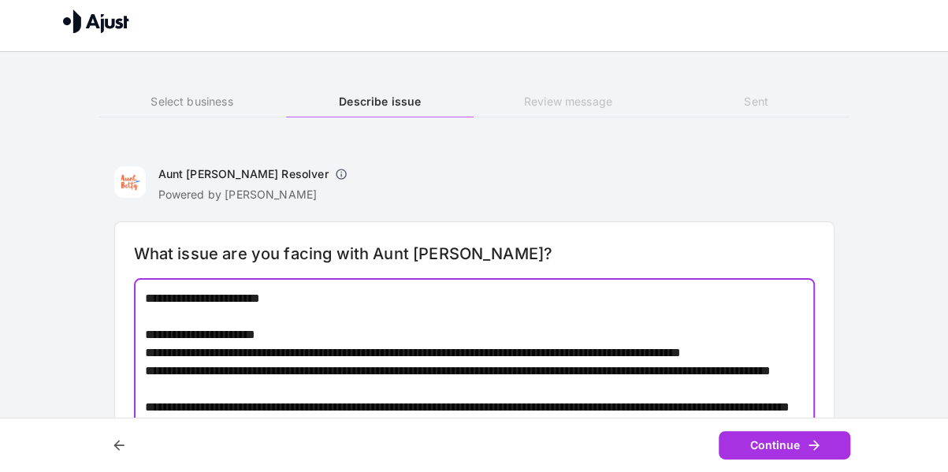
click at [295, 361] on textarea at bounding box center [475, 382] width 660 height 181
click at [339, 404] on textarea at bounding box center [475, 382] width 660 height 181
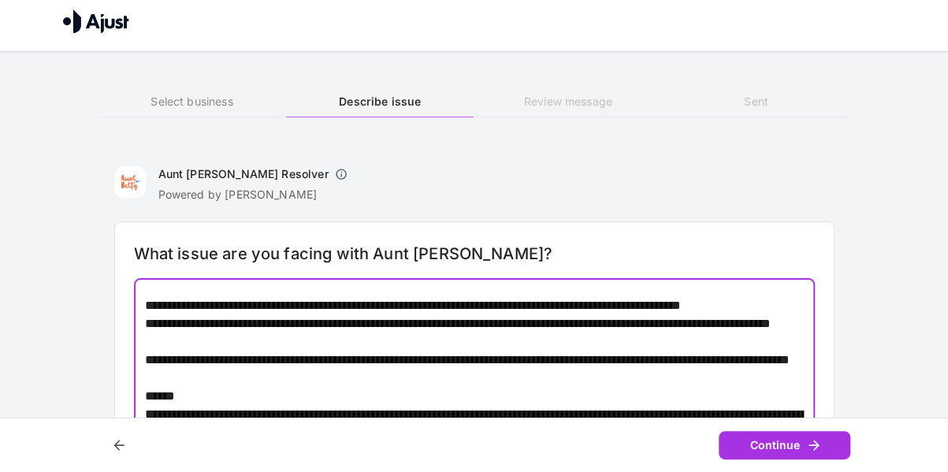
scroll to position [119, 0]
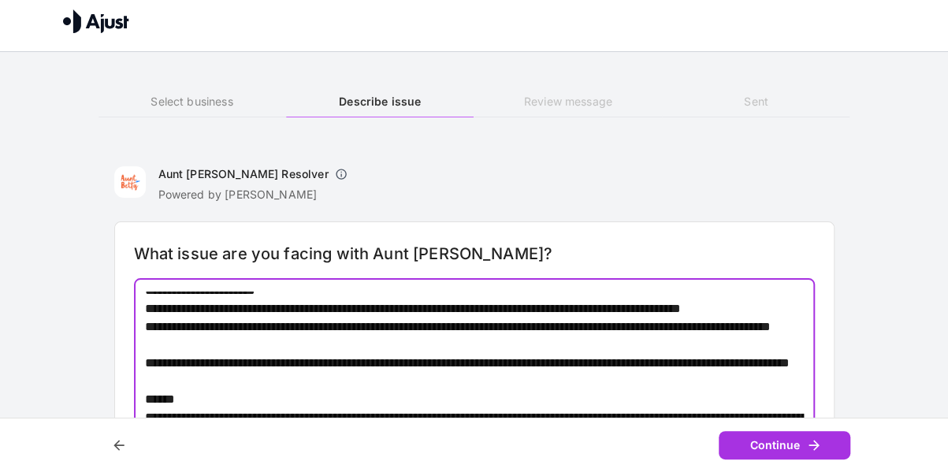
click at [781, 346] on textarea at bounding box center [475, 382] width 660 height 181
click at [336, 361] on textarea at bounding box center [475, 382] width 660 height 181
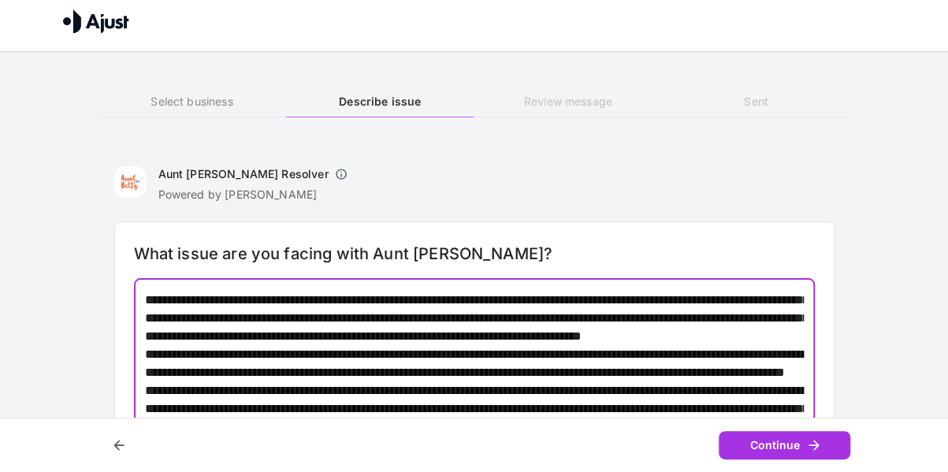
scroll to position [276, 0]
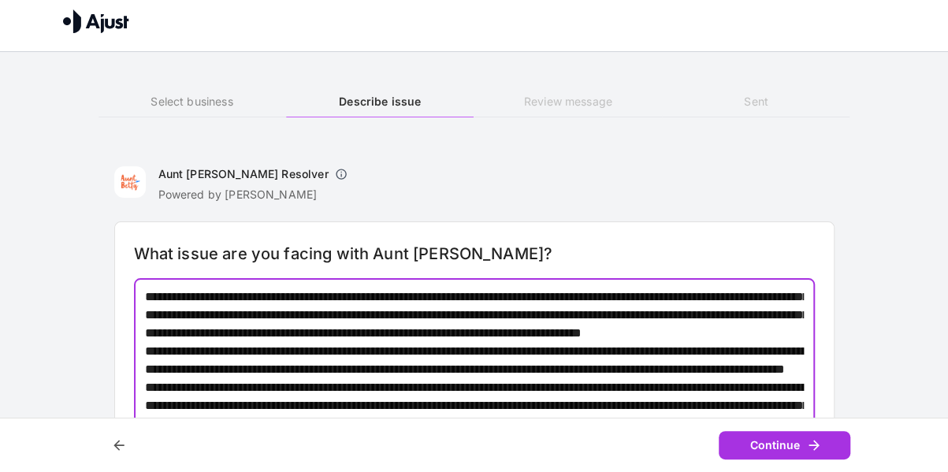
click at [631, 329] on textarea at bounding box center [475, 382] width 660 height 181
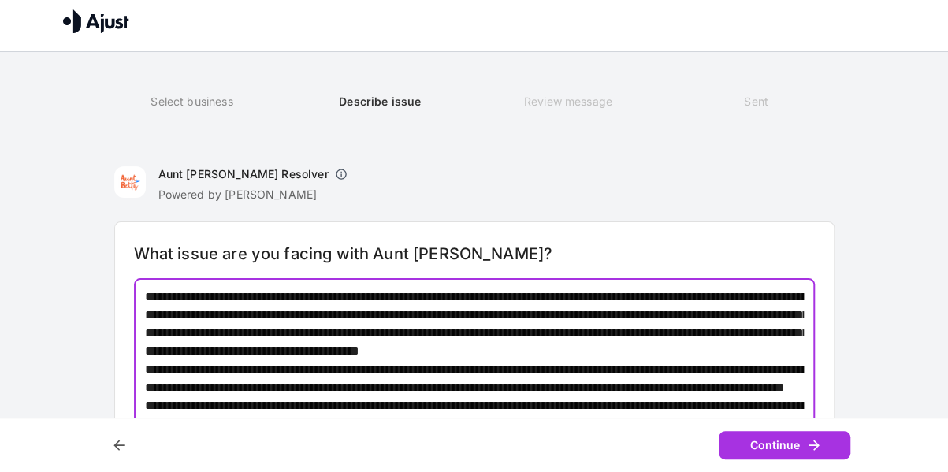
click at [768, 351] on textarea at bounding box center [475, 382] width 660 height 181
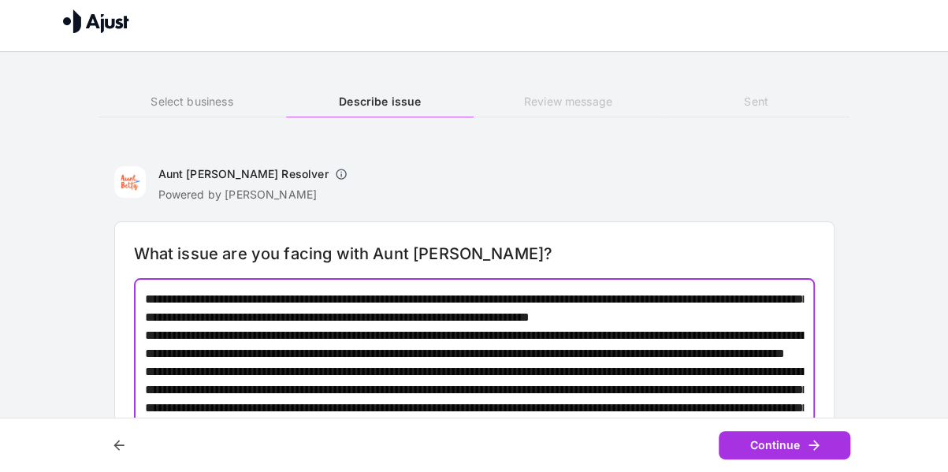
scroll to position [317, 0]
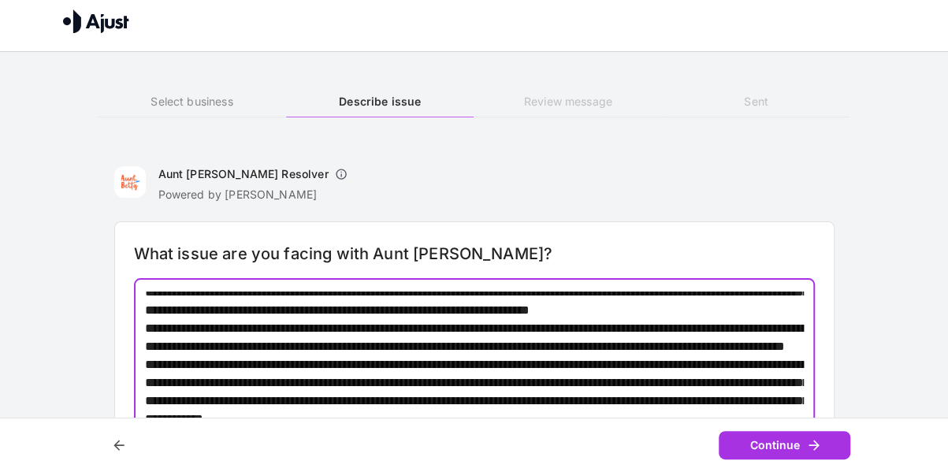
click at [334, 329] on textarea at bounding box center [475, 382] width 660 height 181
click at [651, 344] on textarea at bounding box center [475, 382] width 660 height 181
drag, startPoint x: 651, startPoint y: 344, endPoint x: 345, endPoint y: 385, distance: 308.5
click at [345, 385] on textarea at bounding box center [475, 382] width 660 height 181
click at [396, 344] on textarea at bounding box center [475, 382] width 660 height 181
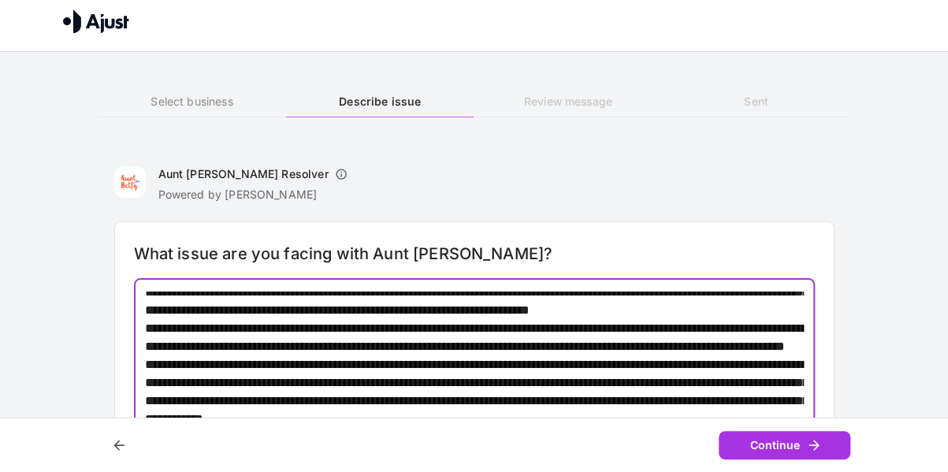
click at [490, 345] on textarea at bounding box center [475, 382] width 660 height 181
drag, startPoint x: 490, startPoint y: 347, endPoint x: 396, endPoint y: 351, distance: 94.7
click at [396, 351] on textarea at bounding box center [475, 382] width 660 height 181
click at [281, 370] on textarea at bounding box center [475, 382] width 660 height 181
click at [143, 365] on div "* ​" at bounding box center [474, 382] width 681 height 207
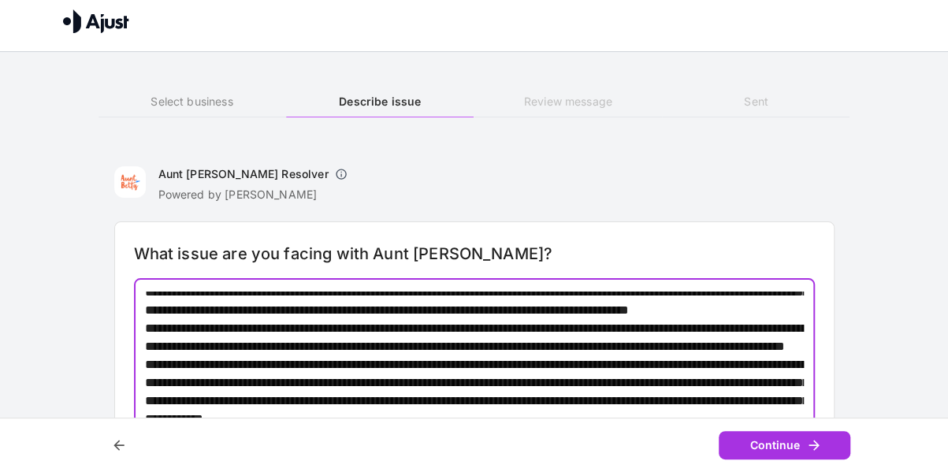
click at [143, 365] on div "* ​" at bounding box center [474, 382] width 681 height 207
click at [184, 365] on textarea at bounding box center [475, 382] width 660 height 181
click at [274, 367] on textarea at bounding box center [475, 382] width 660 height 181
click at [329, 370] on textarea at bounding box center [475, 382] width 660 height 181
click at [638, 371] on textarea at bounding box center [475, 382] width 660 height 181
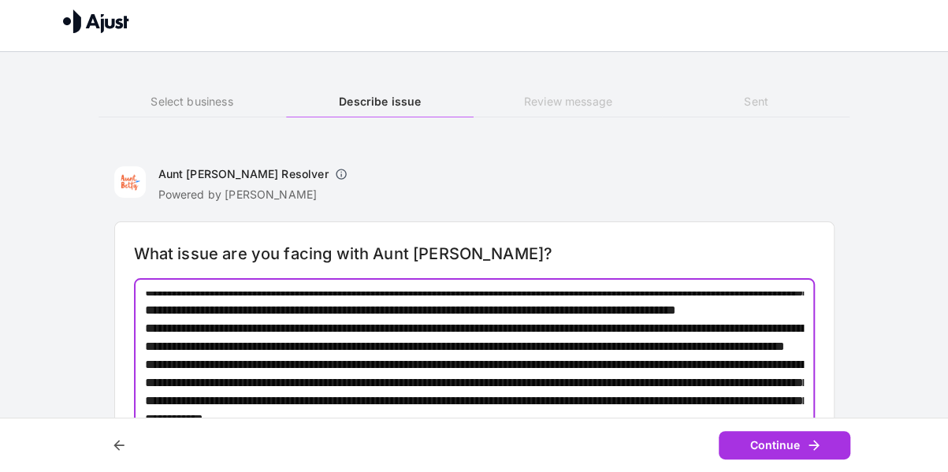
click at [598, 376] on textarea at bounding box center [475, 382] width 660 height 181
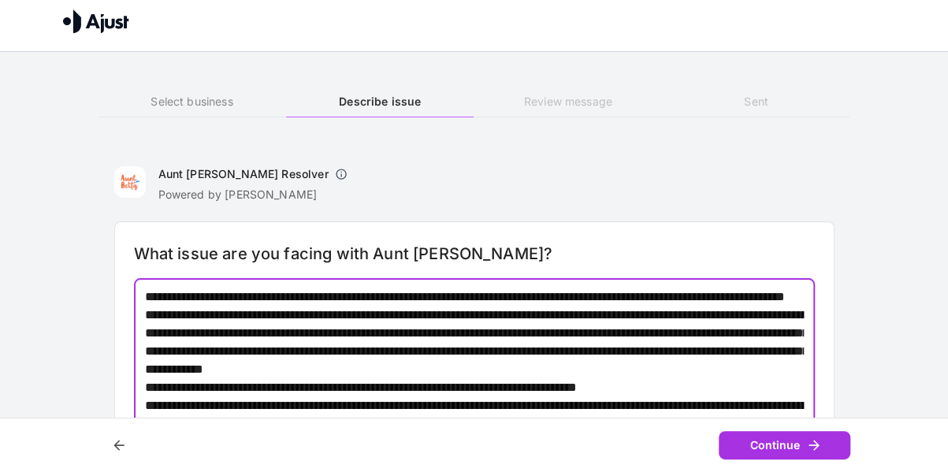
scroll to position [388, 0]
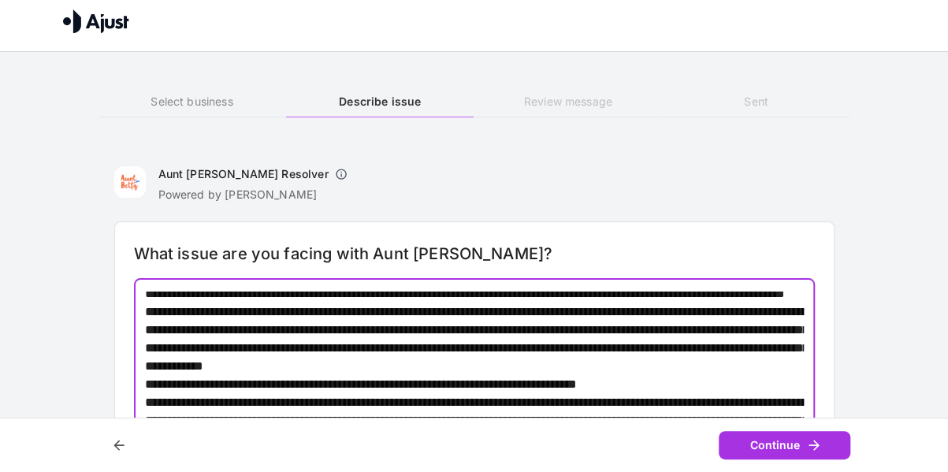
click at [200, 348] on textarea at bounding box center [475, 382] width 660 height 181
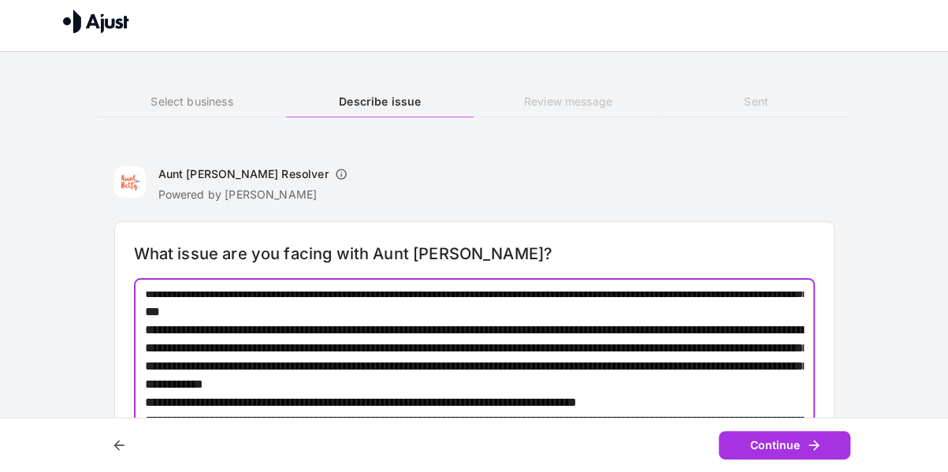
click at [210, 348] on textarea at bounding box center [475, 382] width 660 height 181
click at [181, 348] on textarea at bounding box center [475, 382] width 660 height 181
click at [208, 349] on textarea at bounding box center [475, 382] width 660 height 181
click at [216, 346] on textarea at bounding box center [475, 382] width 660 height 181
click at [341, 348] on textarea at bounding box center [475, 382] width 660 height 181
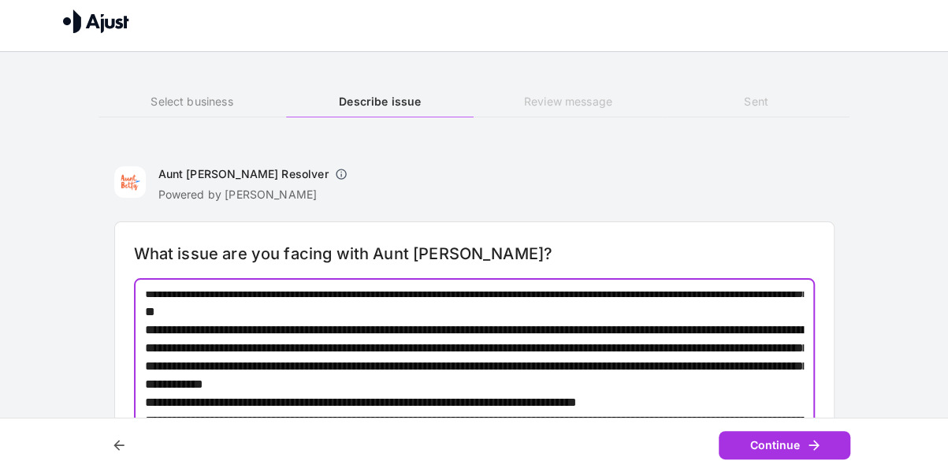
click at [337, 346] on textarea at bounding box center [475, 382] width 660 height 181
click at [415, 348] on textarea at bounding box center [475, 382] width 660 height 181
click at [553, 346] on textarea at bounding box center [475, 382] width 660 height 181
click at [492, 344] on textarea at bounding box center [475, 382] width 660 height 181
click at [539, 341] on textarea at bounding box center [475, 382] width 660 height 181
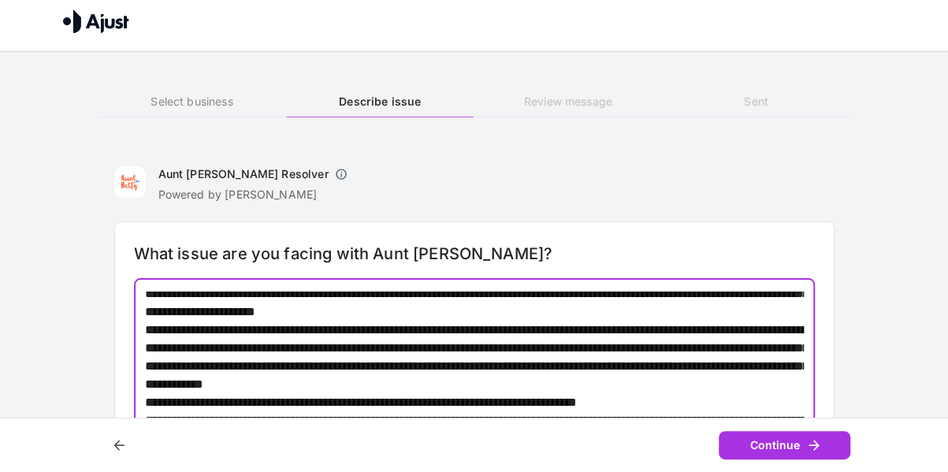
click at [545, 348] on textarea at bounding box center [475, 382] width 660 height 181
click at [592, 348] on textarea at bounding box center [475, 382] width 660 height 181
click at [591, 348] on textarea at bounding box center [475, 382] width 660 height 181
click at [605, 349] on textarea at bounding box center [475, 382] width 660 height 181
click at [591, 349] on textarea at bounding box center [475, 382] width 660 height 181
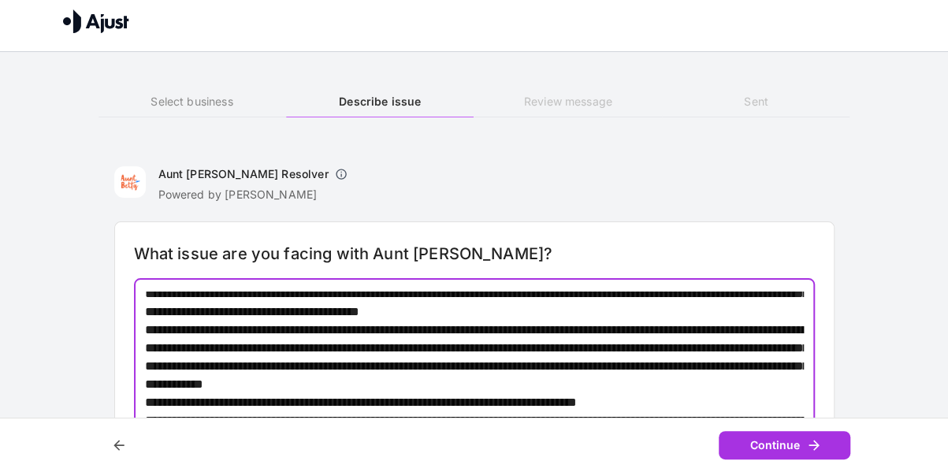
click at [620, 348] on textarea at bounding box center [475, 382] width 660 height 181
click at [615, 348] on textarea at bounding box center [475, 382] width 660 height 181
click at [623, 342] on textarea at bounding box center [475, 382] width 660 height 181
click at [640, 360] on textarea at bounding box center [475, 382] width 660 height 181
click at [631, 345] on textarea at bounding box center [475, 382] width 660 height 181
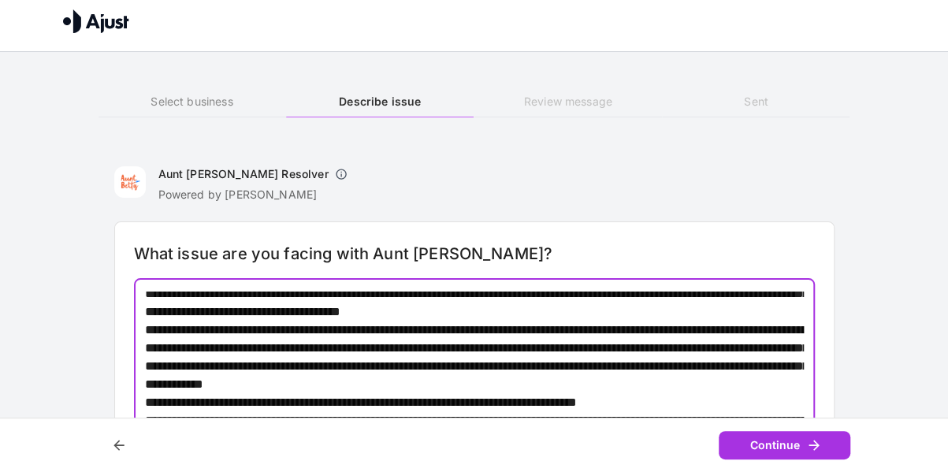
click at [635, 348] on textarea at bounding box center [475, 382] width 660 height 181
click at [679, 357] on textarea at bounding box center [475, 382] width 660 height 181
click at [700, 346] on textarea at bounding box center [475, 382] width 660 height 181
click at [202, 349] on textarea at bounding box center [475, 382] width 660 height 181
click at [221, 351] on textarea at bounding box center [475, 382] width 660 height 181
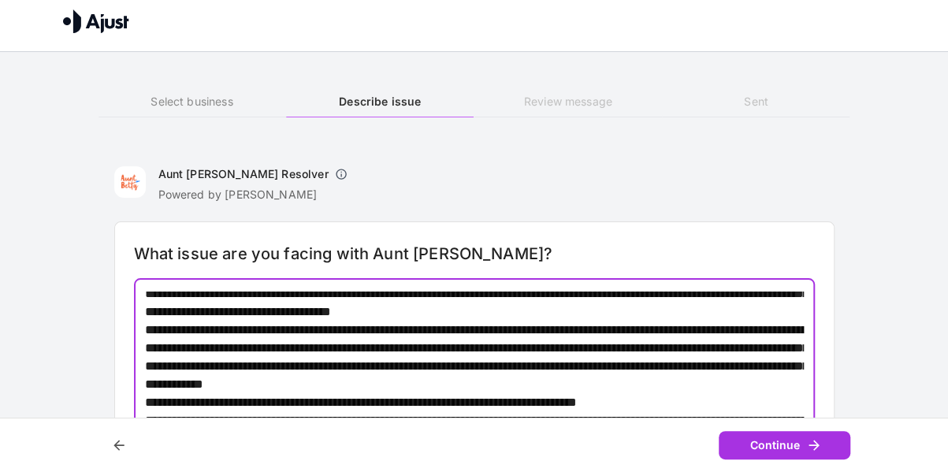
click at [207, 370] on textarea at bounding box center [475, 382] width 660 height 181
click at [521, 363] on textarea at bounding box center [475, 382] width 660 height 181
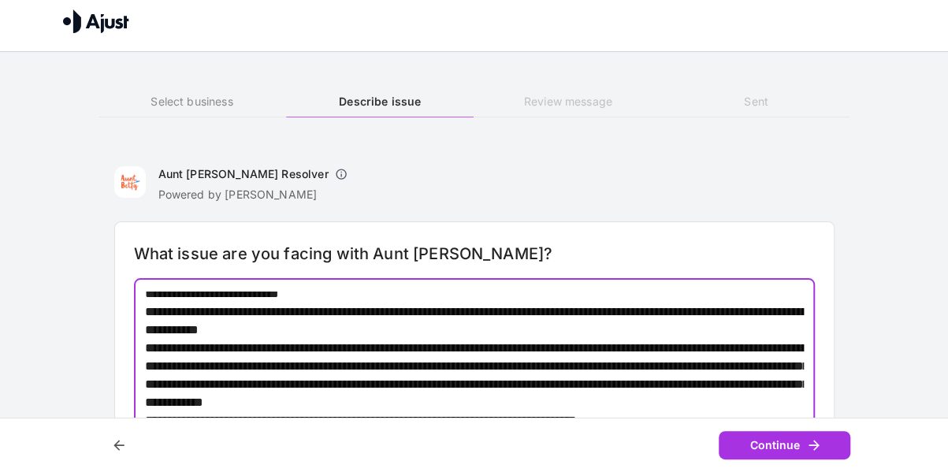
click at [563, 408] on textarea at bounding box center [475, 382] width 660 height 181
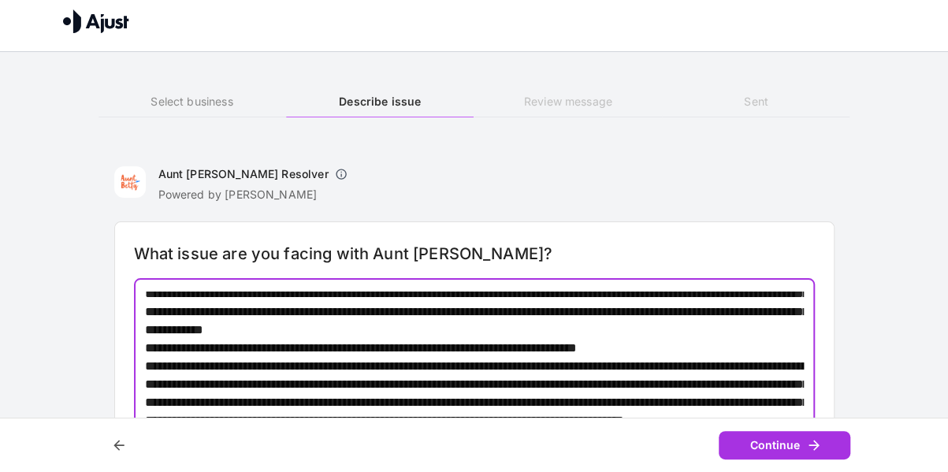
scroll to position [464, 0]
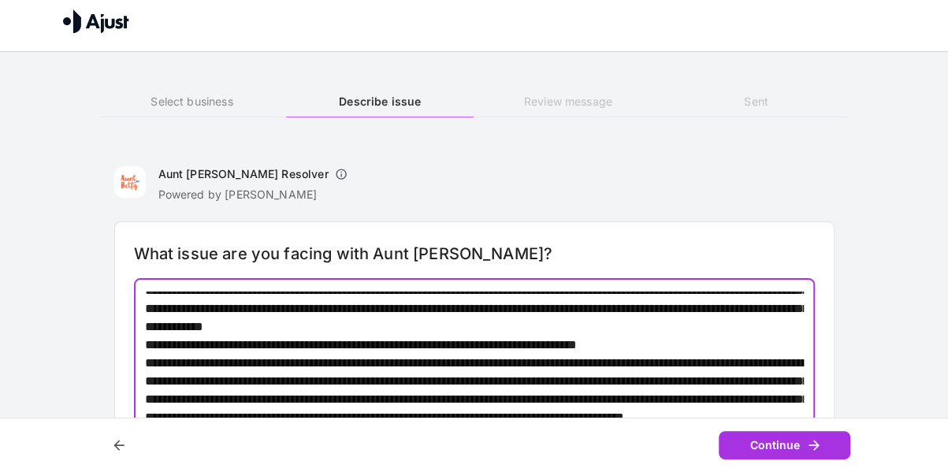
click at [405, 322] on textarea at bounding box center [475, 382] width 660 height 181
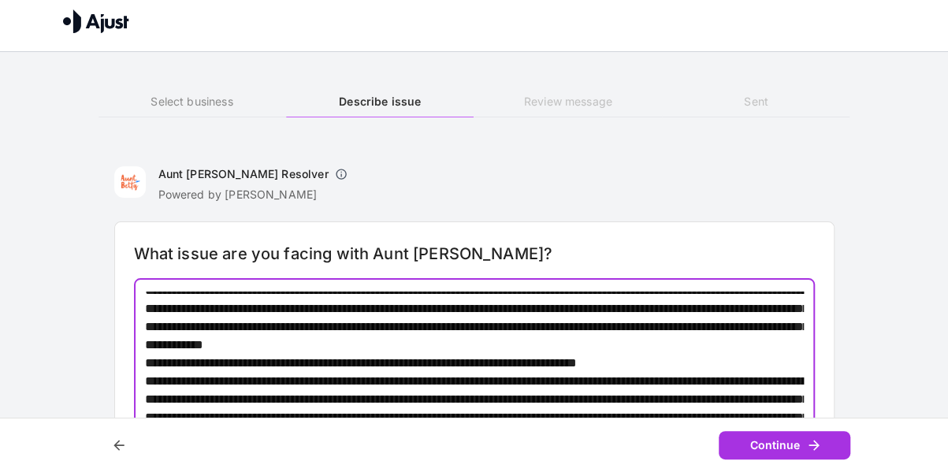
click at [147, 360] on textarea at bounding box center [475, 382] width 660 height 181
click at [750, 363] on textarea at bounding box center [475, 382] width 660 height 181
click at [755, 361] on textarea at bounding box center [475, 382] width 660 height 181
click at [764, 363] on textarea at bounding box center [475, 382] width 660 height 181
click at [479, 379] on textarea at bounding box center [475, 382] width 660 height 181
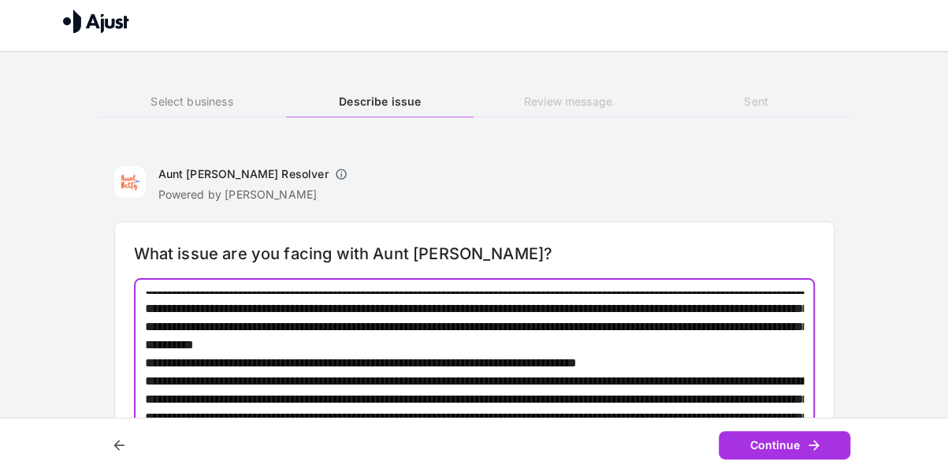
click at [495, 379] on textarea at bounding box center [475, 382] width 660 height 181
click at [610, 381] on textarea at bounding box center [475, 382] width 660 height 181
click at [780, 382] on textarea at bounding box center [475, 382] width 660 height 181
drag, startPoint x: 221, startPoint y: 397, endPoint x: 140, endPoint y: 392, distance: 81.3
click at [140, 392] on div "* ​" at bounding box center [474, 382] width 681 height 207
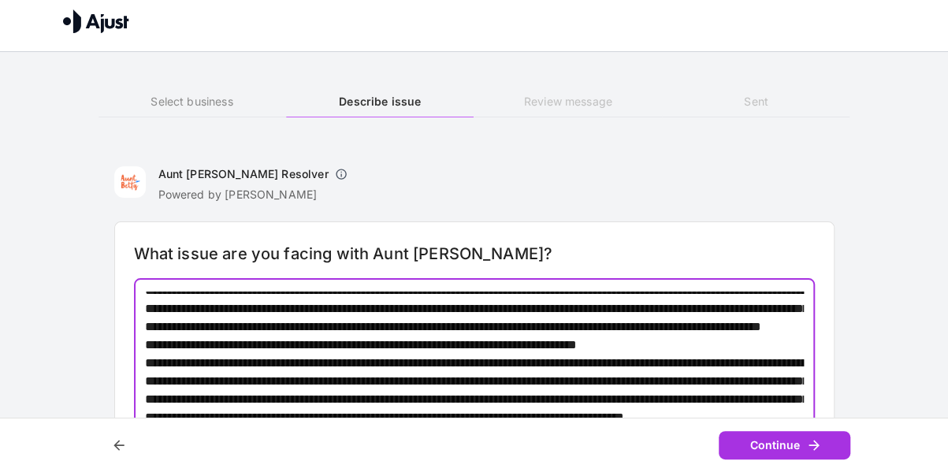
click at [352, 387] on textarea at bounding box center [475, 382] width 660 height 181
click at [389, 390] on textarea at bounding box center [475, 382] width 660 height 181
click at [445, 401] on textarea at bounding box center [475, 382] width 660 height 181
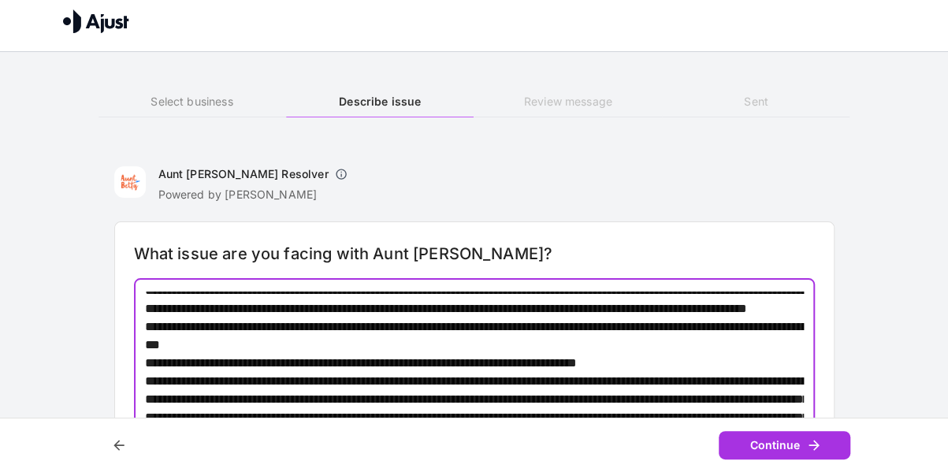
click at [454, 408] on textarea at bounding box center [475, 382] width 660 height 181
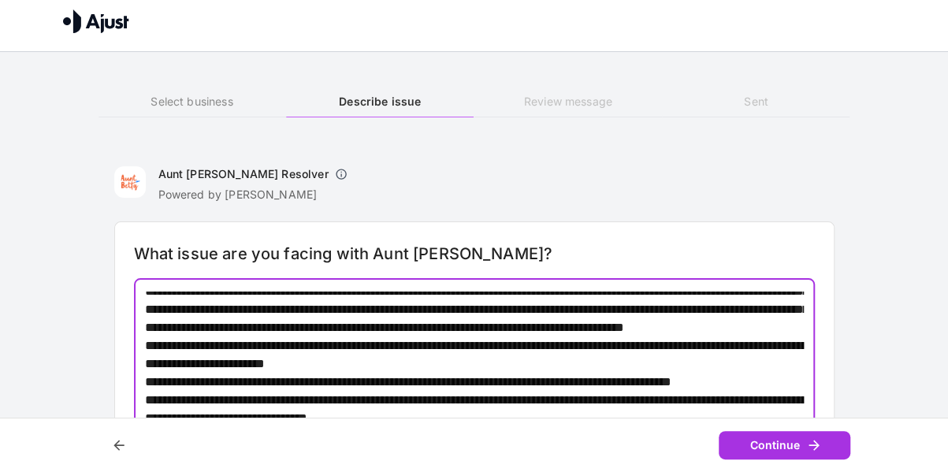
scroll to position [575, 0]
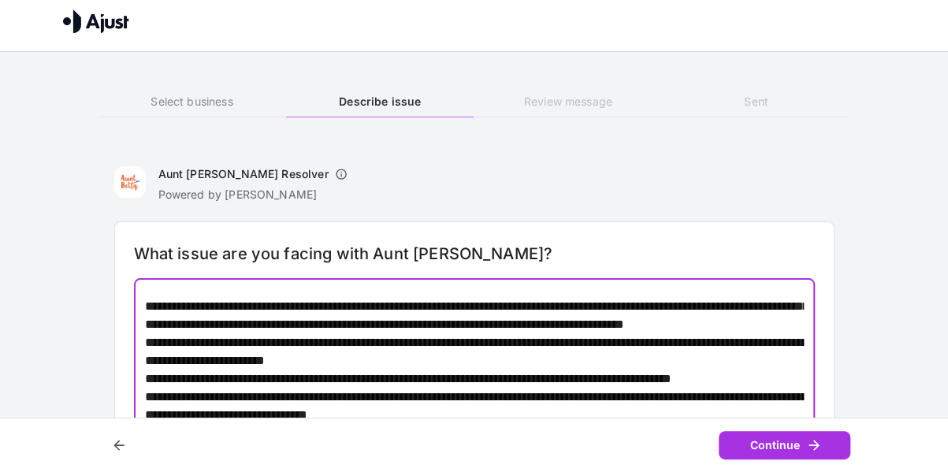
click at [367, 329] on textarea at bounding box center [475, 382] width 660 height 181
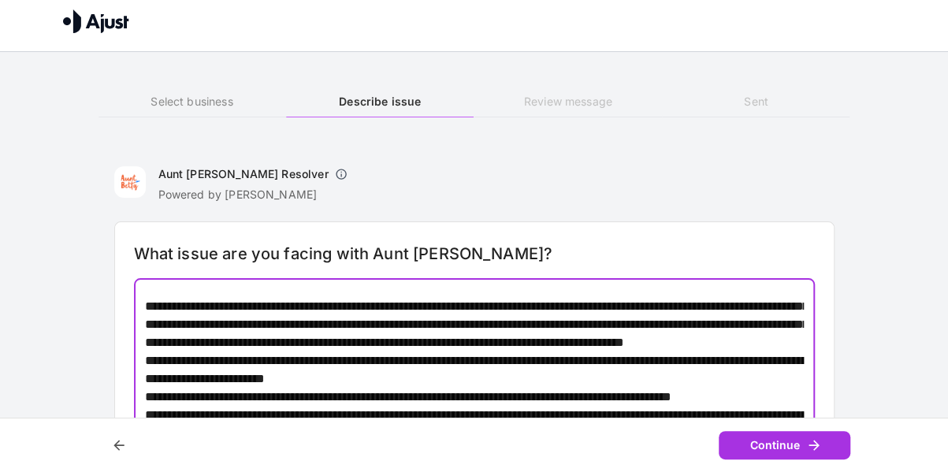
click at [372, 337] on textarea at bounding box center [475, 382] width 660 height 181
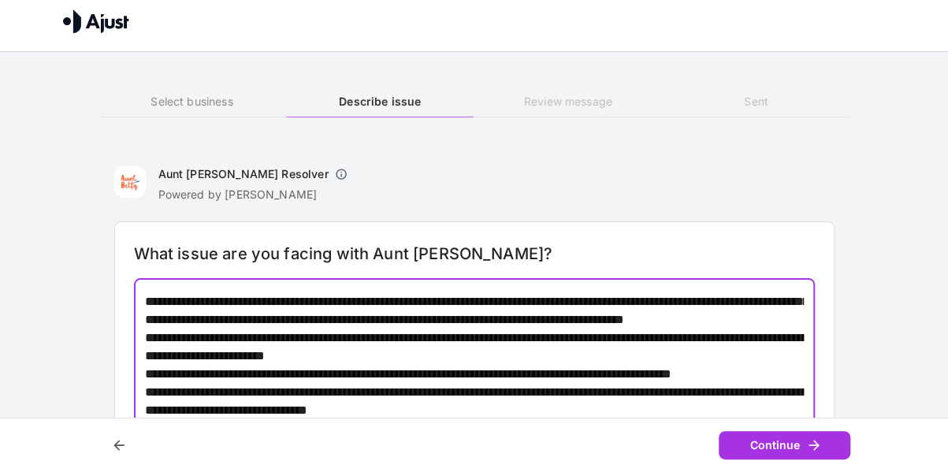
scroll to position [605, 0]
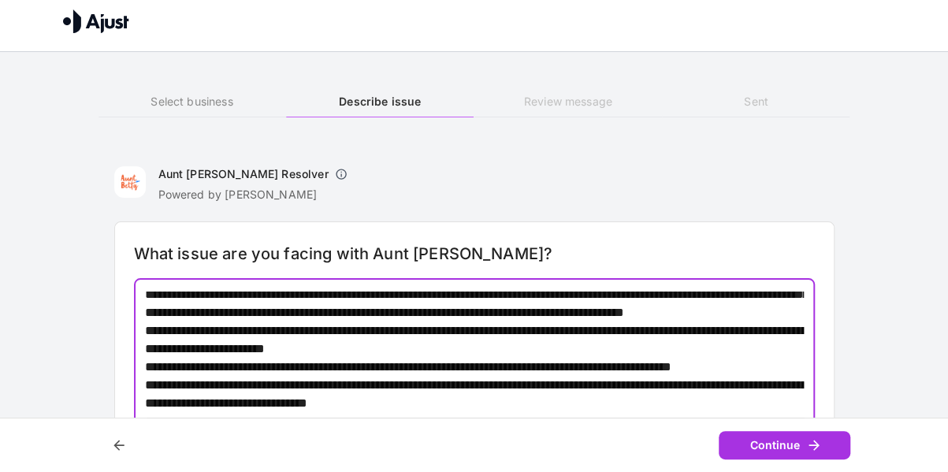
click at [145, 352] on textarea at bounding box center [475, 382] width 660 height 181
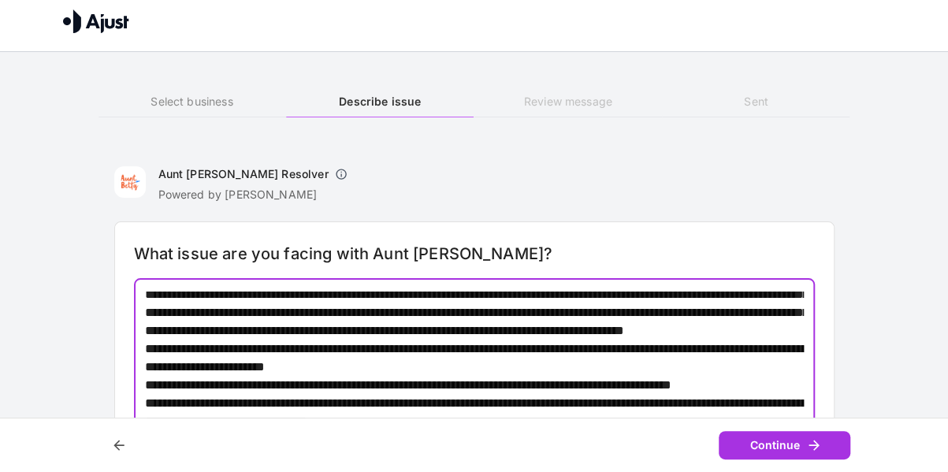
click at [395, 367] on textarea at bounding box center [475, 382] width 660 height 181
click at [561, 361] on textarea at bounding box center [475, 382] width 660 height 181
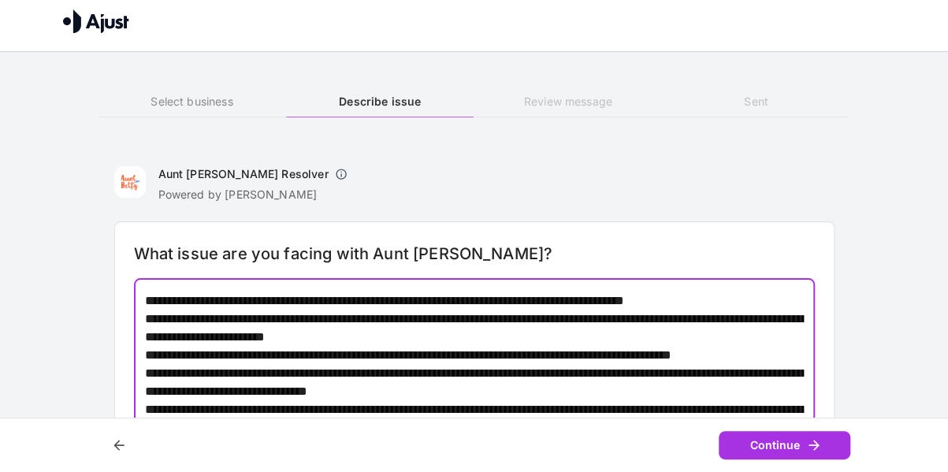
scroll to position [667, 0]
click at [145, 341] on textarea at bounding box center [475, 382] width 660 height 181
click at [221, 370] on textarea at bounding box center [475, 382] width 660 height 181
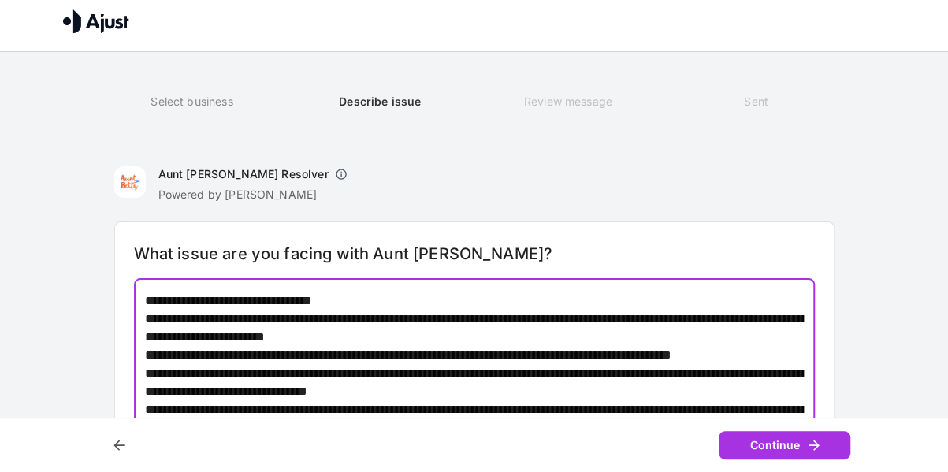
click at [501, 329] on textarea at bounding box center [475, 382] width 660 height 181
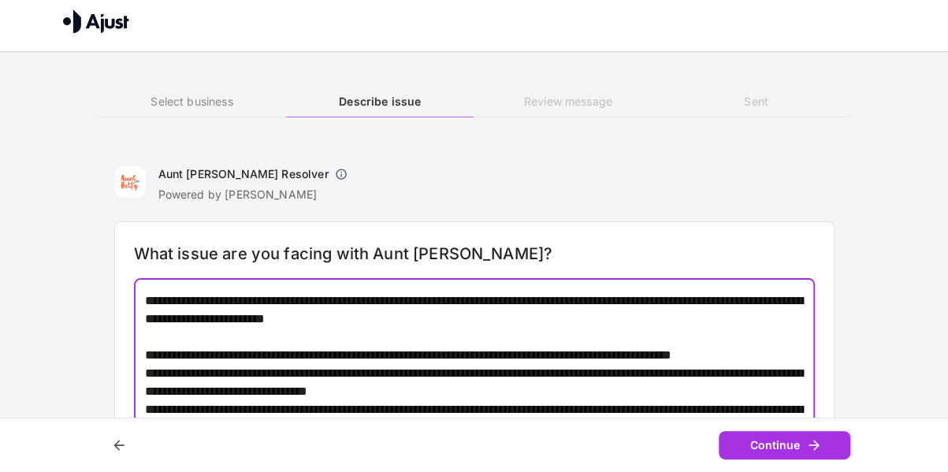
click at [244, 389] on textarea at bounding box center [475, 382] width 660 height 181
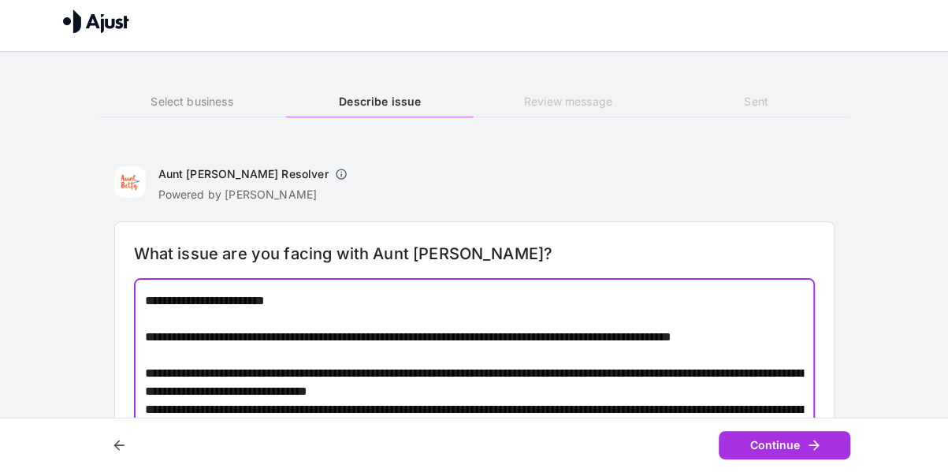
scroll to position [888, 0]
click at [183, 374] on textarea at bounding box center [475, 382] width 660 height 181
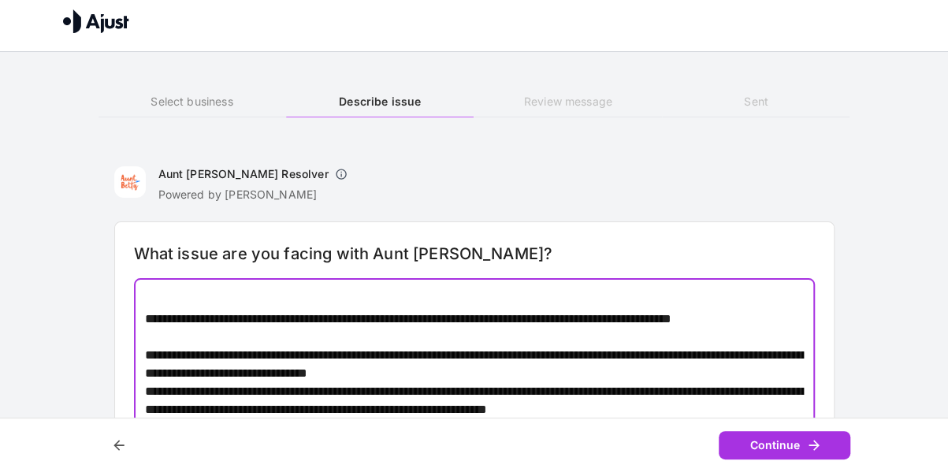
click at [229, 393] on textarea at bounding box center [475, 382] width 660 height 181
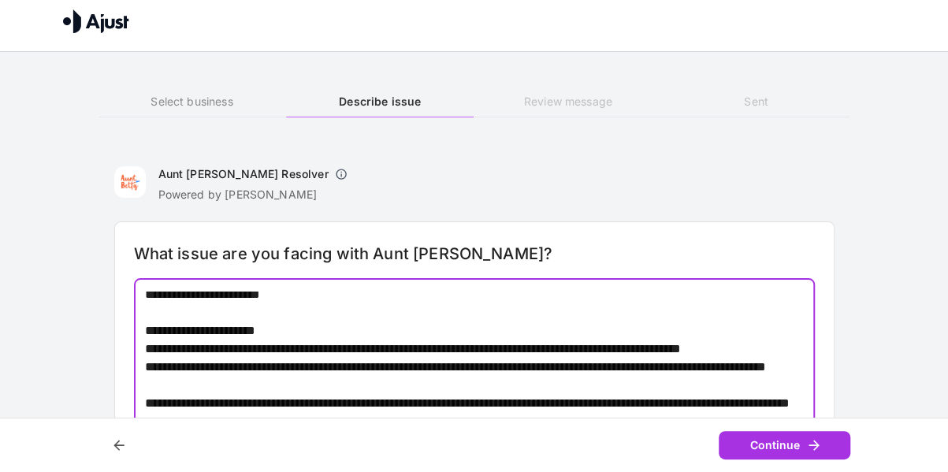
scroll to position [0, 0]
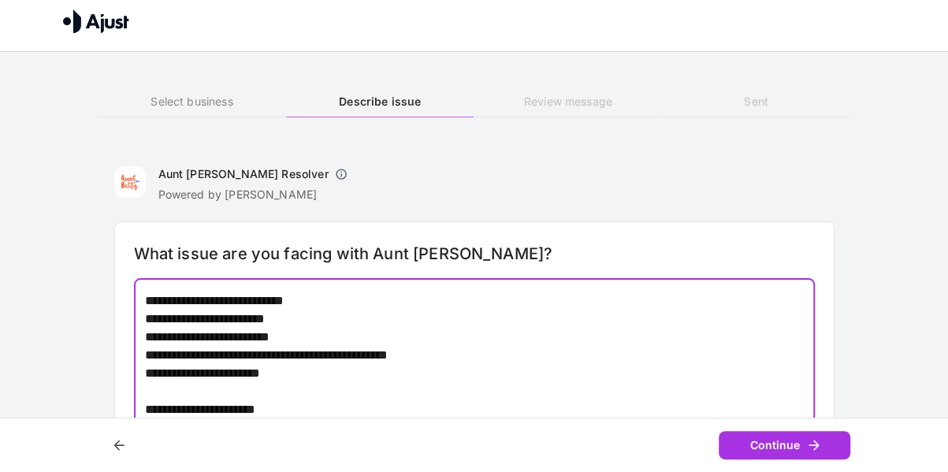
click at [147, 338] on textarea at bounding box center [475, 382] width 660 height 181
type textarea "**********"
click at [448, 333] on textarea at bounding box center [475, 382] width 660 height 181
click at [490, 325] on textarea at bounding box center [475, 382] width 660 height 181
click at [769, 450] on button "Continue" at bounding box center [785, 445] width 132 height 29
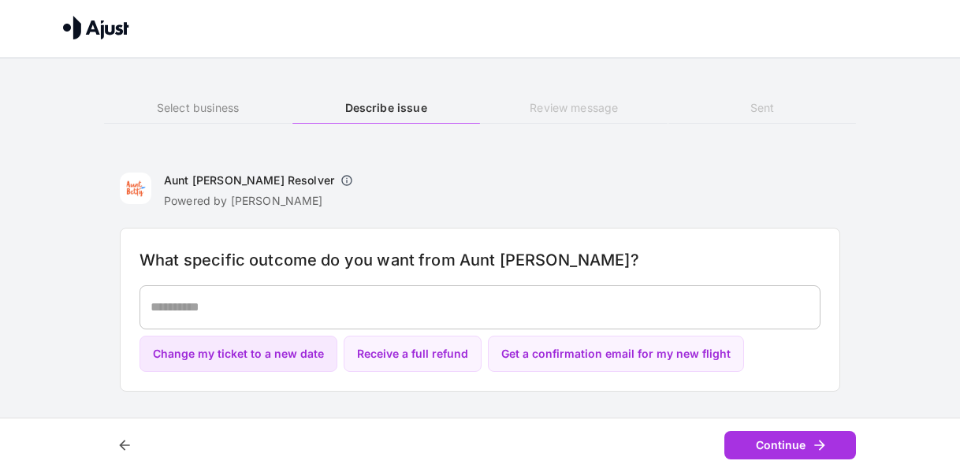
click at [222, 360] on button "Change my ticket to a new date" at bounding box center [239, 354] width 198 height 37
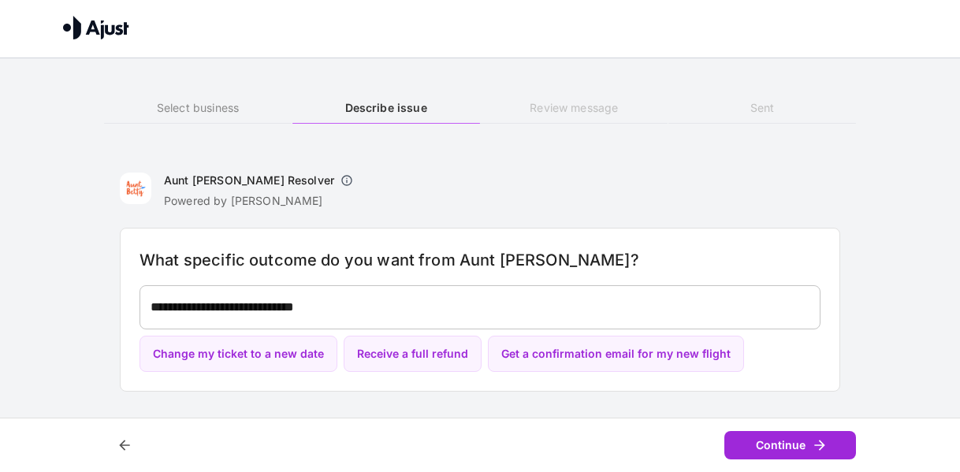
click at [782, 435] on button "Continue" at bounding box center [790, 445] width 132 height 29
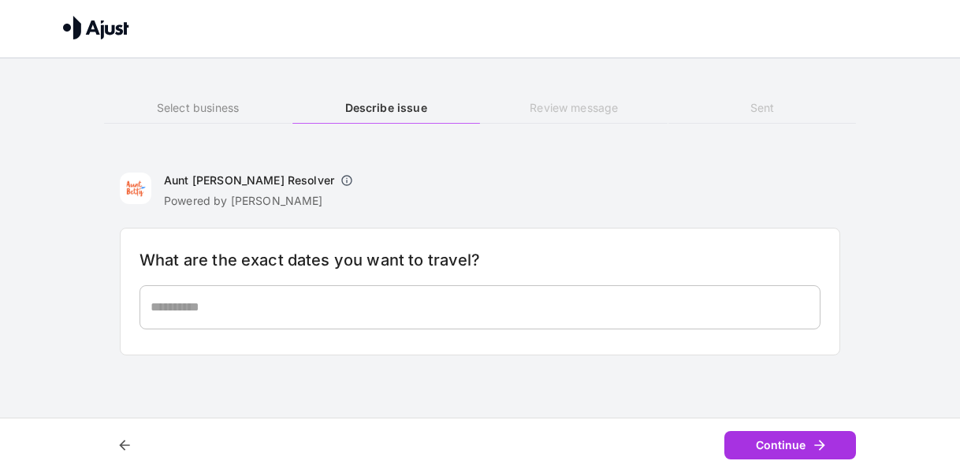
click at [221, 291] on div "* ​" at bounding box center [480, 307] width 681 height 44
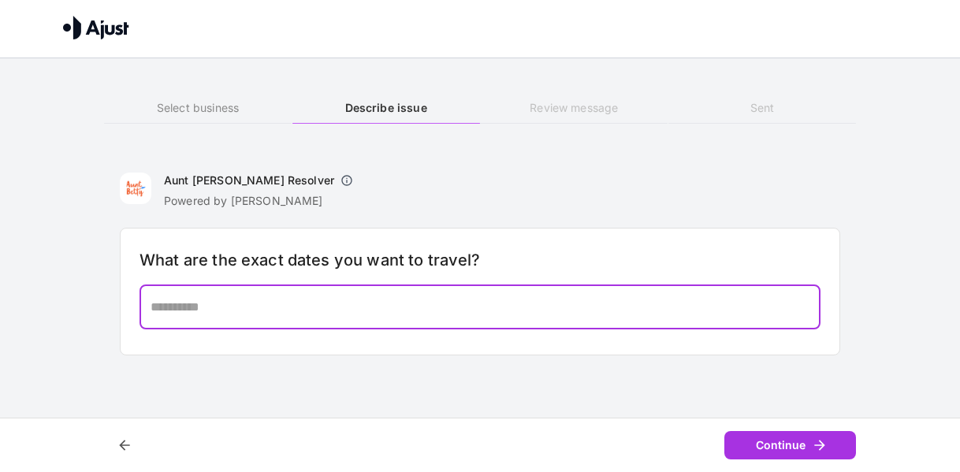
click at [221, 291] on div "* ​" at bounding box center [480, 307] width 681 height 44
type textarea "*"
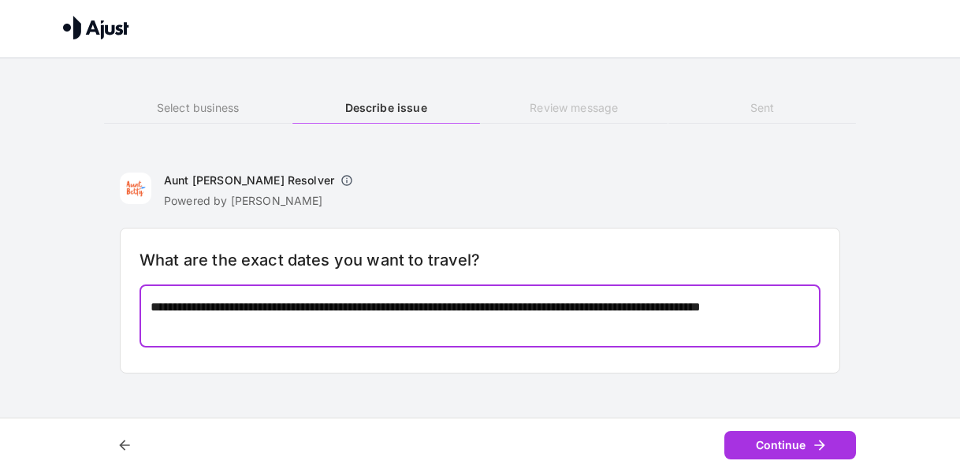
type textarea "**********"
click at [763, 339] on div "**********" at bounding box center [480, 316] width 681 height 62
click at [427, 336] on div "**********" at bounding box center [480, 316] width 681 height 62
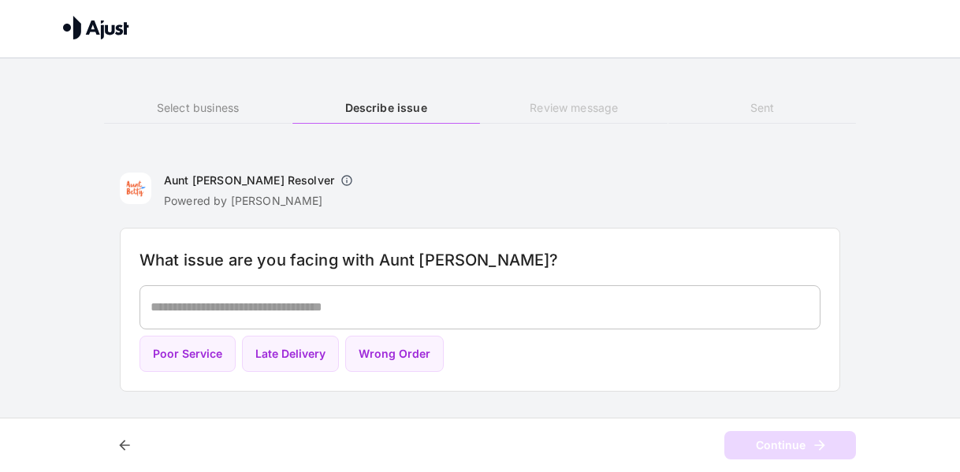
click at [395, 292] on div "* ​" at bounding box center [480, 307] width 681 height 44
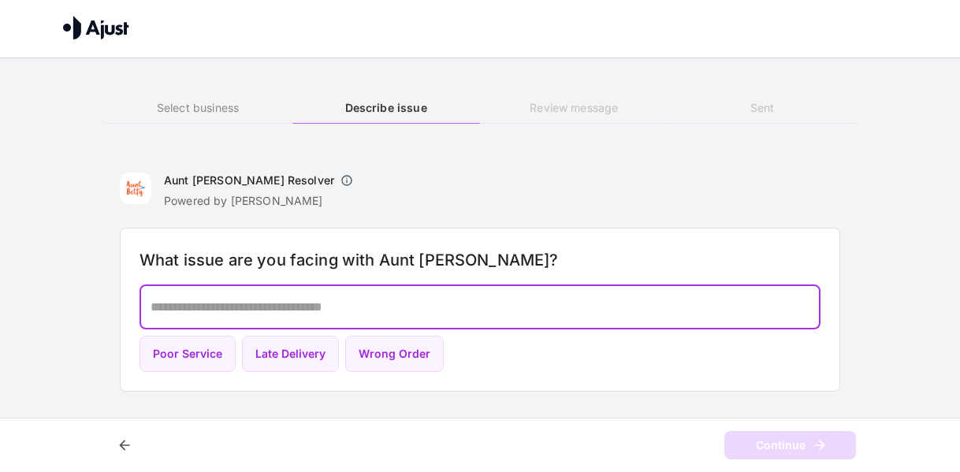
click at [380, 292] on div "* ​" at bounding box center [480, 307] width 681 height 44
click at [388, 294] on div "* ​" at bounding box center [480, 307] width 681 height 44
click at [784, 442] on div "Continue" at bounding box center [480, 445] width 752 height 29
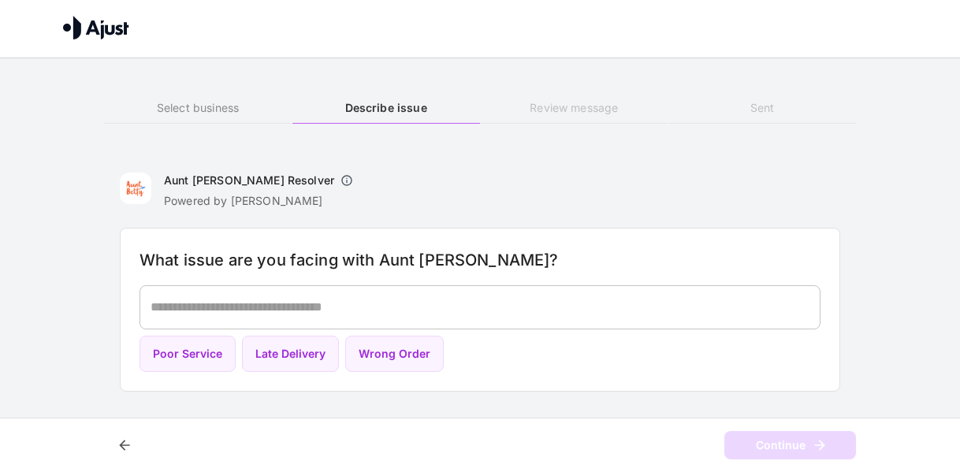
click at [784, 442] on div "Continue" at bounding box center [480, 445] width 752 height 29
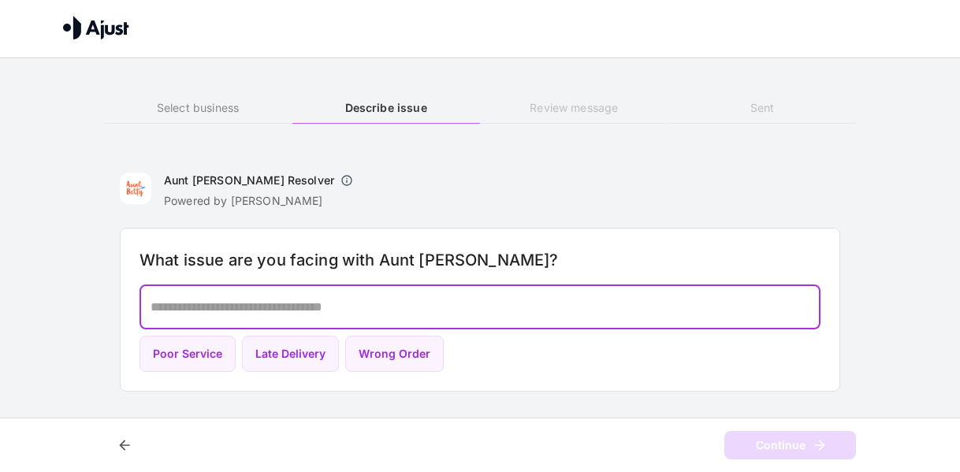
click at [267, 300] on textarea at bounding box center [480, 307] width 659 height 18
click at [457, 310] on textarea at bounding box center [480, 307] width 659 height 18
click at [459, 310] on textarea at bounding box center [480, 307] width 659 height 18
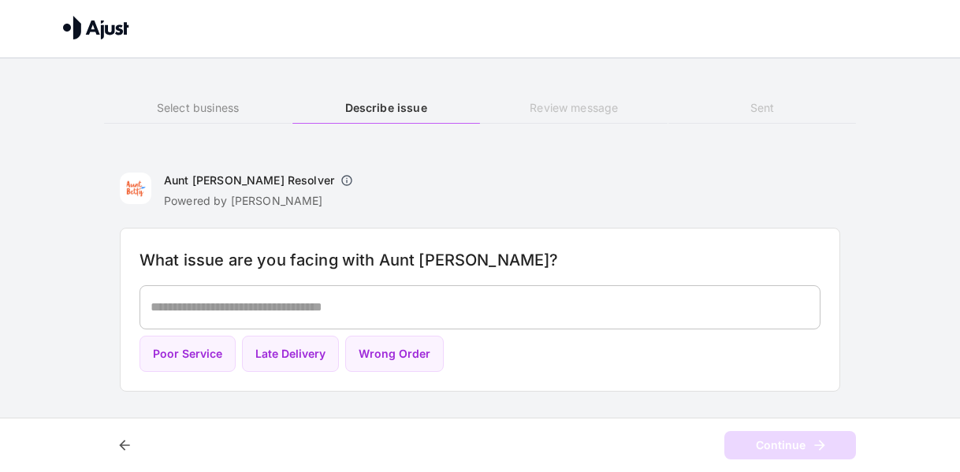
drag, startPoint x: 907, startPoint y: 105, endPoint x: 928, endPoint y: 89, distance: 26.5
click at [928, 89] on div "Select business Describe issue Review message Sent" at bounding box center [480, 105] width 960 height 94
click at [468, 325] on div "* ​" at bounding box center [480, 307] width 681 height 44
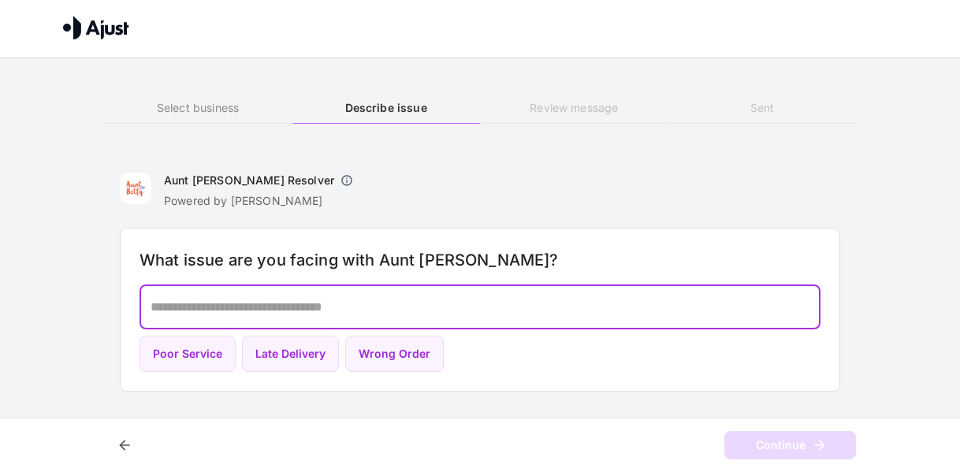
click at [435, 315] on textarea at bounding box center [480, 307] width 659 height 18
click at [574, 106] on h6 "Review message" at bounding box center [574, 107] width 188 height 17
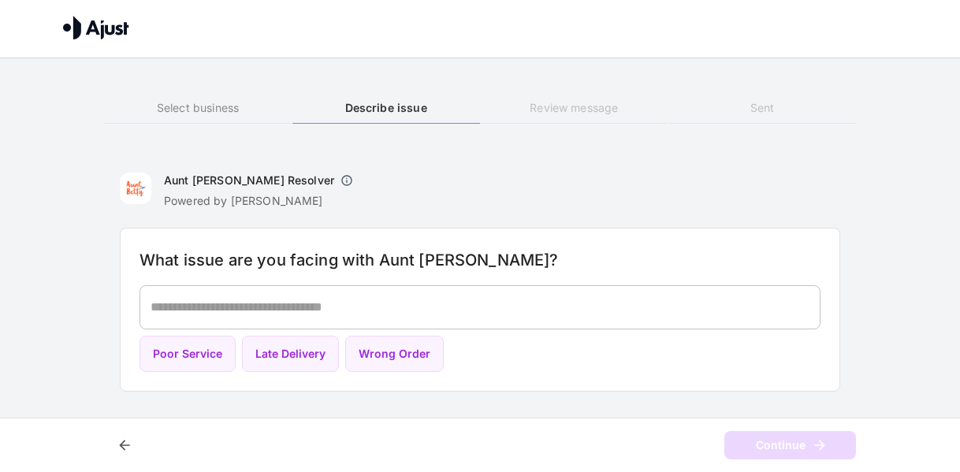
click at [794, 455] on div "Continue" at bounding box center [480, 445] width 752 height 29
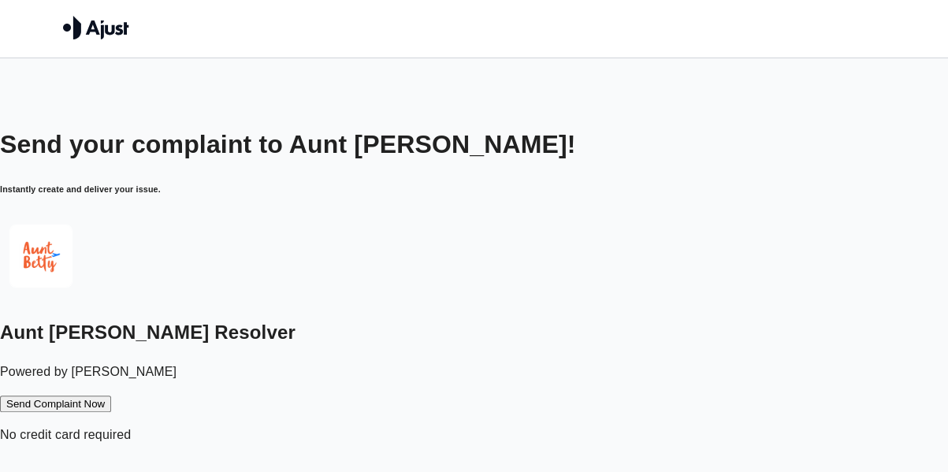
click at [111, 397] on button "Send Complaint Now" at bounding box center [55, 404] width 111 height 17
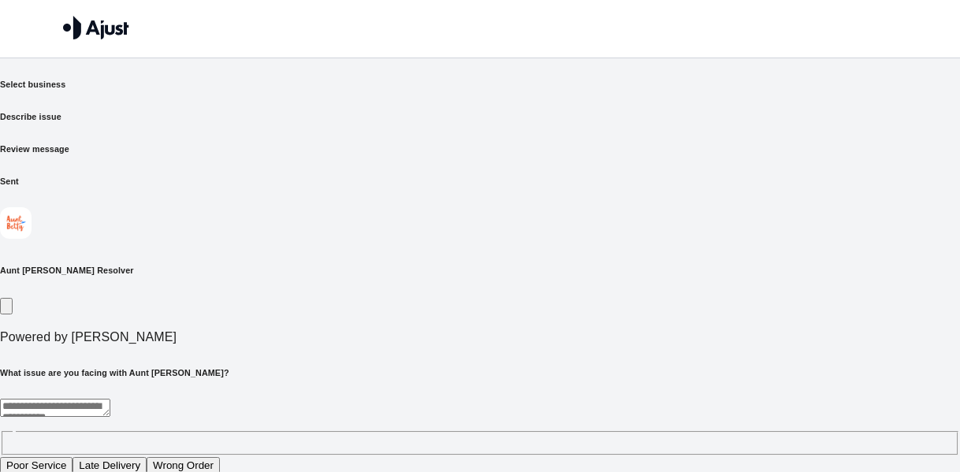
click at [110, 399] on textarea at bounding box center [55, 408] width 110 height 18
drag, startPoint x: 205, startPoint y: 277, endPoint x: 218, endPoint y: 274, distance: 13.0
click at [218, 367] on div "What issue are you facing with Aunt Betty? * ​ Poor Service Late Delivery Wrong…" at bounding box center [480, 421] width 960 height 108
click at [73, 457] on button "Poor Service" at bounding box center [36, 465] width 73 height 17
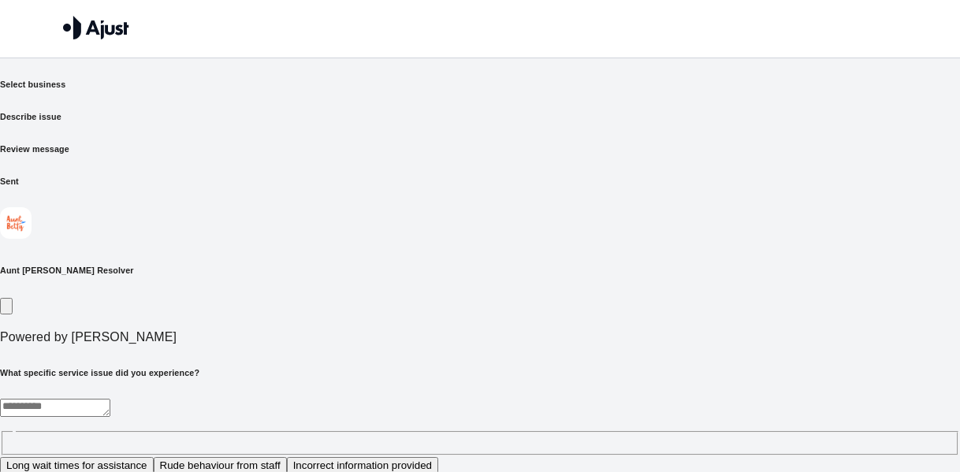
click at [438, 457] on button "Incorrect information provided" at bounding box center [362, 465] width 151 height 17
click at [428, 399] on textarea "**********" at bounding box center [330, 408] width 660 height 18
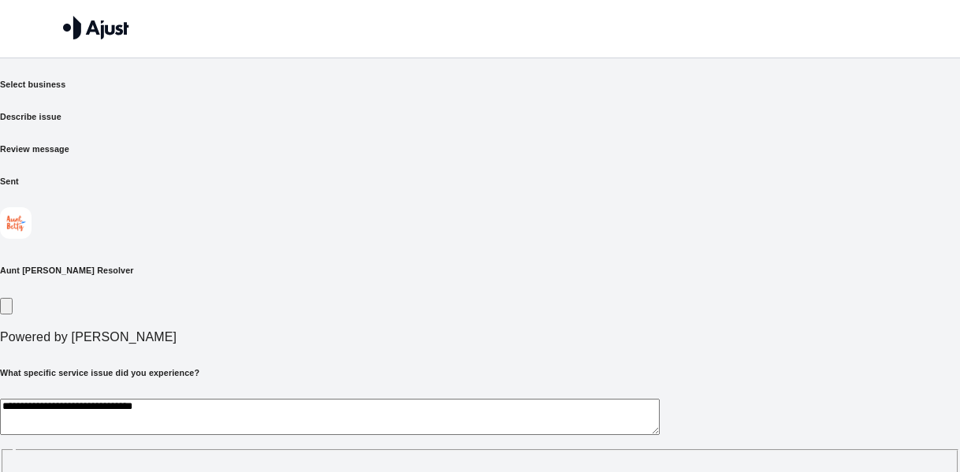
click at [389, 399] on textarea "**********" at bounding box center [330, 417] width 660 height 36
type textarea "**********"
click at [297, 399] on textarea "**********" at bounding box center [330, 417] width 660 height 36
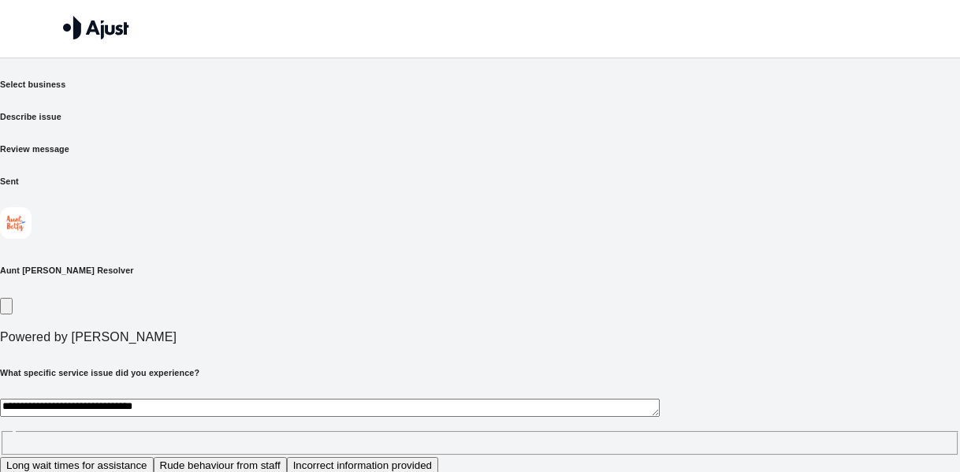
click at [438, 457] on button "Incorrect information provided" at bounding box center [362, 465] width 151 height 17
click at [161, 399] on textarea "**********" at bounding box center [330, 408] width 660 height 18
click at [396, 399] on textarea "**********" at bounding box center [330, 408] width 660 height 18
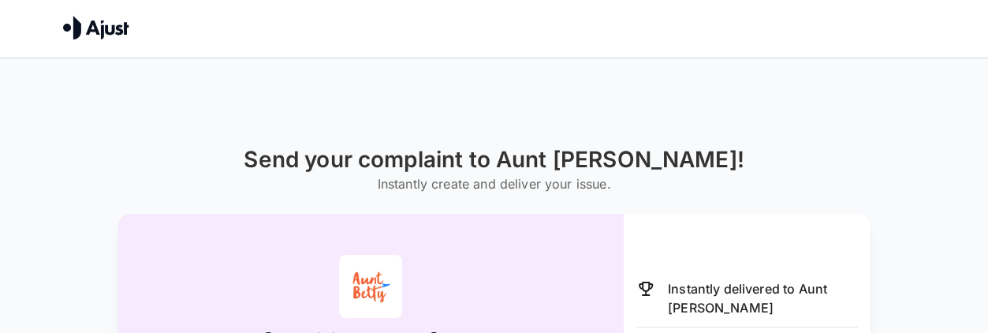
click at [868, 130] on div "Send your complaint to Aunt [PERSON_NAME]! Instantly create and deliver your is…" at bounding box center [494, 308] width 988 height 500
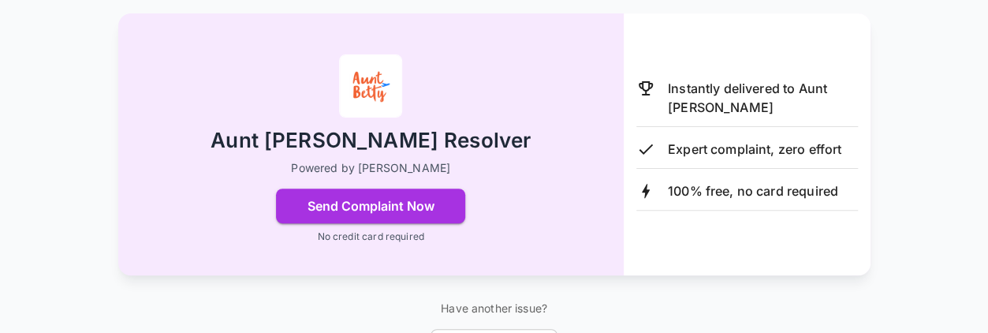
scroll to position [274, 0]
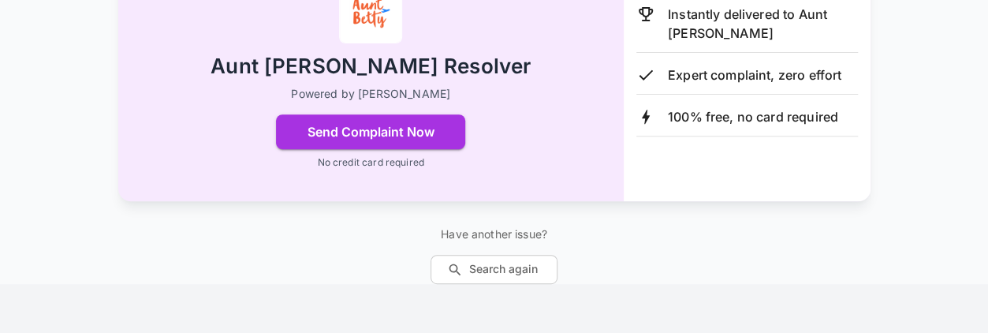
click at [870, 132] on div "Send your complaint to Aunt [PERSON_NAME]! Instantly create and deliver your is…" at bounding box center [494, 77] width 946 height 411
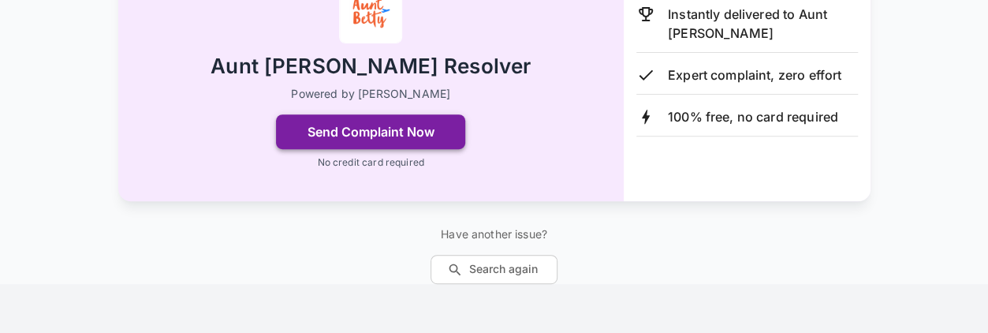
click at [372, 134] on button "Send Complaint Now" at bounding box center [370, 131] width 189 height 35
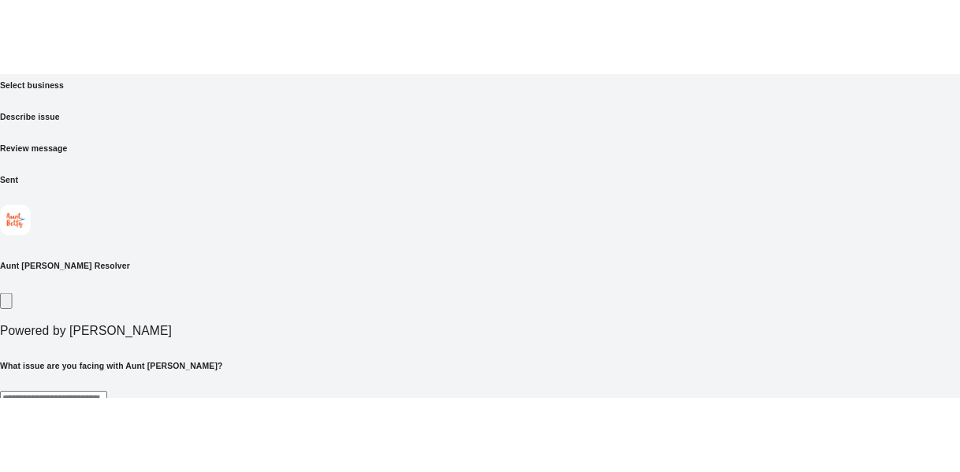
scroll to position [0, 0]
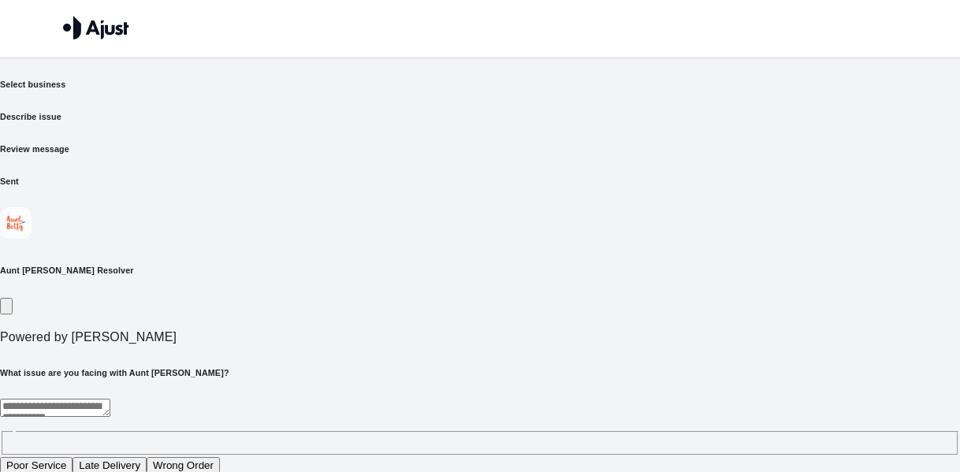
click at [73, 332] on button "Poor Service" at bounding box center [36, 465] width 73 height 17
click at [259, 332] on textarea "**********" at bounding box center [330, 408] width 660 height 18
click at [301, 332] on textarea "**********" at bounding box center [330, 408] width 660 height 18
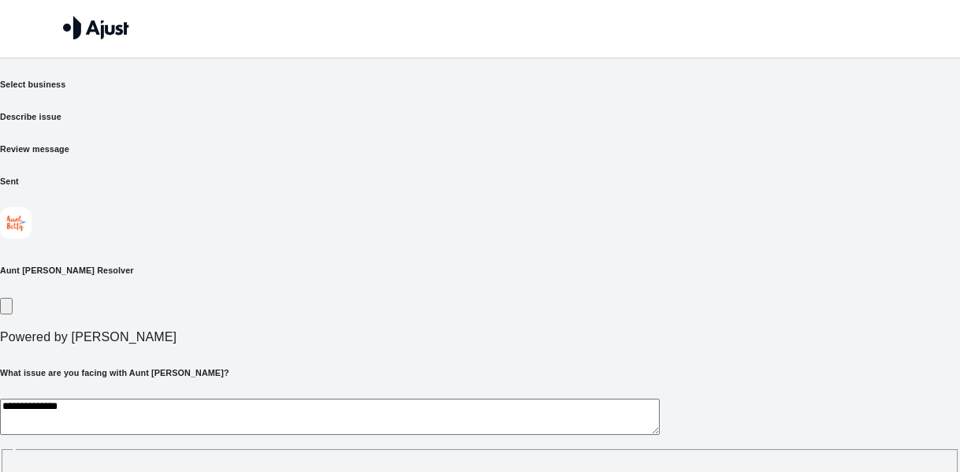
paste textarea "**********"
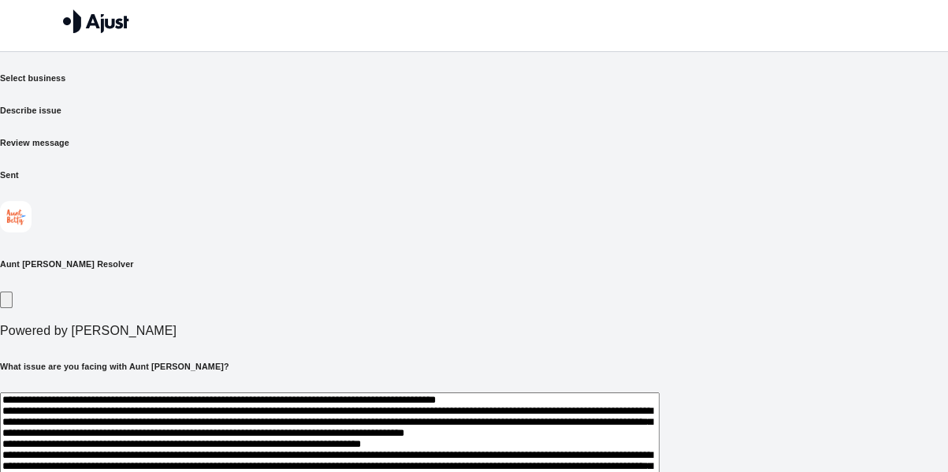
scroll to position [162, 0]
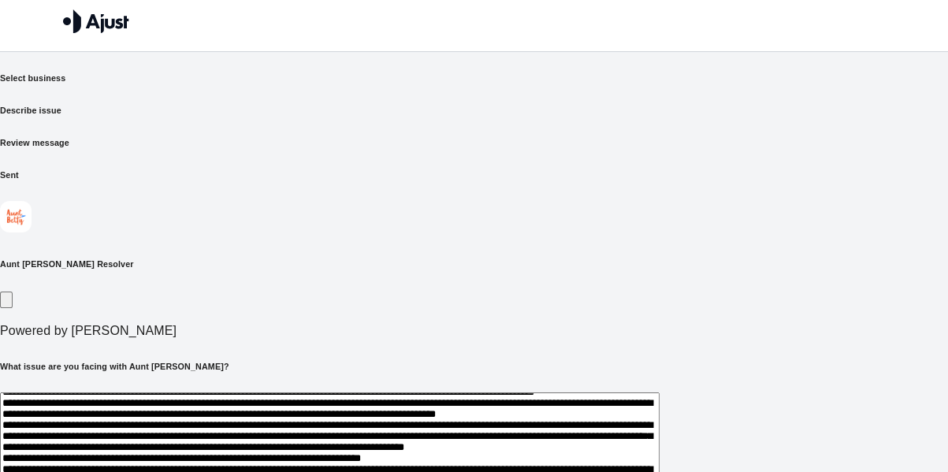
scroll to position [199, 0]
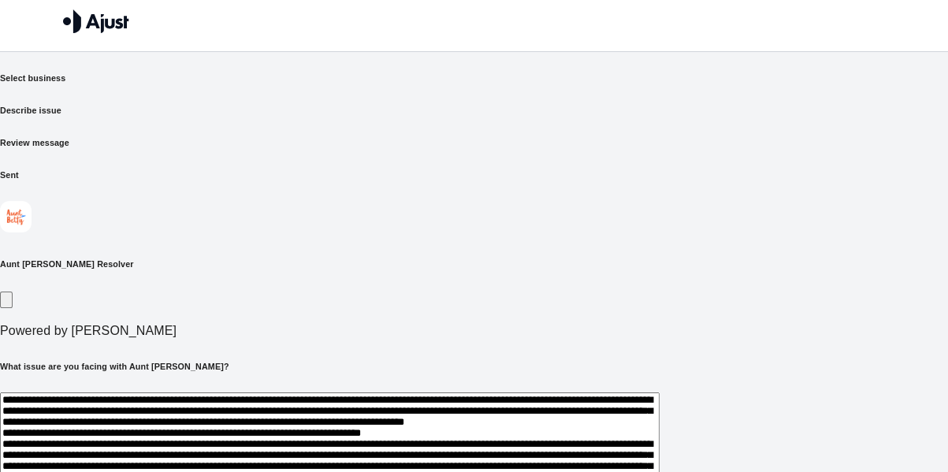
scroll to position [291, 0]
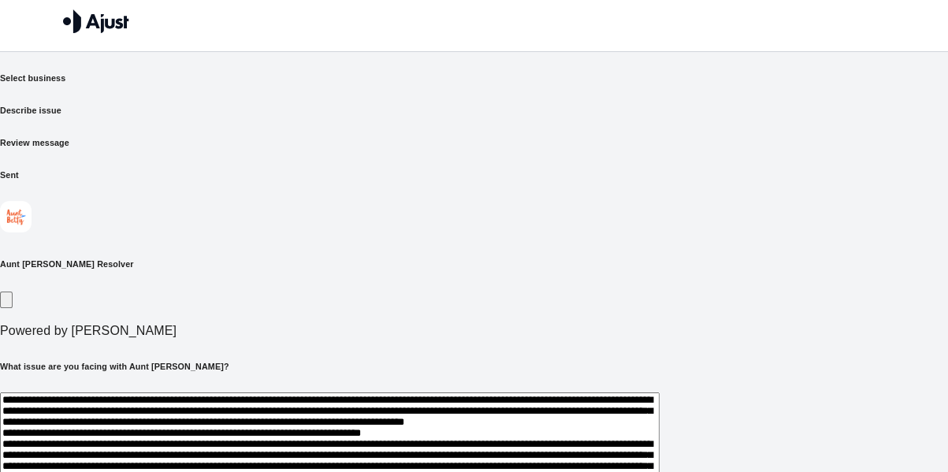
scroll to position [671, 0]
type textarea "**********"
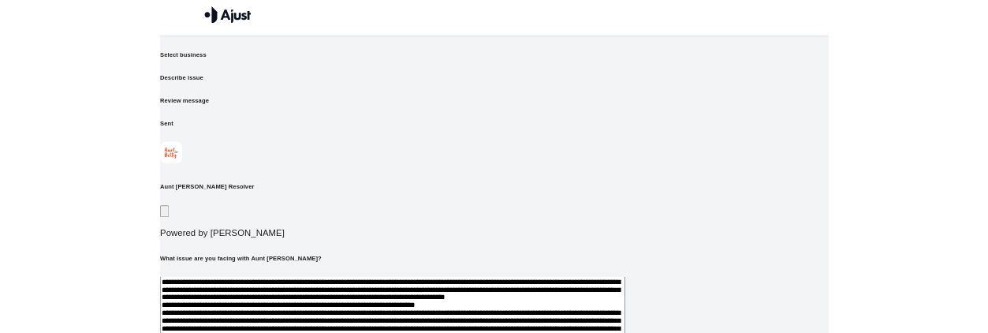
scroll to position [0, 0]
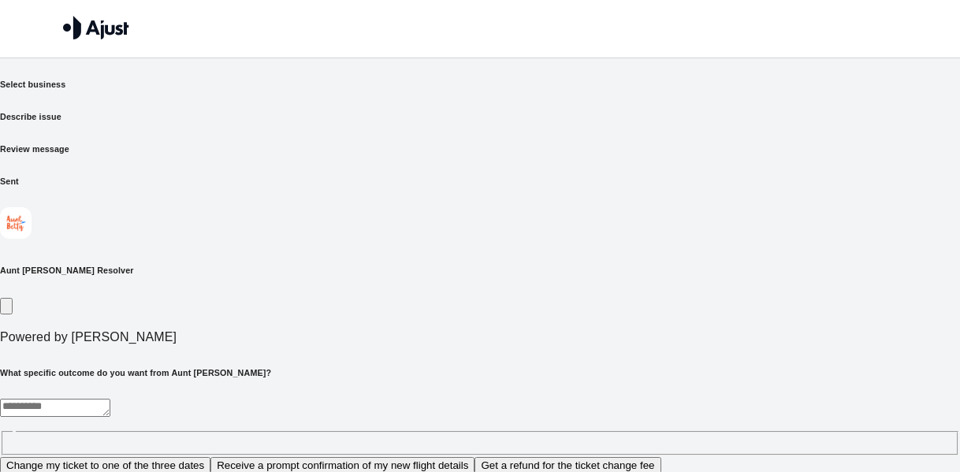
click at [210, 332] on button "Change my ticket to one of the three dates" at bounding box center [105, 465] width 210 height 17
click at [446, 332] on div "**********" at bounding box center [480, 427] width 960 height 57
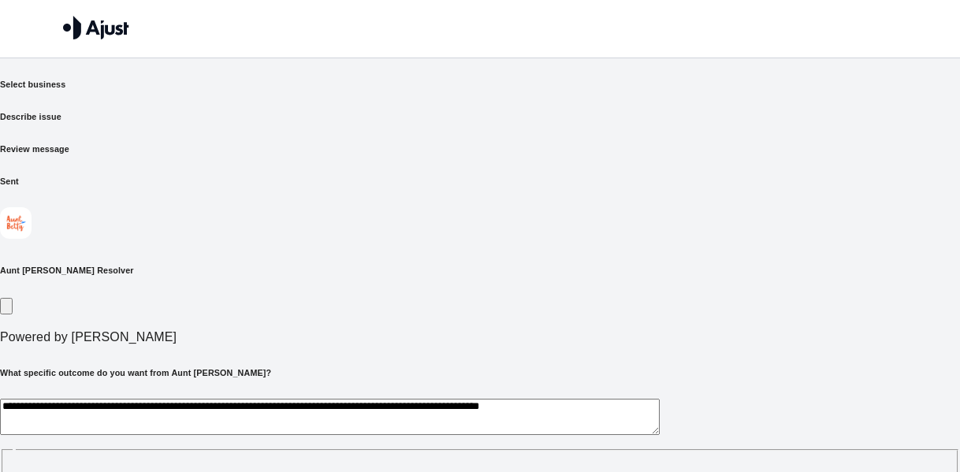
click at [222, 332] on textarea "**********" at bounding box center [330, 417] width 660 height 36
click at [437, 332] on div "**********" at bounding box center [480, 436] width 960 height 75
click at [397, 332] on textarea "**********" at bounding box center [330, 417] width 660 height 36
click at [367, 332] on div "**********" at bounding box center [480, 436] width 960 height 75
click at [342, 332] on textarea "**********" at bounding box center [330, 417] width 660 height 36
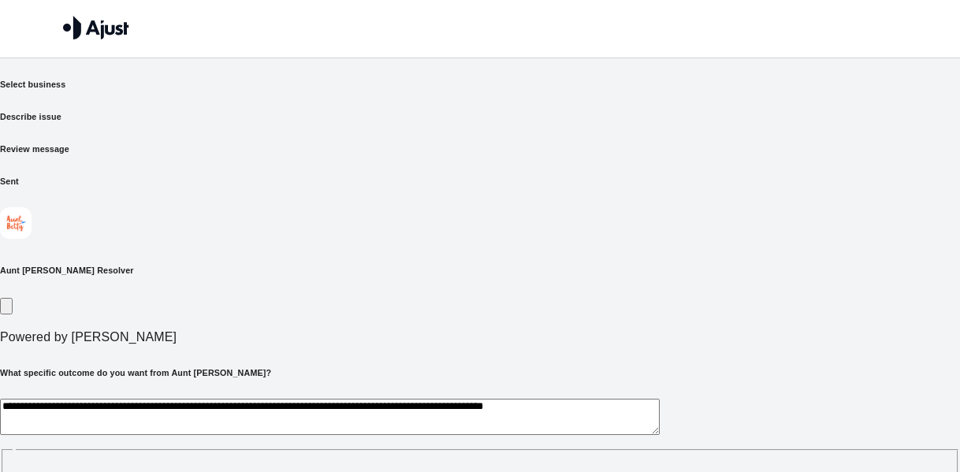
click at [354, 332] on textarea "**********" at bounding box center [330, 417] width 660 height 36
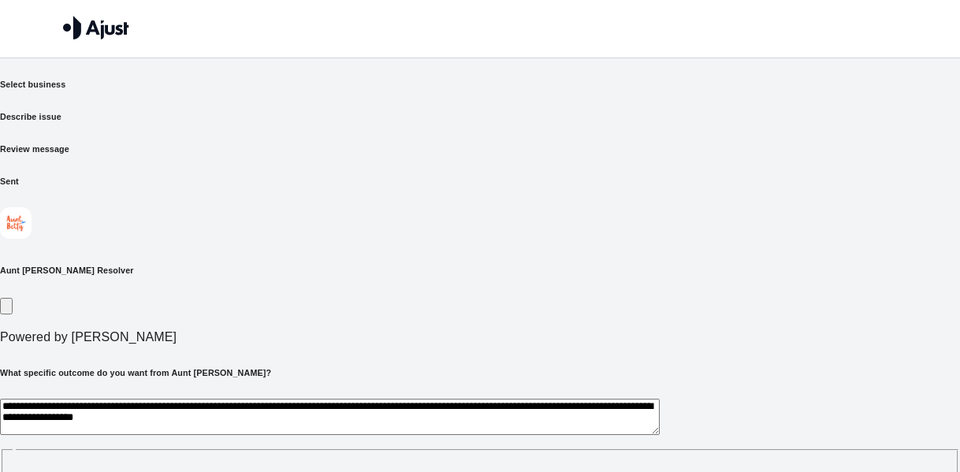
click at [348, 332] on textarea "**********" at bounding box center [330, 417] width 660 height 36
click at [355, 332] on textarea "**********" at bounding box center [330, 417] width 660 height 36
click at [410, 332] on textarea "**********" at bounding box center [330, 417] width 660 height 36
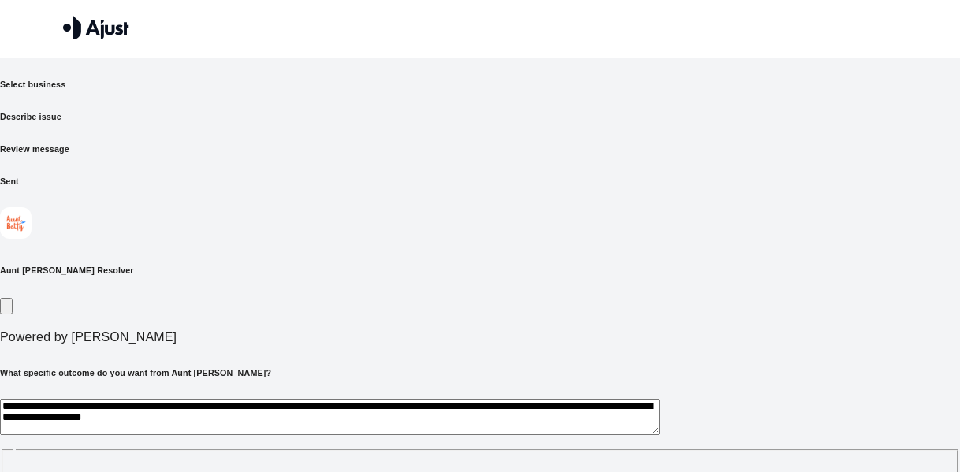
drag, startPoint x: 370, startPoint y: 325, endPoint x: 361, endPoint y: 324, distance: 9.5
click at [362, 332] on textarea "**********" at bounding box center [330, 417] width 660 height 36
click at [361, 332] on textarea "**********" at bounding box center [330, 417] width 660 height 36
click at [363, 332] on textarea "**********" at bounding box center [330, 417] width 660 height 36
click at [660, 332] on textarea "**********" at bounding box center [330, 417] width 660 height 36
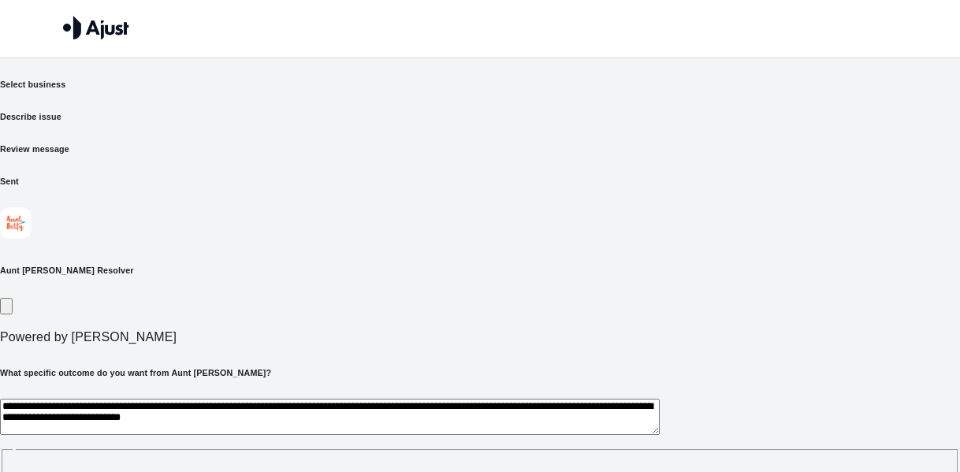
drag, startPoint x: 739, startPoint y: 329, endPoint x: 657, endPoint y: 326, distance: 82.1
click at [657, 332] on textarea "**********" at bounding box center [330, 417] width 660 height 36
click at [660, 332] on textarea "**********" at bounding box center [330, 417] width 660 height 36
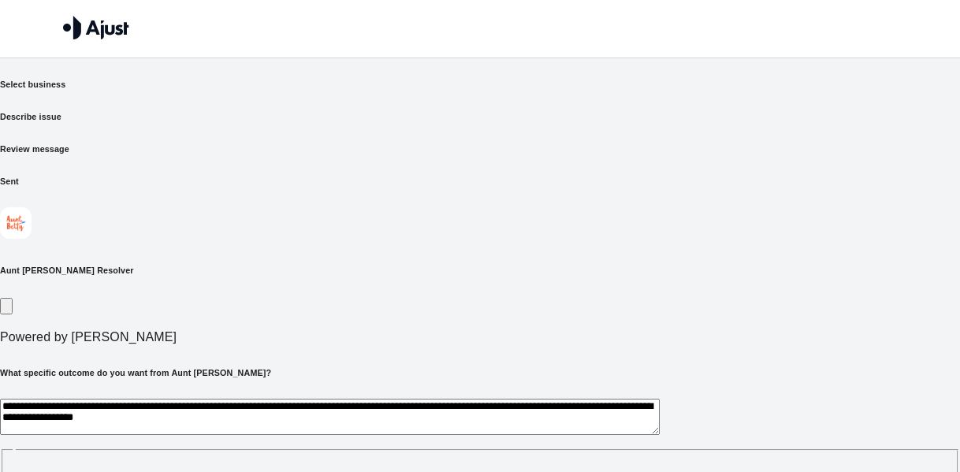
click at [660, 332] on textarea "**********" at bounding box center [330, 417] width 660 height 36
click at [240, 332] on textarea "**********" at bounding box center [330, 417] width 660 height 36
click at [660, 332] on textarea "**********" at bounding box center [330, 417] width 660 height 36
type textarea "**********"
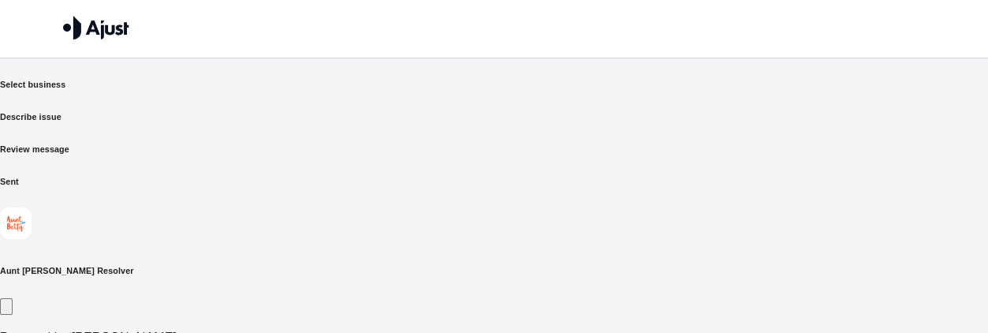
click at [677, 207] on div "Aunt [PERSON_NAME] Resolver Powered by [PERSON_NAME]" at bounding box center [494, 277] width 988 height 140
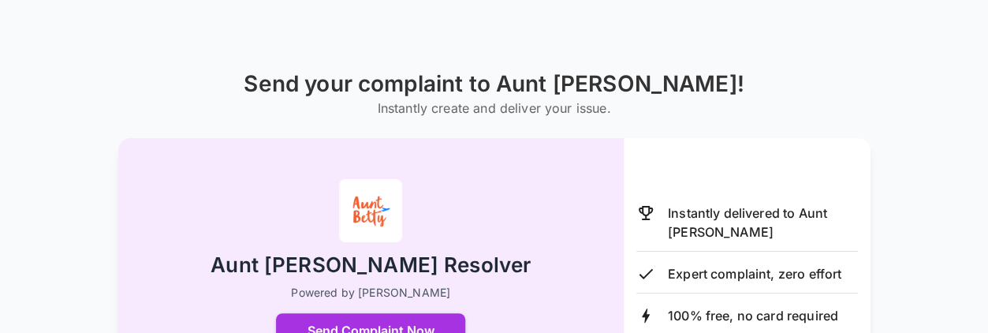
click at [724, 155] on div "Send your complaint to Aunt [PERSON_NAME]! Instantly create and deliver your is…" at bounding box center [494, 276] width 946 height 411
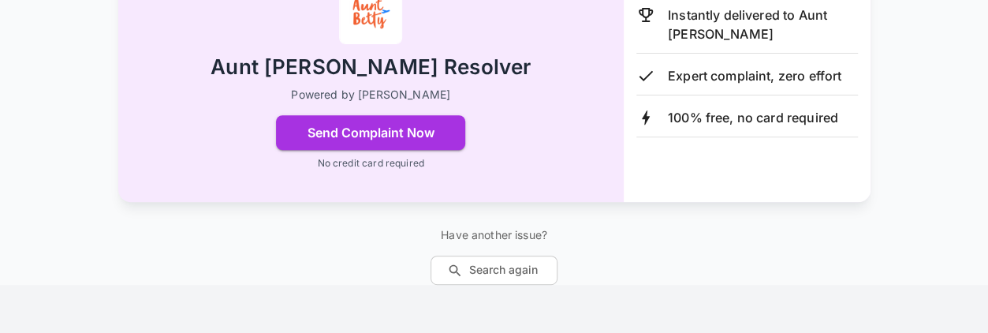
scroll to position [274, 0]
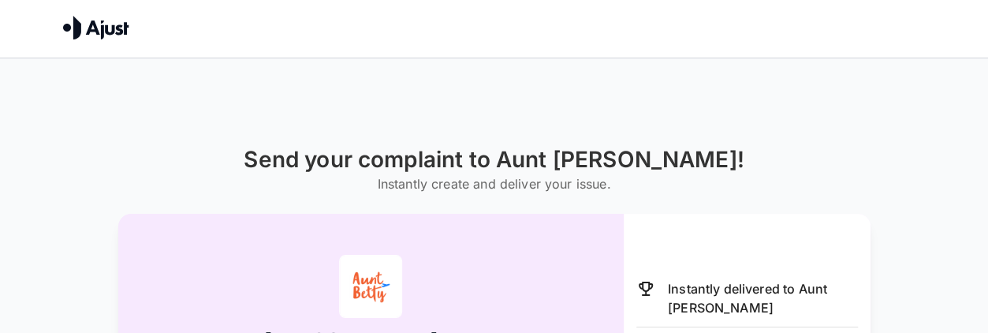
drag, startPoint x: 599, startPoint y: 234, endPoint x: 629, endPoint y: 231, distance: 30.1
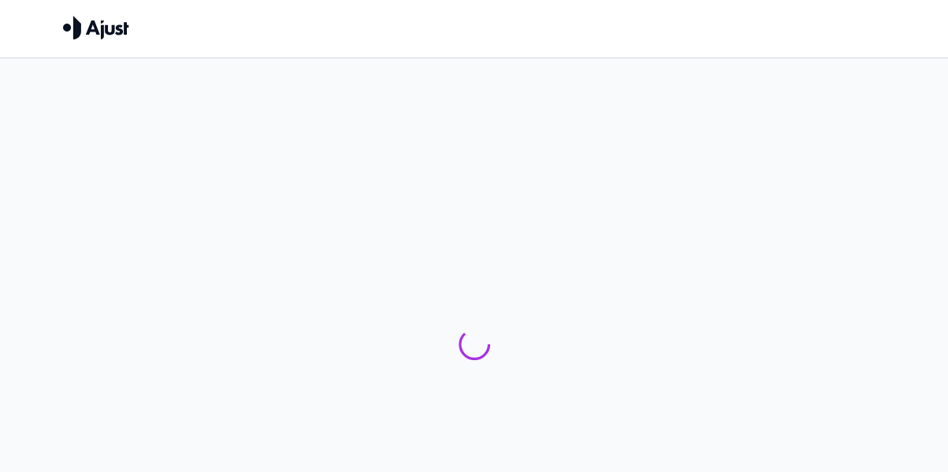
click at [430, 236] on div at bounding box center [474, 347] width 948 height 477
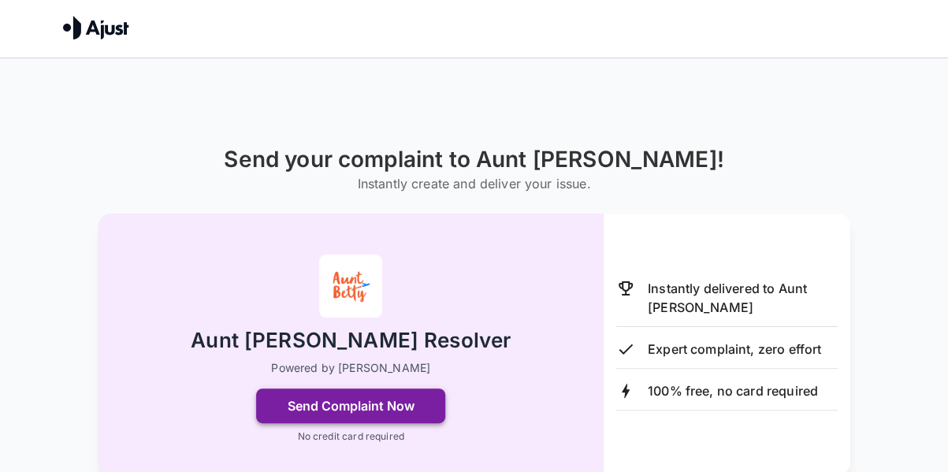
click at [386, 397] on button "Send Complaint Now" at bounding box center [350, 406] width 189 height 35
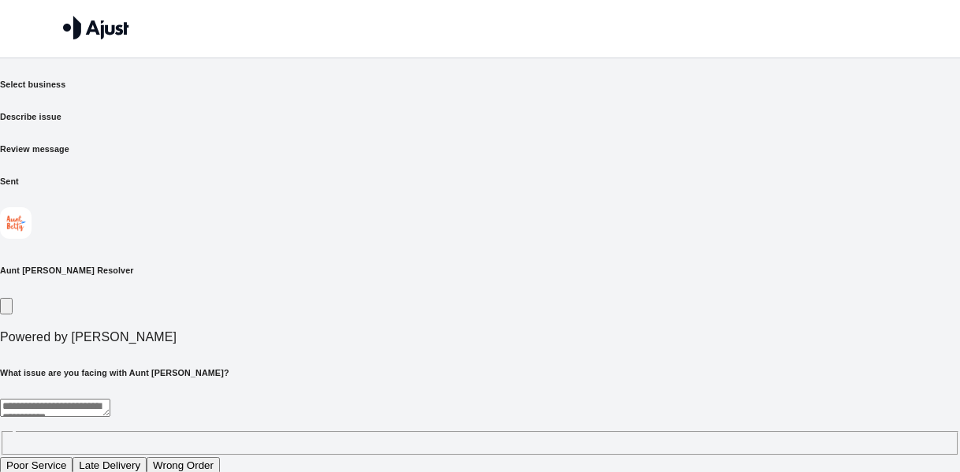
click at [73, 457] on button "Poor Service" at bounding box center [36, 465] width 73 height 17
click at [266, 399] on textarea "**********" at bounding box center [330, 408] width 660 height 18
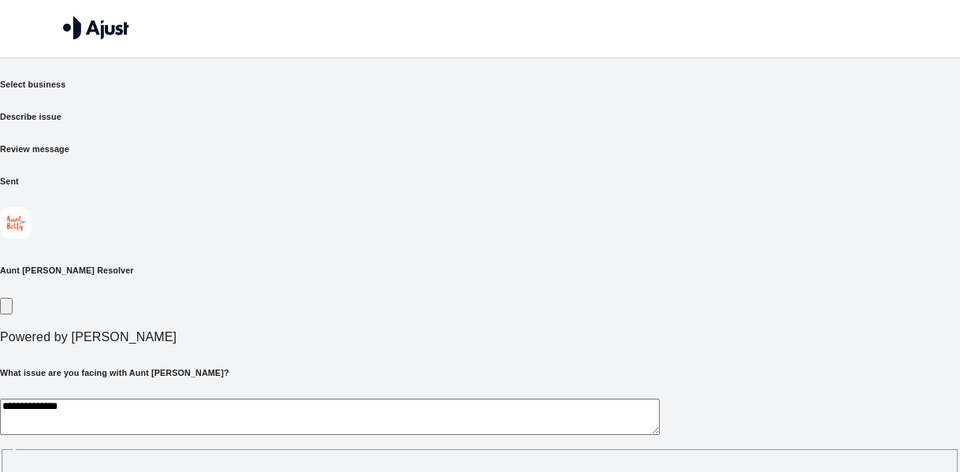
paste textarea "**********"
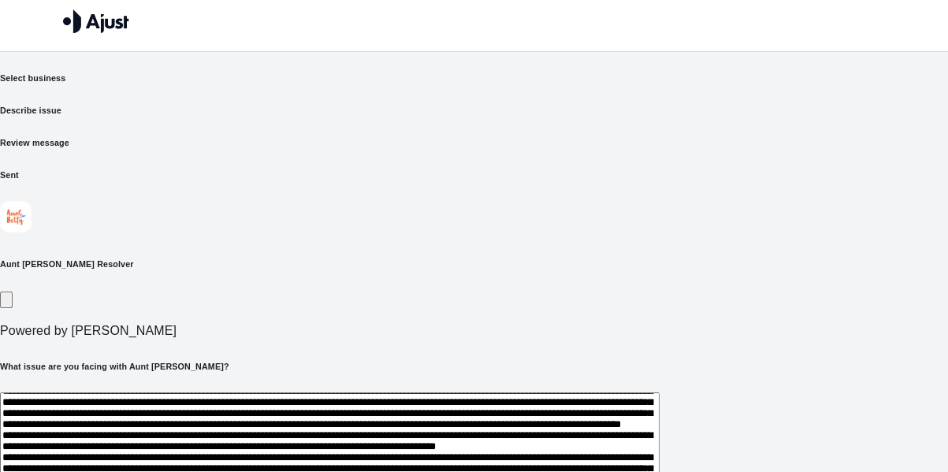
scroll to position [133, 0]
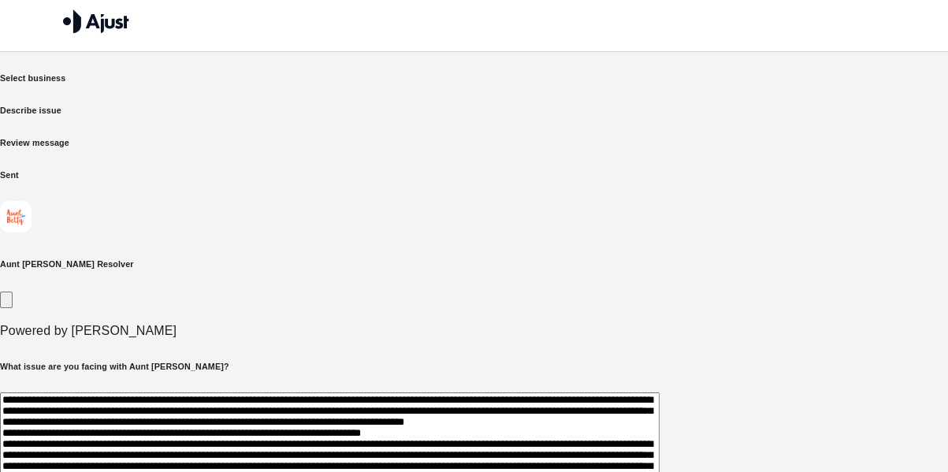
scroll to position [345, 0]
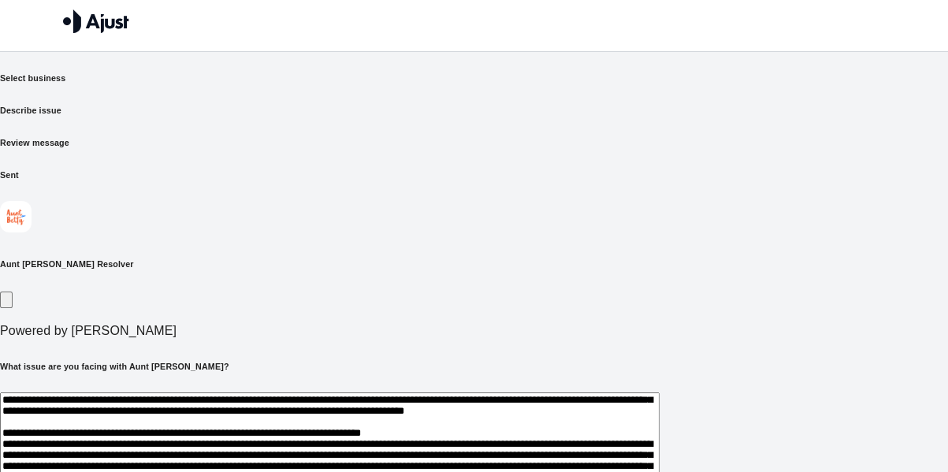
scroll to position [623, 0]
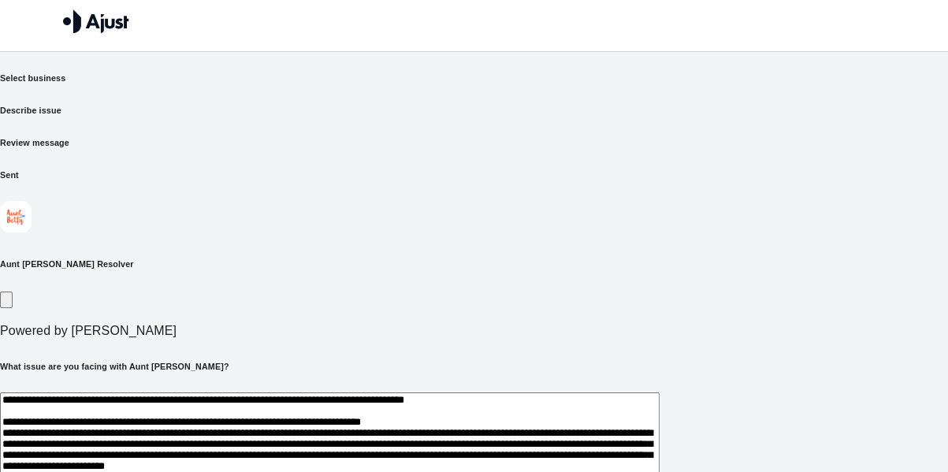
scroll to position [798, 0]
type textarea "**********"
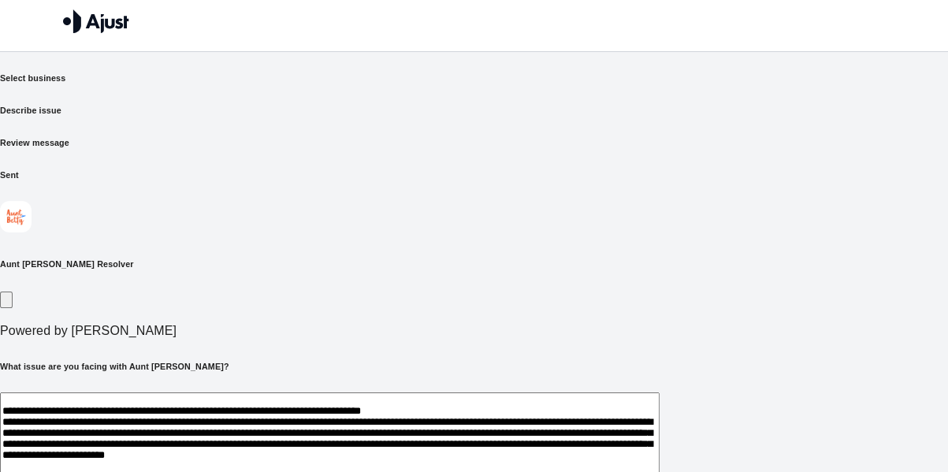
drag, startPoint x: 588, startPoint y: 336, endPoint x: 629, endPoint y: 357, distance: 46.2
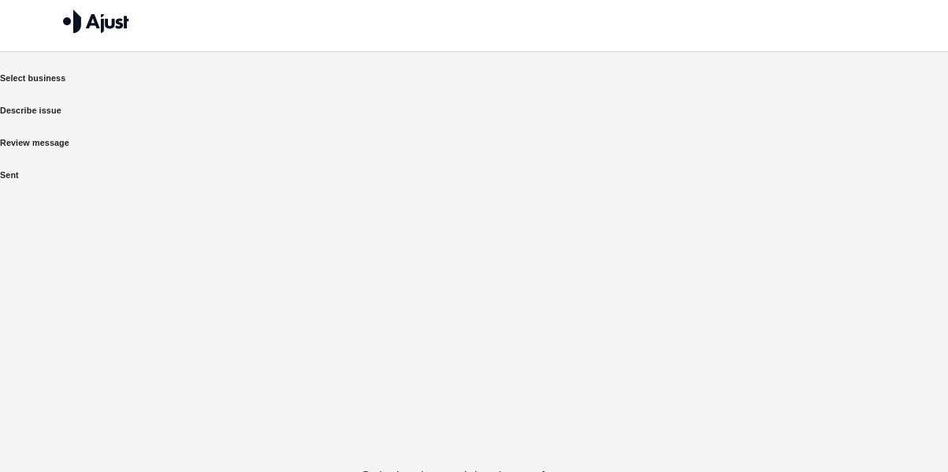
scroll to position [0, 0]
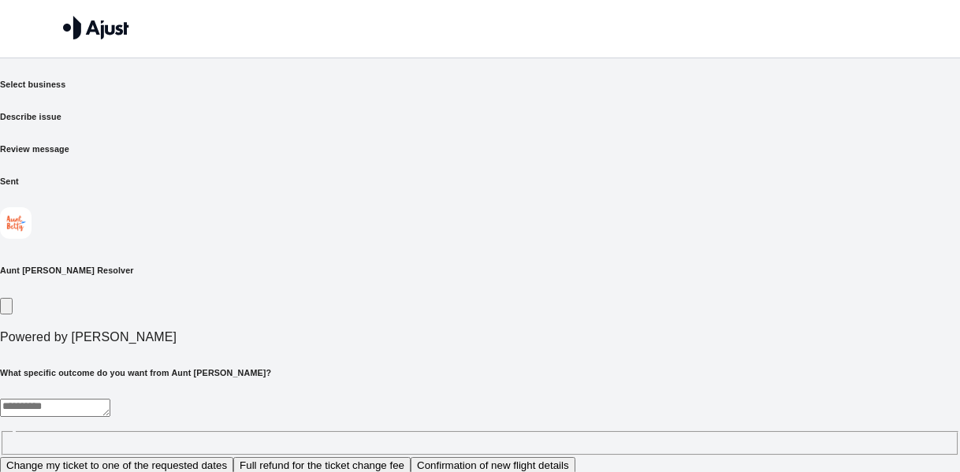
click at [233, 457] on button "Change my ticket to one of the requested dates" at bounding box center [116, 465] width 233 height 17
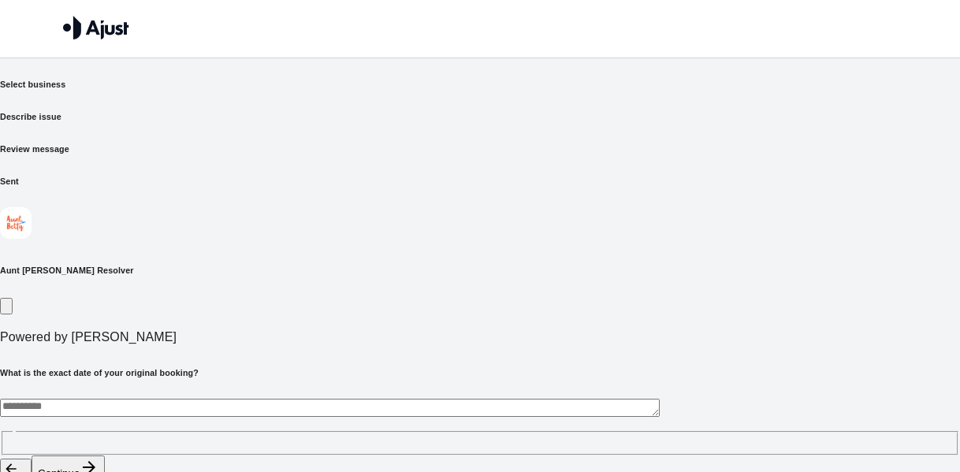
click at [105, 456] on button "Continue" at bounding box center [68, 469] width 73 height 26
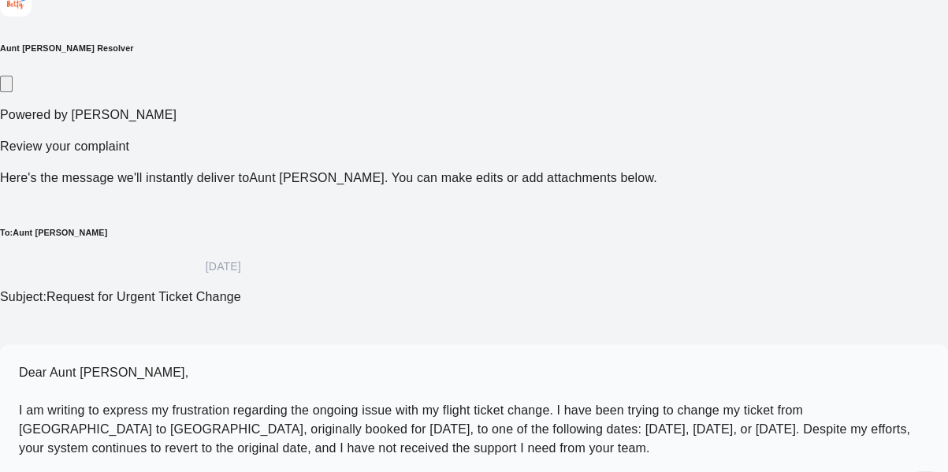
scroll to position [229, 0]
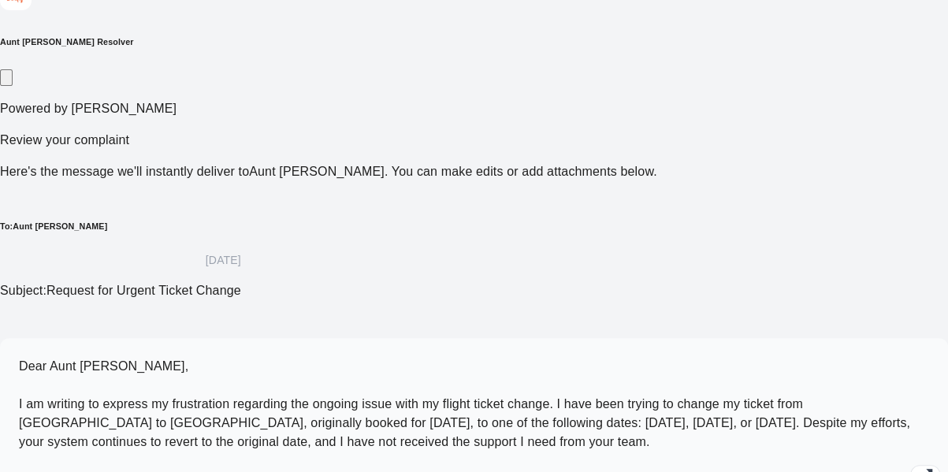
click at [916, 467] on icon "button" at bounding box center [925, 476] width 19 height 19
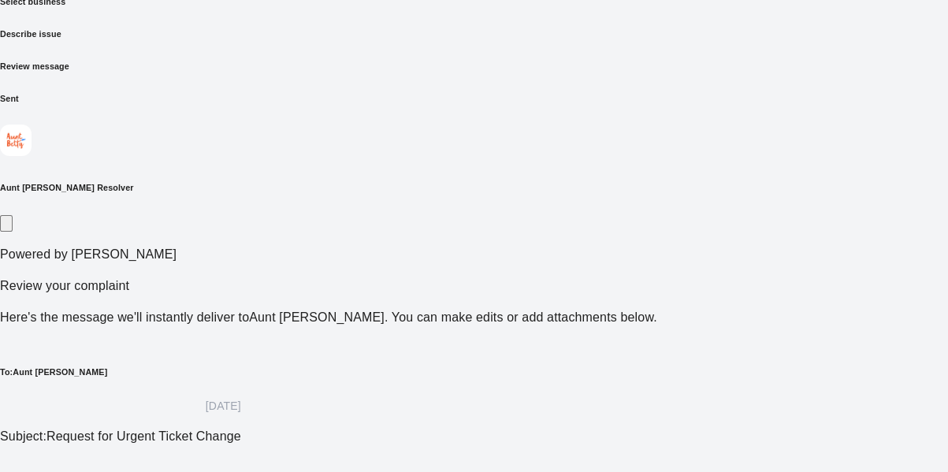
scroll to position [79, 0]
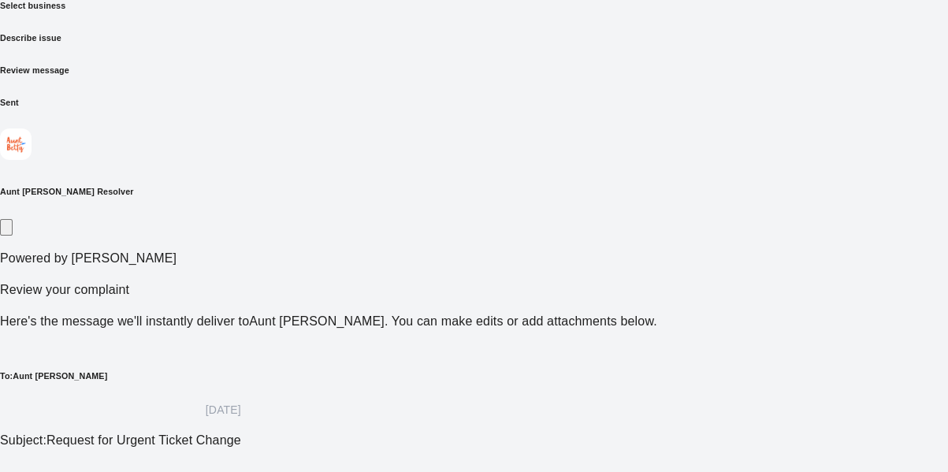
drag, startPoint x: 932, startPoint y: 188, endPoint x: 936, endPoint y: 277, distance: 88.4
click at [936, 277] on div "Select business Describe issue Review message Sent Aunt [PERSON_NAME] Resolver …" at bounding box center [474, 480] width 948 height 963
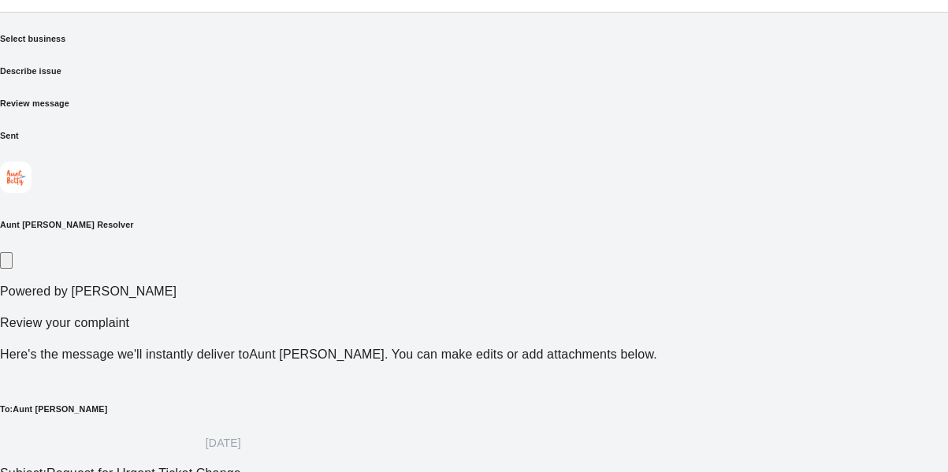
scroll to position [41, 0]
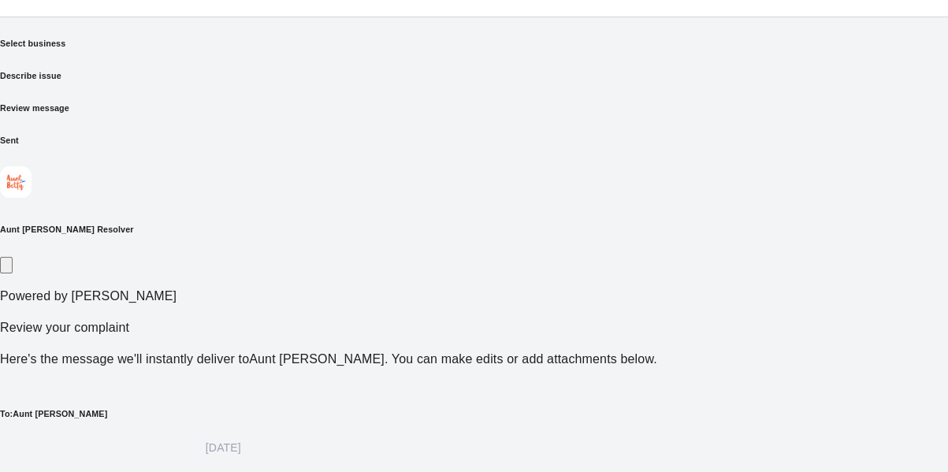
drag, startPoint x: 344, startPoint y: 93, endPoint x: 372, endPoint y: 84, distance: 29.7
click at [372, 86] on div "Select business Describe issue Review message Sent" at bounding box center [474, 92] width 948 height 110
drag, startPoint x: 377, startPoint y: 69, endPoint x: 366, endPoint y: 65, distance: 11.5
click at [366, 69] on h6 "Describe issue" at bounding box center [474, 75] width 948 height 13
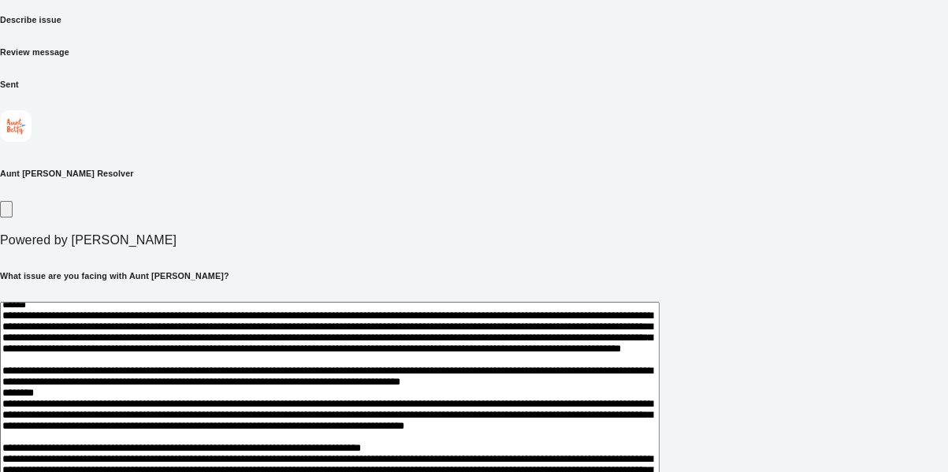
scroll to position [158, 0]
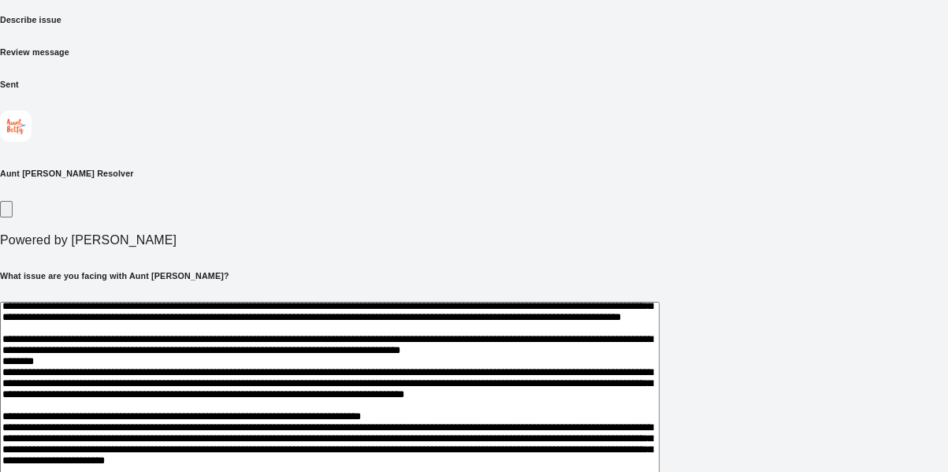
click at [501, 270] on h6 "What issue are you facing with Aunt [PERSON_NAME]?" at bounding box center [474, 276] width 948 height 13
click at [489, 270] on div "What issue are you facing with Aunt [PERSON_NAME]? * ​ Poor Service Late Delive…" at bounding box center [474, 405] width 948 height 271
click at [484, 270] on h6 "What issue are you facing with Aunt [PERSON_NAME]?" at bounding box center [474, 276] width 948 height 13
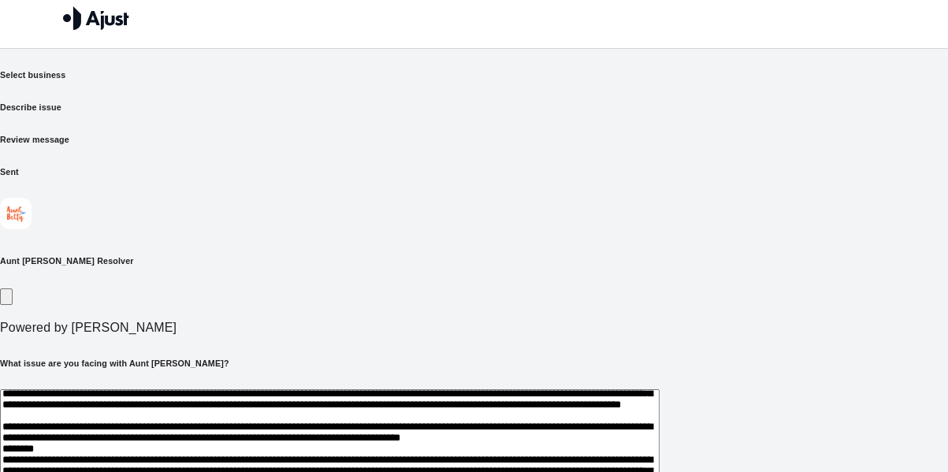
scroll to position [0, 0]
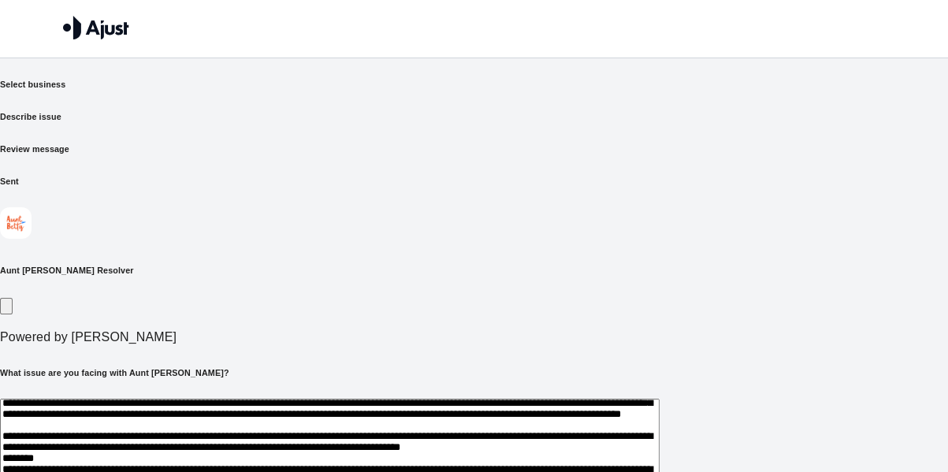
click at [558, 143] on h6 "Review message" at bounding box center [474, 149] width 948 height 13
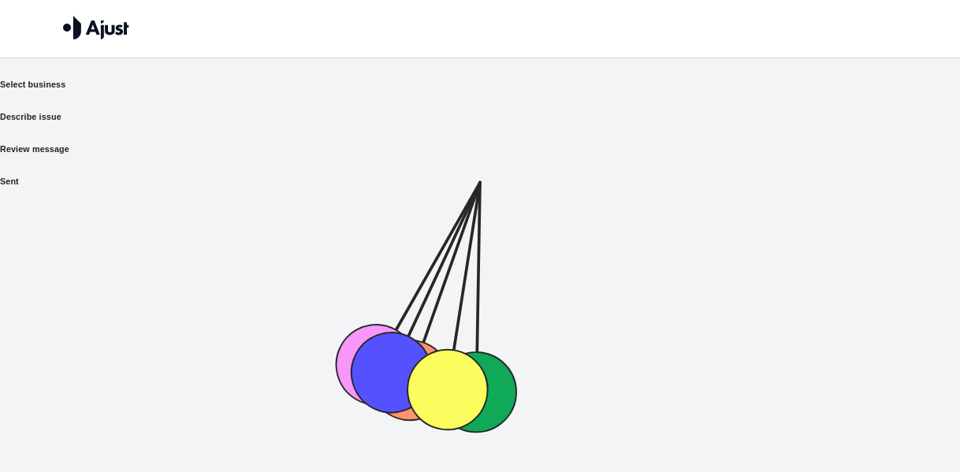
click at [800, 441] on html "Send your complaint to Aunt [PERSON_NAME] Select business Describe issue Review…" at bounding box center [480, 222] width 960 height 444
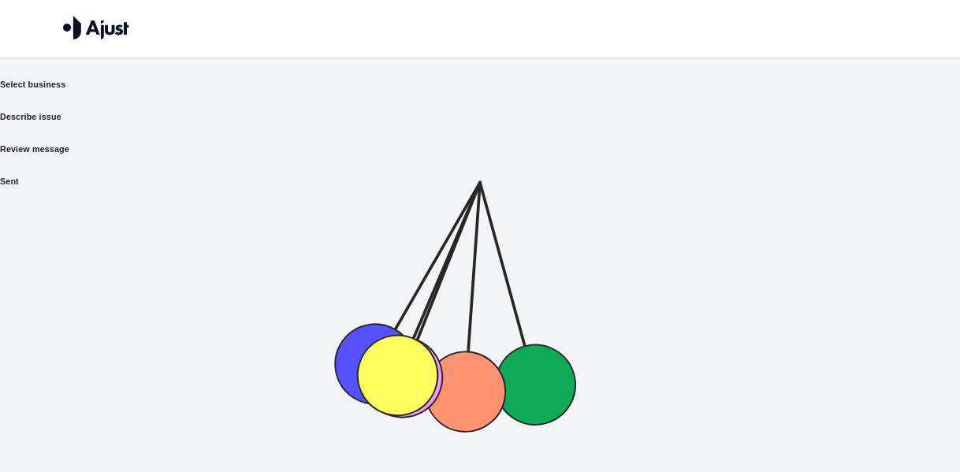
click at [800, 441] on html "Send your complaint to Aunt [PERSON_NAME] Select business Describe issue Review…" at bounding box center [480, 222] width 960 height 444
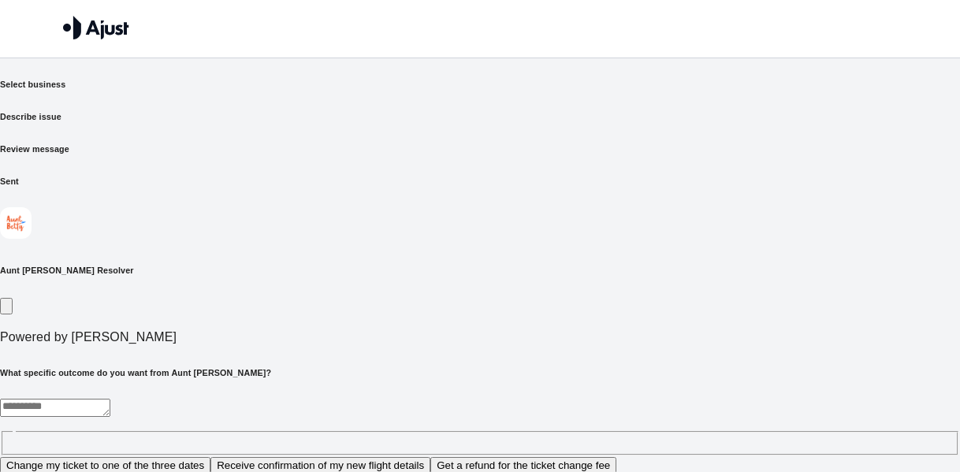
click at [210, 457] on button "Change my ticket to one of the three dates" at bounding box center [105, 465] width 210 height 17
click at [440, 399] on textarea "**********" at bounding box center [330, 408] width 660 height 18
paste textarea "**********"
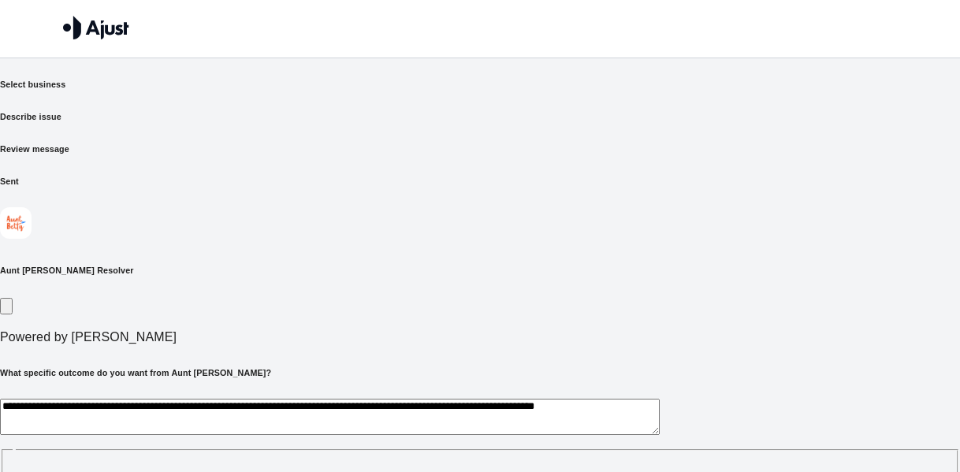
click at [440, 399] on textarea "**********" at bounding box center [330, 417] width 660 height 36
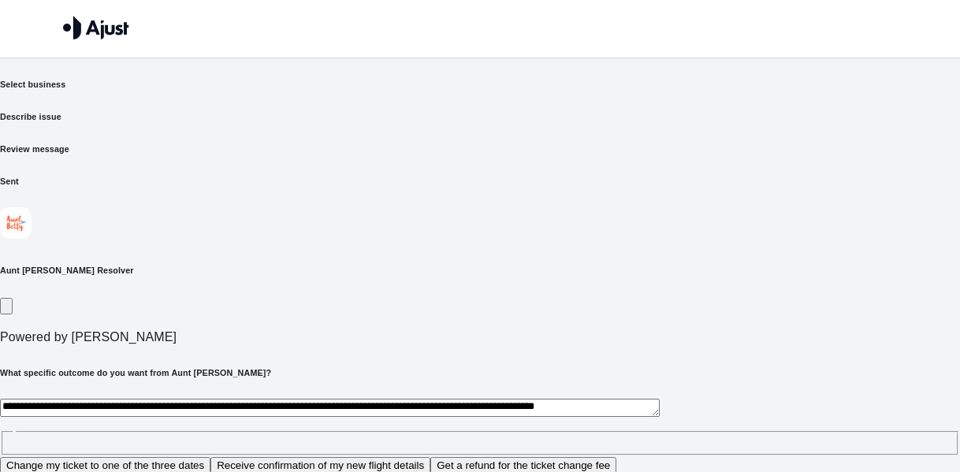
click at [481, 399] on textarea "**********" at bounding box center [330, 408] width 660 height 18
click at [210, 457] on button "Change my ticket to one of the three dates" at bounding box center [105, 465] width 210 height 17
click at [416, 399] on textarea "**********" at bounding box center [330, 408] width 660 height 18
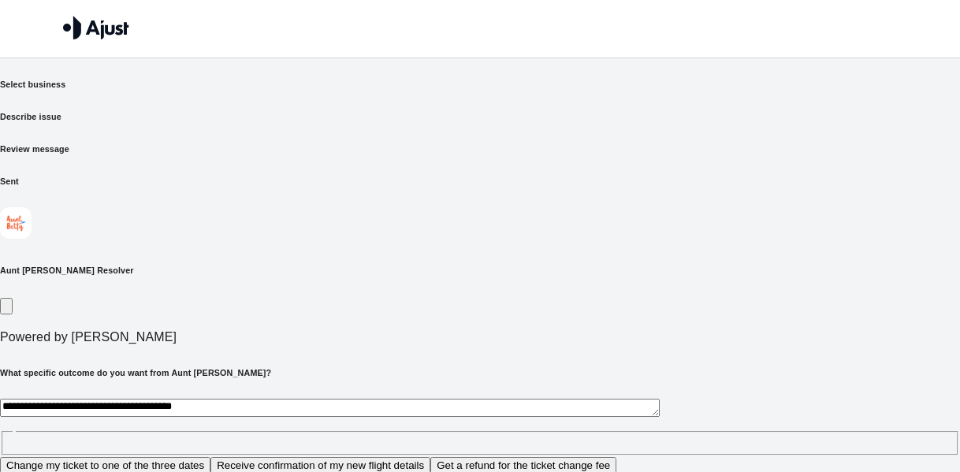
paste textarea "**********"
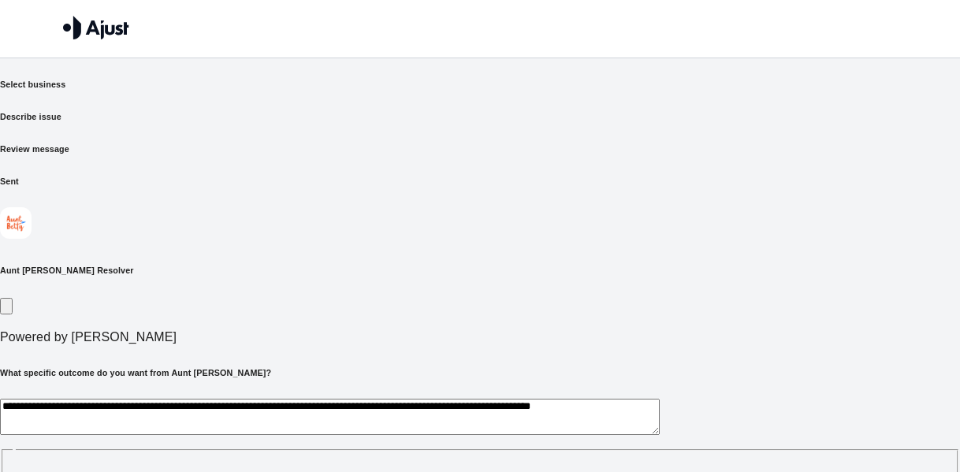
click at [411, 399] on textarea "**********" at bounding box center [330, 417] width 660 height 36
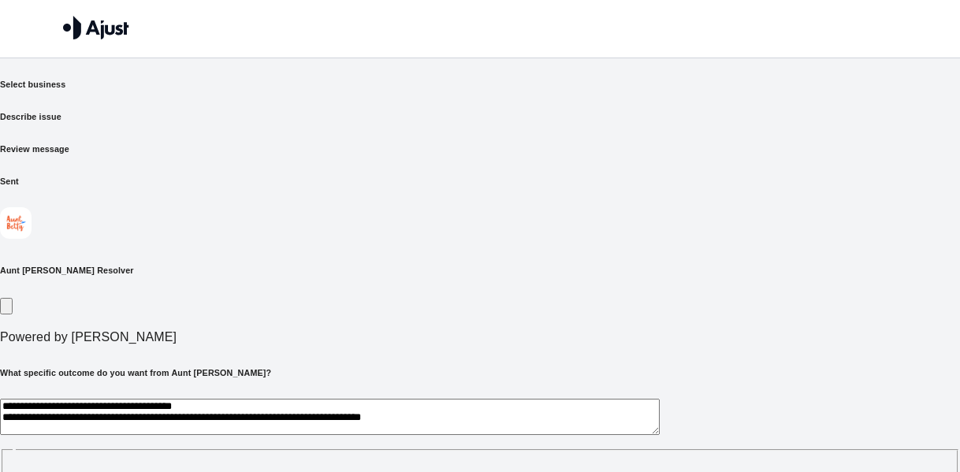
type textarea "**********"
click at [706, 367] on div "**********" at bounding box center [480, 430] width 960 height 126
click at [553, 399] on textarea "**********" at bounding box center [330, 417] width 660 height 36
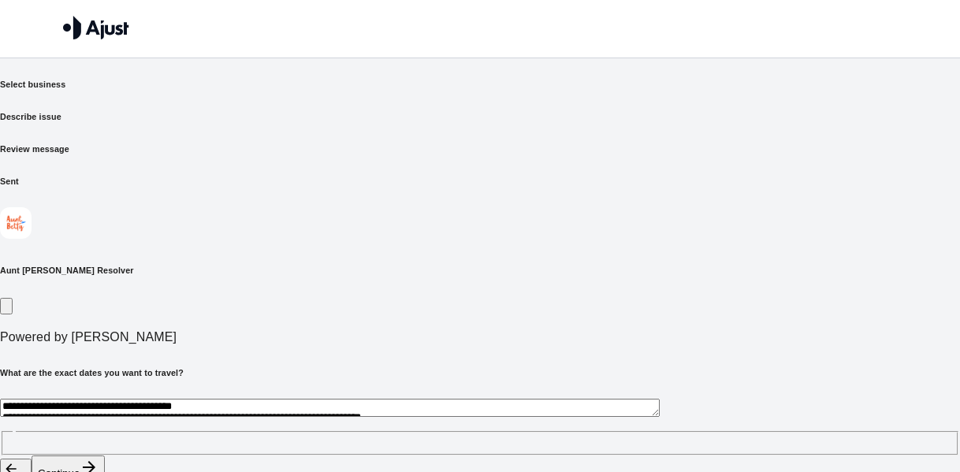
click at [105, 456] on button "Continue" at bounding box center [68, 469] width 73 height 26
click at [304, 399] on textarea "**********" at bounding box center [330, 408] width 660 height 18
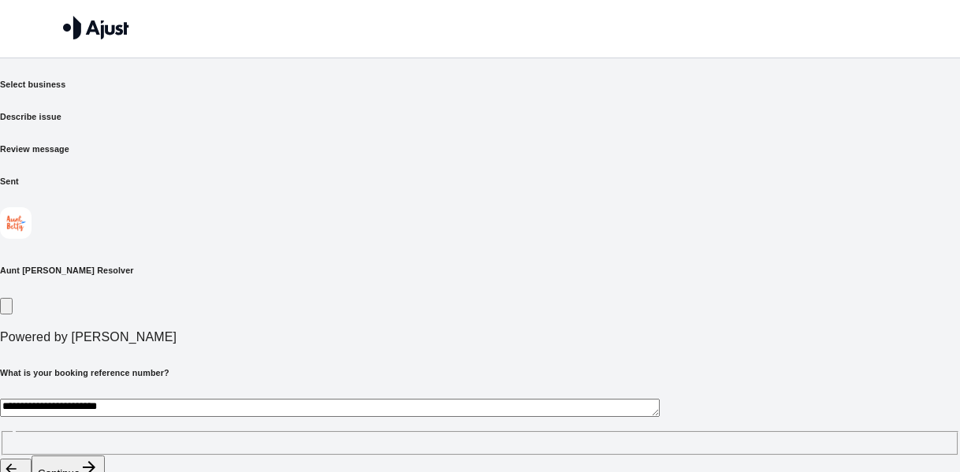
click at [374, 399] on div "**********" at bounding box center [480, 427] width 960 height 57
click at [370, 399] on textarea "**********" at bounding box center [330, 408] width 660 height 18
click at [423, 399] on textarea "**********" at bounding box center [330, 408] width 660 height 18
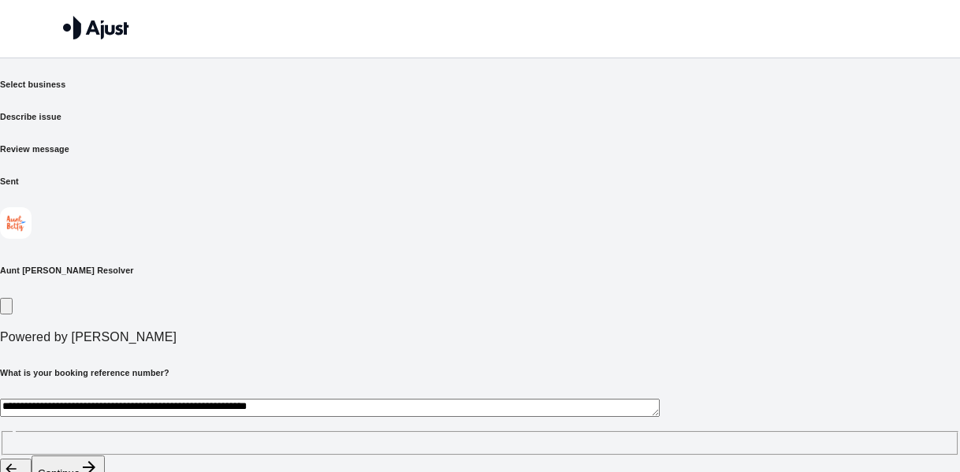
click at [448, 399] on div "**********" at bounding box center [480, 427] width 960 height 57
click at [438, 399] on div "**********" at bounding box center [480, 427] width 960 height 57
click at [410, 399] on div "**********" at bounding box center [480, 427] width 960 height 57
click at [431, 399] on textarea "**********" at bounding box center [330, 408] width 660 height 18
click at [451, 399] on textarea "**********" at bounding box center [330, 408] width 660 height 18
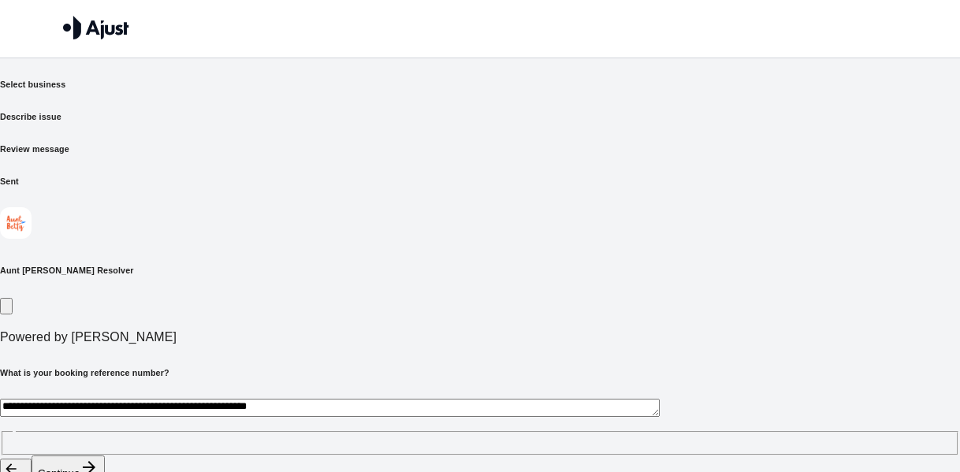
click at [446, 399] on textarea "**********" at bounding box center [330, 408] width 660 height 18
type textarea "**********"
click at [601, 399] on div "**********" at bounding box center [480, 427] width 960 height 57
click at [105, 456] on button "Continue" at bounding box center [68, 469] width 73 height 26
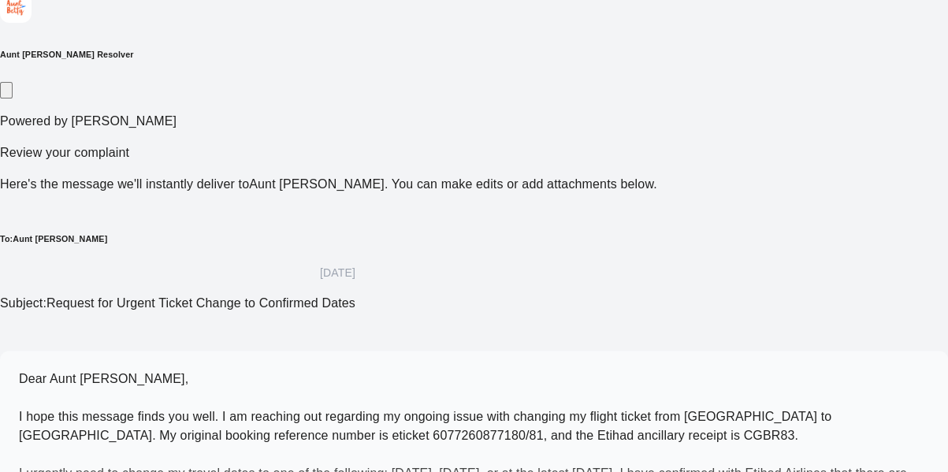
scroll to position [218, 0]
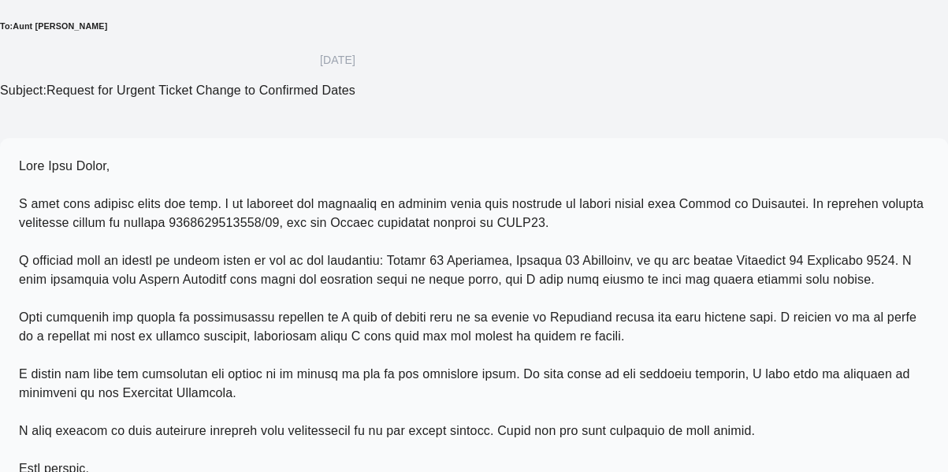
scroll to position [426, 0]
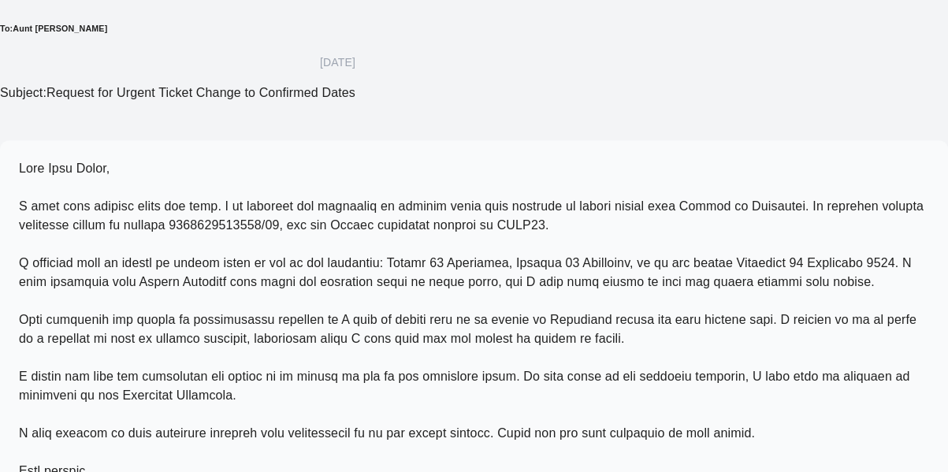
click at [630, 196] on p at bounding box center [474, 348] width 910 height 378
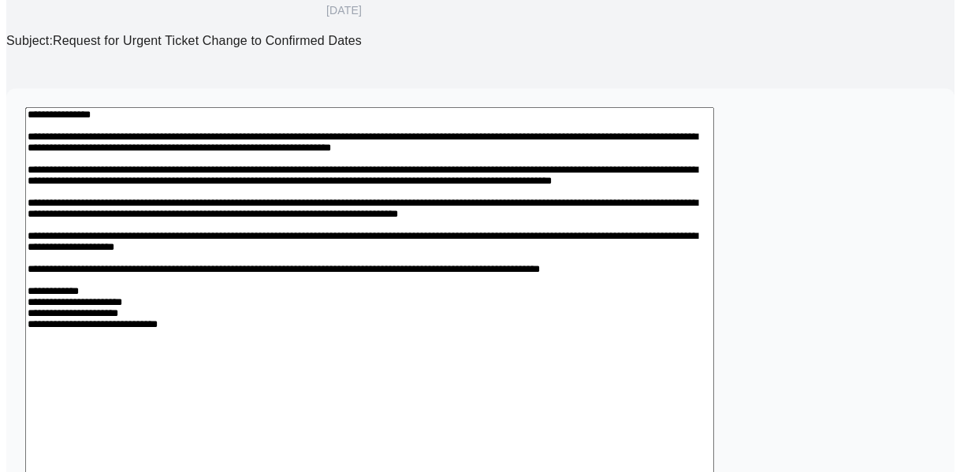
scroll to position [482, 0]
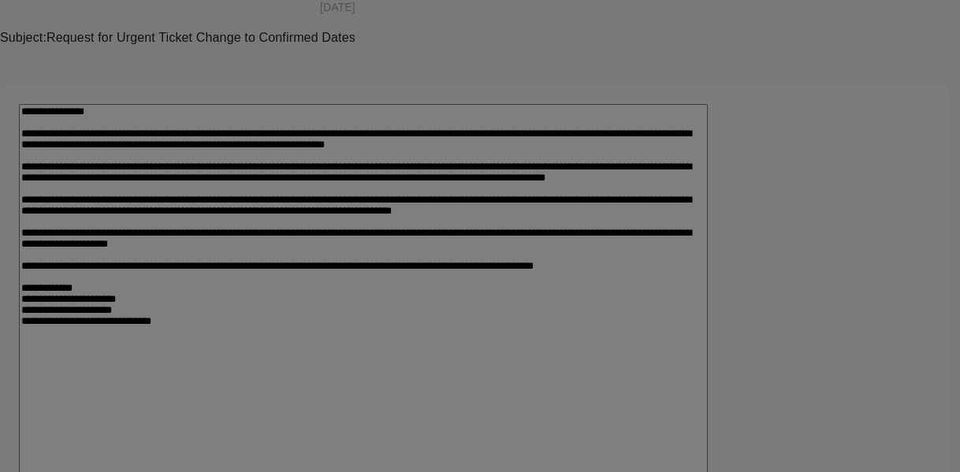
type input "**********"
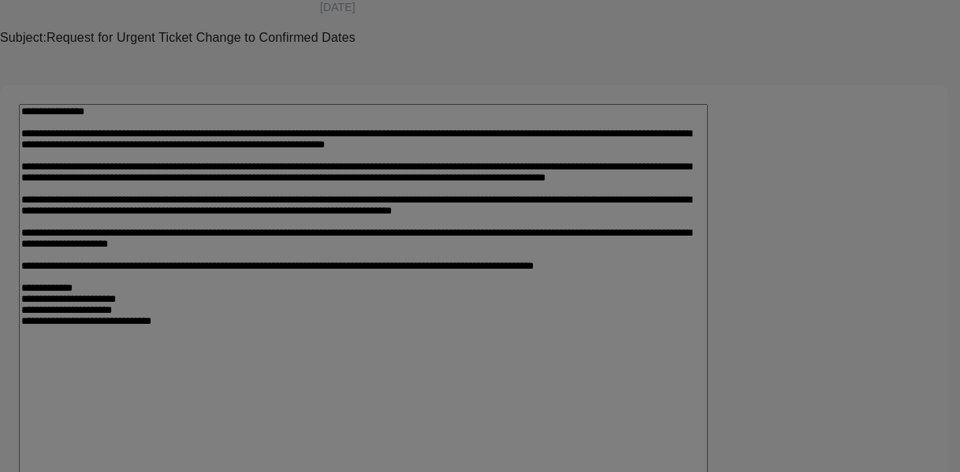
drag, startPoint x: 535, startPoint y: 266, endPoint x: 315, endPoint y: 259, distance: 220.0
type input "**********"
drag, startPoint x: 545, startPoint y: 267, endPoint x: 342, endPoint y: 266, distance: 202.6
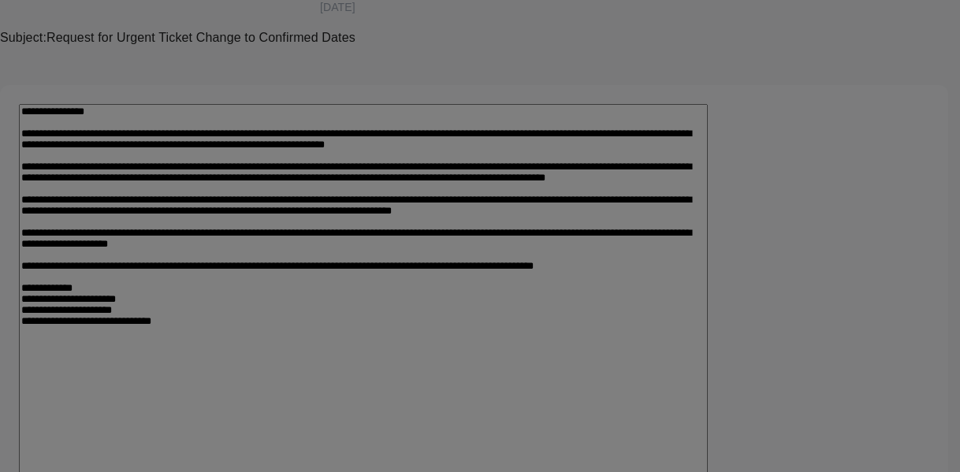
type input "**********"
type input "*"
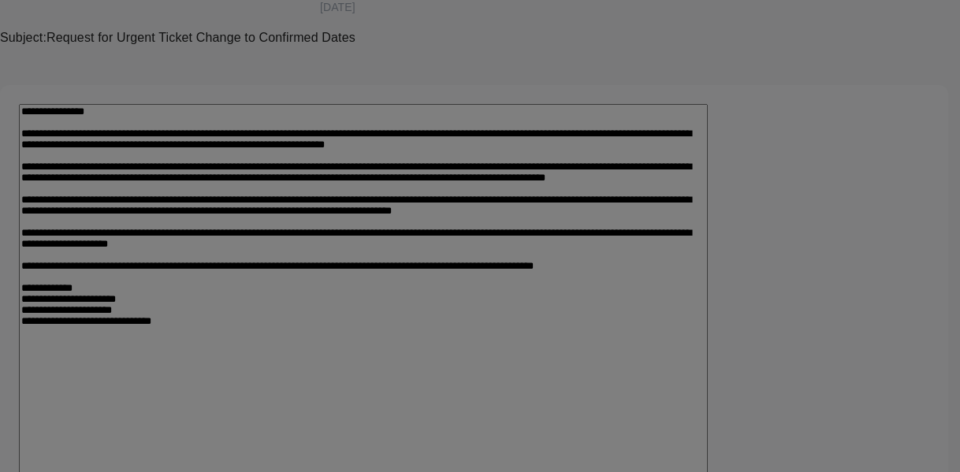
type input "**********"
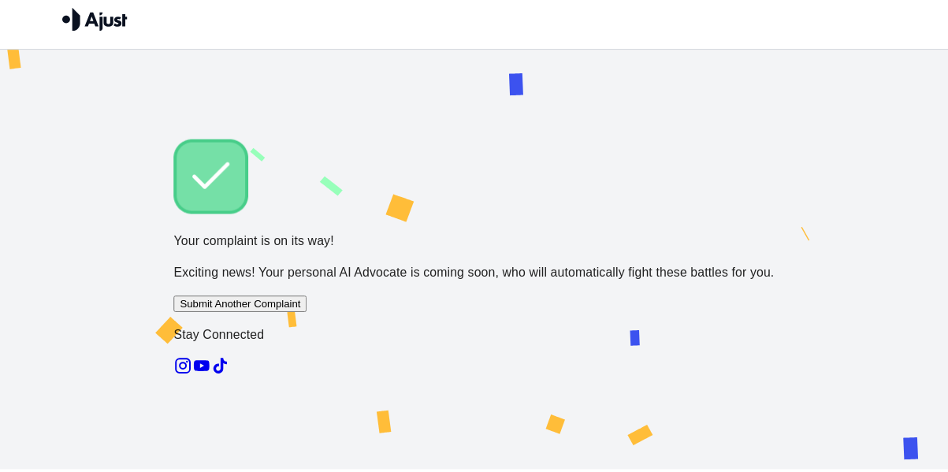
scroll to position [10, 0]
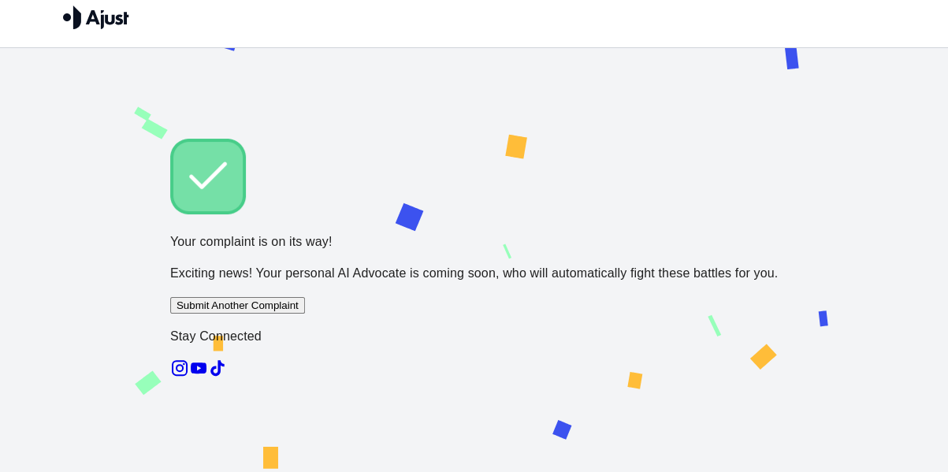
click at [593, 311] on div "Your complaint is on its way! Exciting news! Your personal AI Advocate is comin…" at bounding box center [474, 261] width 608 height 244
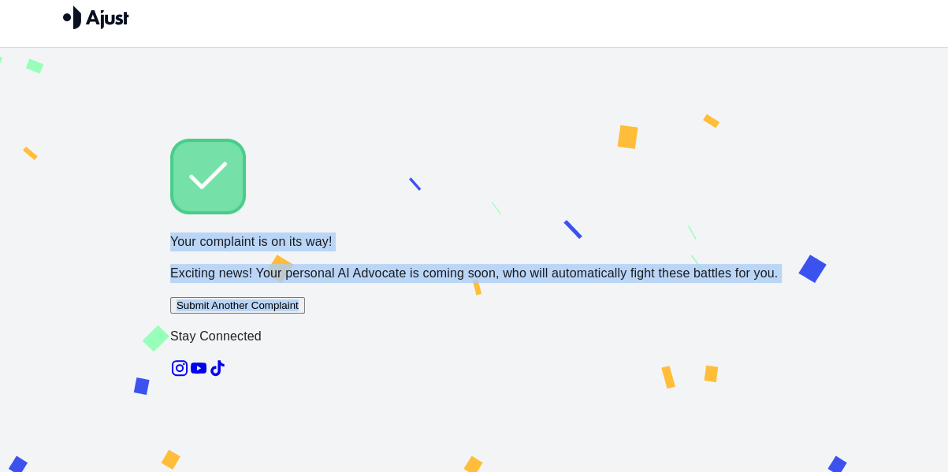
drag, startPoint x: 337, startPoint y: 211, endPoint x: 627, endPoint y: 367, distance: 329.7
click at [627, 367] on div "Your complaint is on its way! Exciting news! Your personal AI Advocate is comin…" at bounding box center [474, 261] width 608 height 244
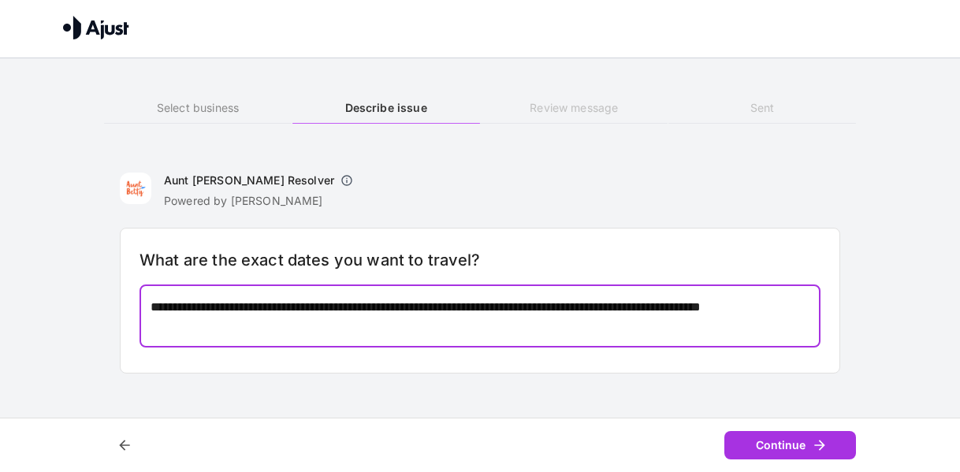
click at [542, 340] on div "**********" at bounding box center [480, 316] width 681 height 62
click at [216, 303] on textarea "**********" at bounding box center [481, 316] width 660 height 36
click at [344, 305] on textarea "**********" at bounding box center [481, 316] width 660 height 36
click at [541, 305] on textarea "**********" at bounding box center [481, 316] width 660 height 36
click at [533, 324] on textarea "**********" at bounding box center [481, 316] width 660 height 36
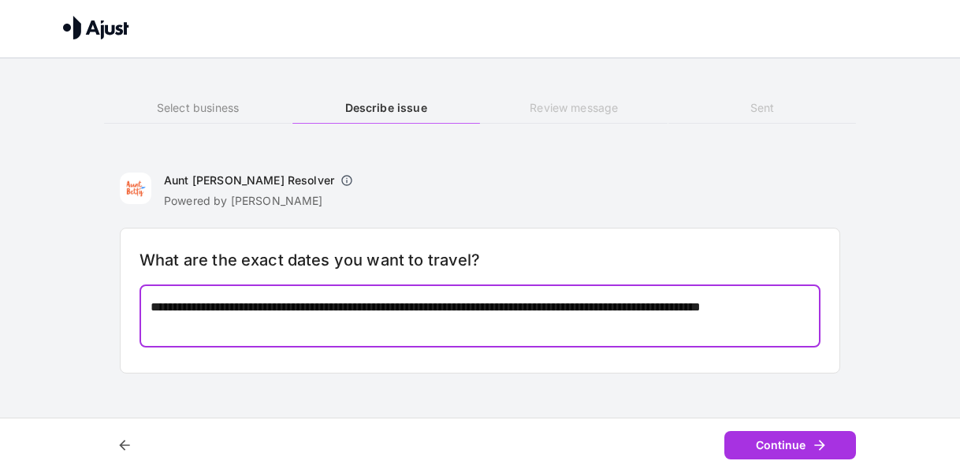
click at [527, 305] on textarea "**********" at bounding box center [481, 316] width 660 height 36
type textarea "**********"
click at [452, 347] on div "**********" at bounding box center [480, 301] width 720 height 146
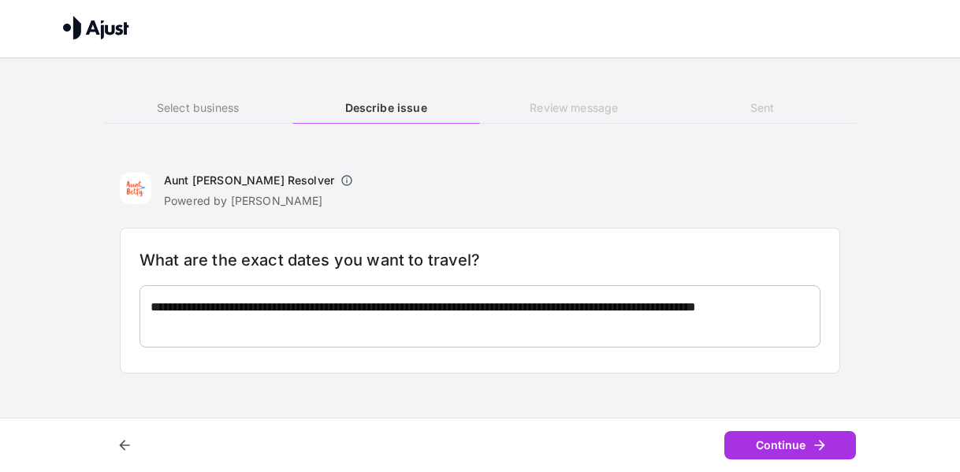
click at [452, 346] on div "**********" at bounding box center [480, 316] width 681 height 62
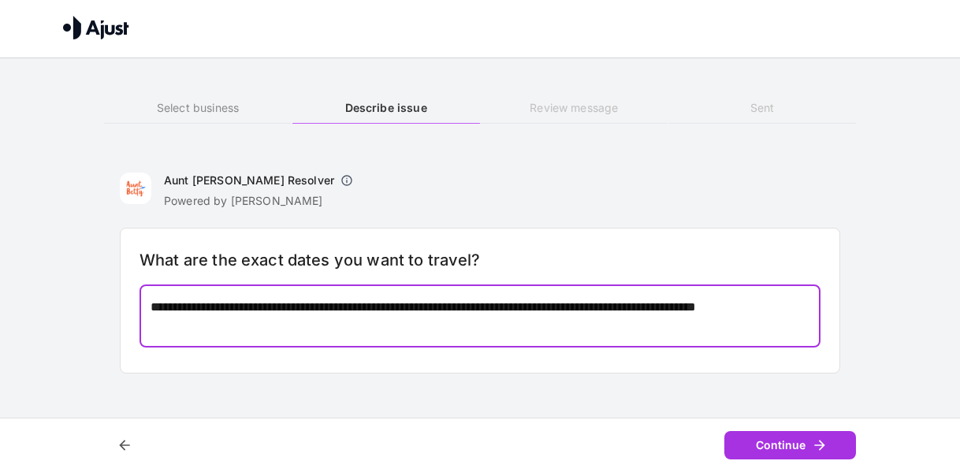
click at [508, 328] on textarea "**********" at bounding box center [481, 316] width 660 height 36
